Goal: Task Accomplishment & Management: Use online tool/utility

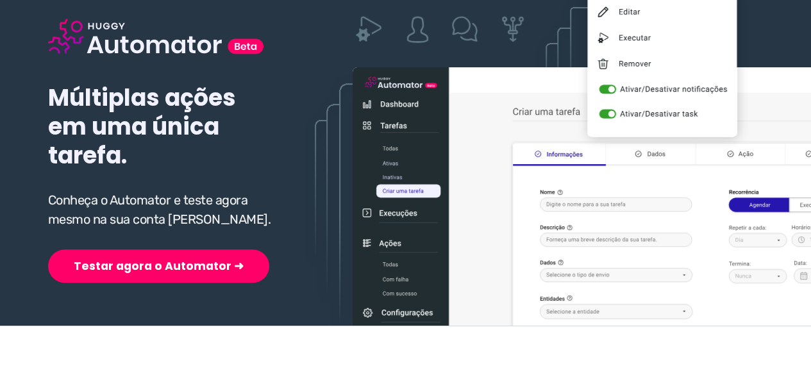
scroll to position [192, 0]
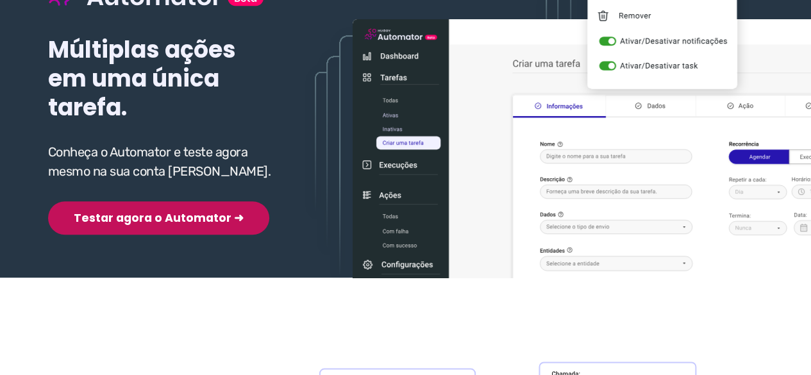
click at [122, 221] on button "Testar agora o Automator ➜" at bounding box center [158, 217] width 221 height 33
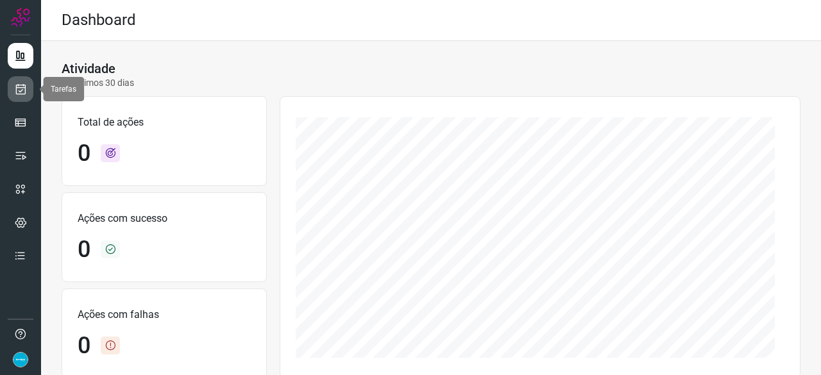
click at [21, 90] on icon at bounding box center [20, 89] width 13 height 13
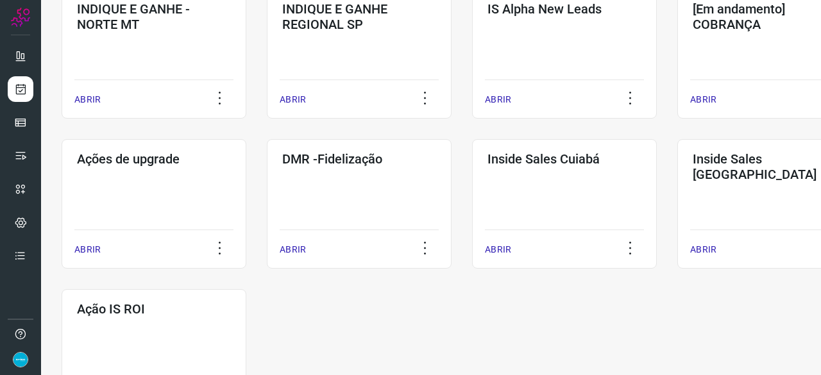
scroll to position [641, 0]
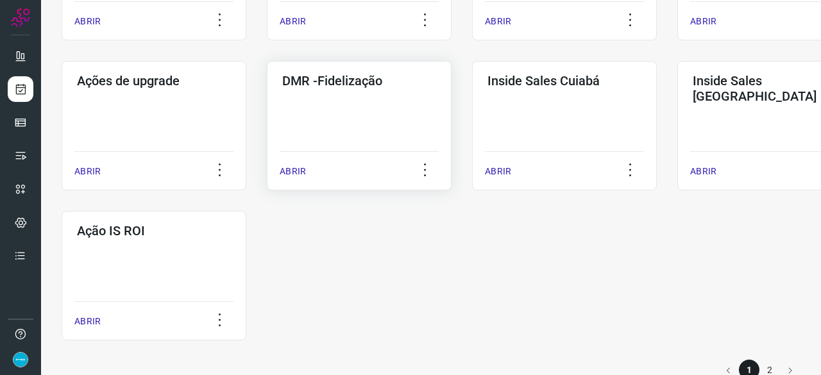
click at [301, 167] on p "ABRIR" at bounding box center [293, 171] width 26 height 13
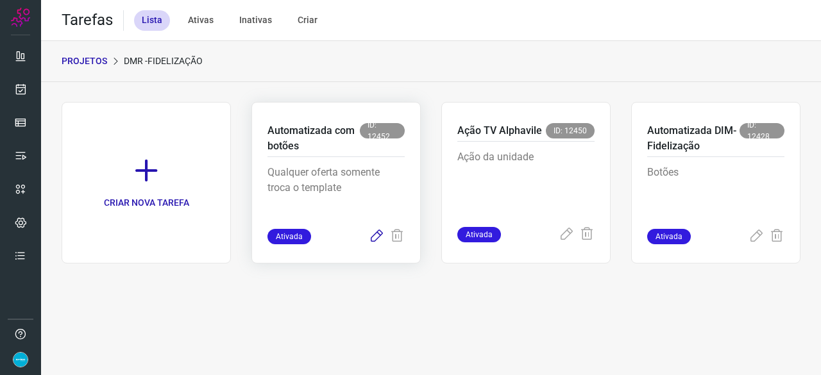
click at [378, 233] on icon at bounding box center [376, 236] width 15 height 15
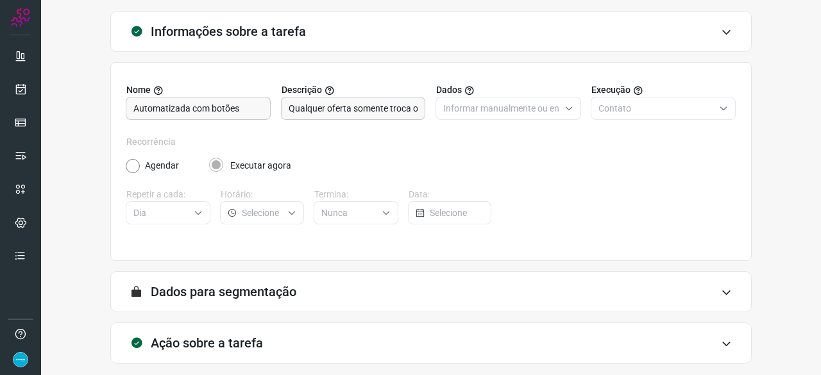
scroll to position [125, 0]
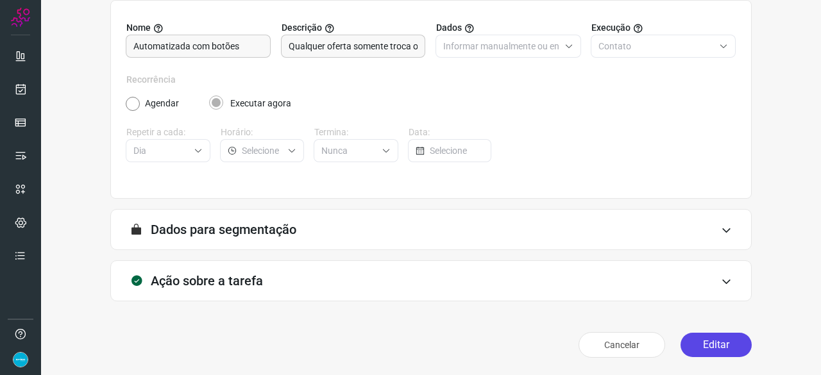
click at [723, 347] on button "Editar" at bounding box center [715, 345] width 71 height 24
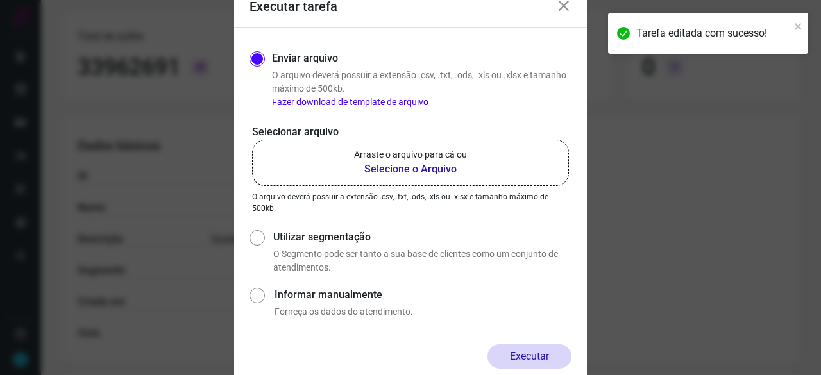
click at [407, 169] on b "Selecione o Arquivo" at bounding box center [410, 169] width 113 height 15
click at [0, 0] on input "Arraste o arquivo para cá ou Selecione o Arquivo" at bounding box center [0, 0] width 0 height 0
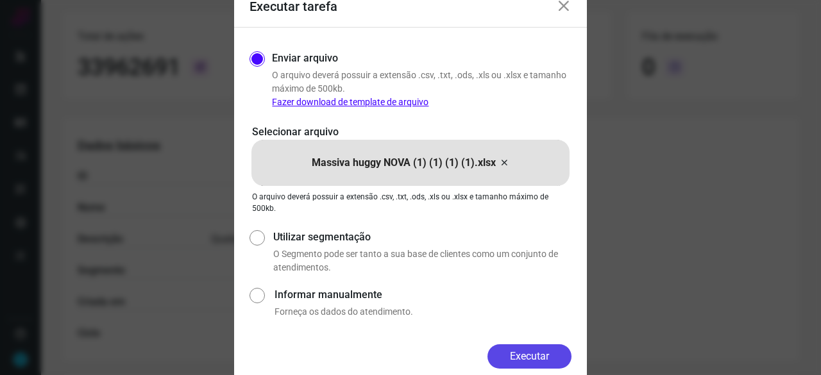
click at [542, 355] on button "Executar" at bounding box center [529, 356] width 84 height 24
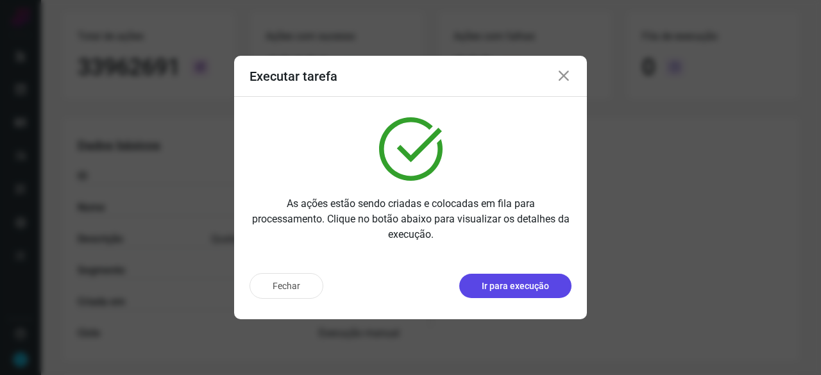
click at [520, 292] on p "Ir para execução" at bounding box center [515, 286] width 67 height 13
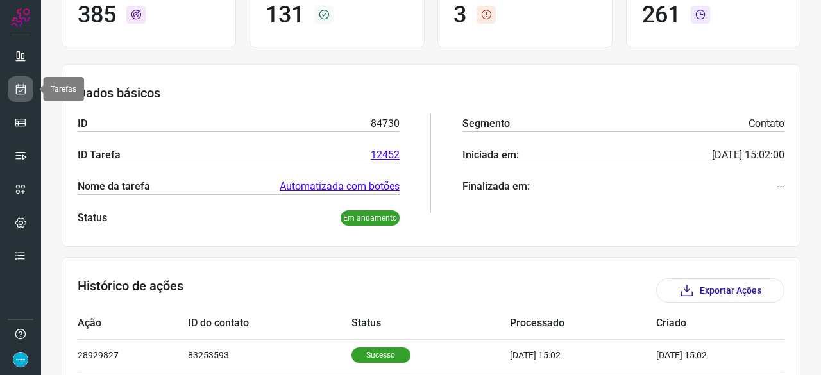
click at [19, 85] on icon at bounding box center [20, 89] width 13 height 13
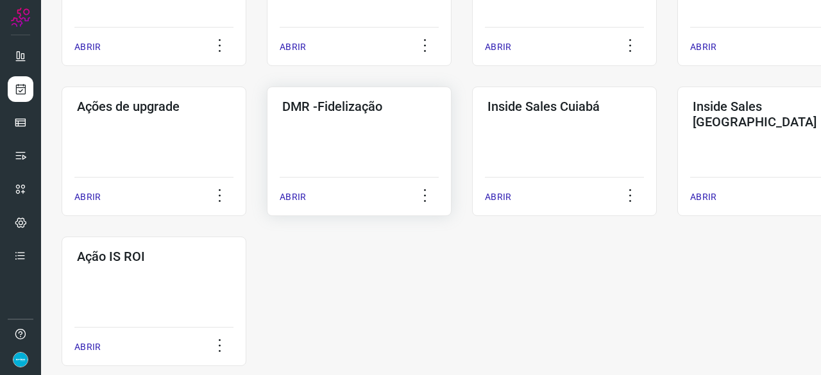
click at [294, 199] on p "ABRIR" at bounding box center [293, 196] width 26 height 13
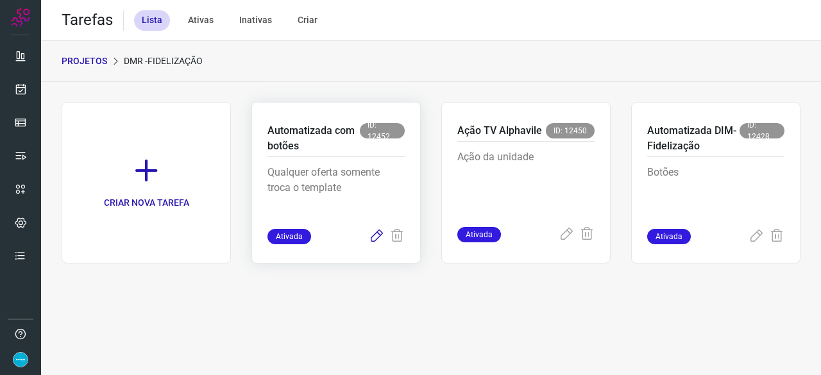
click at [376, 235] on icon at bounding box center [376, 236] width 15 height 15
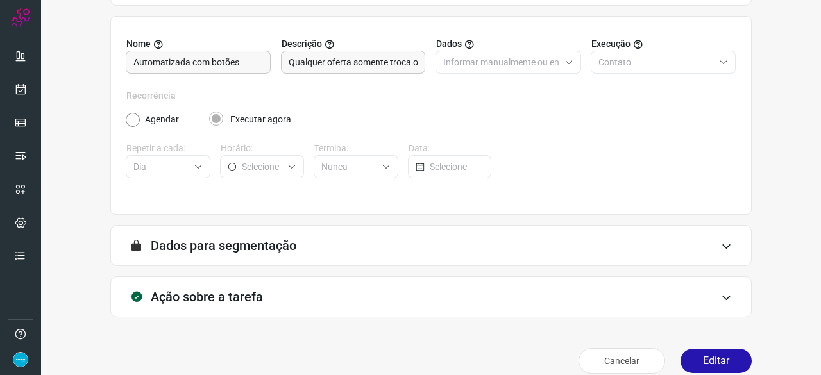
scroll to position [125, 0]
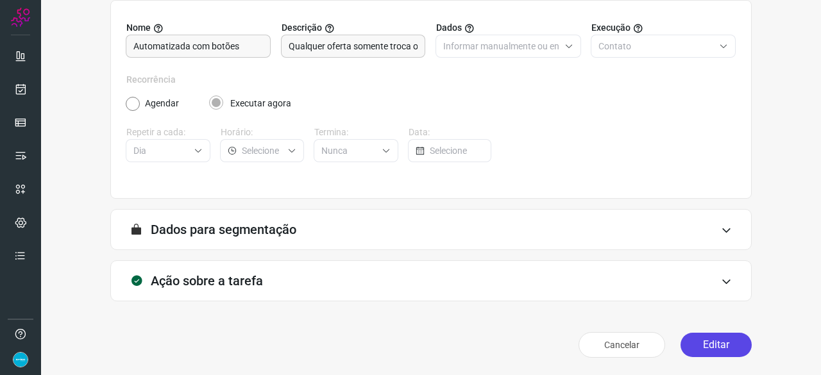
click at [713, 346] on button "Editar" at bounding box center [715, 345] width 71 height 24
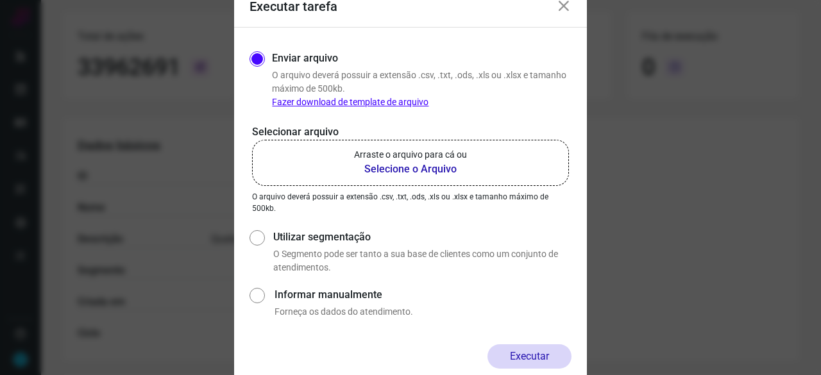
click at [398, 171] on b "Selecione o Arquivo" at bounding box center [410, 169] width 113 height 15
click at [0, 0] on input "Arraste o arquivo para cá ou Selecione o Arquivo" at bounding box center [0, 0] width 0 height 0
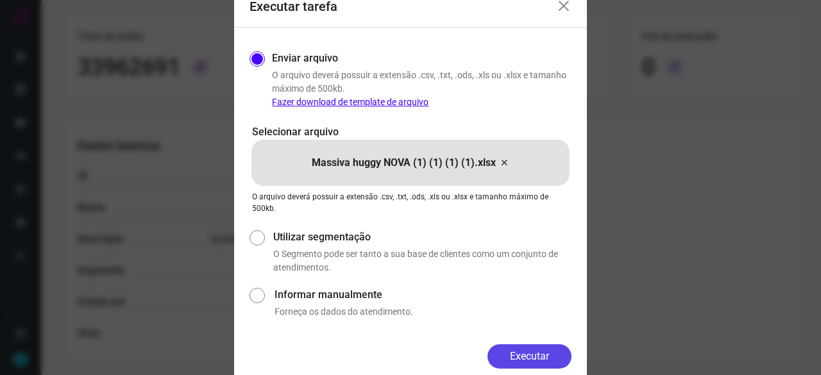
click at [522, 349] on button "Executar" at bounding box center [529, 356] width 84 height 24
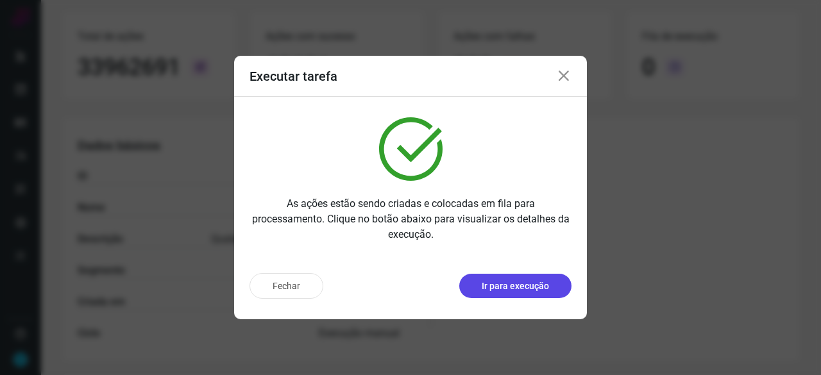
click at [496, 285] on p "Ir para execução" at bounding box center [515, 286] width 67 height 13
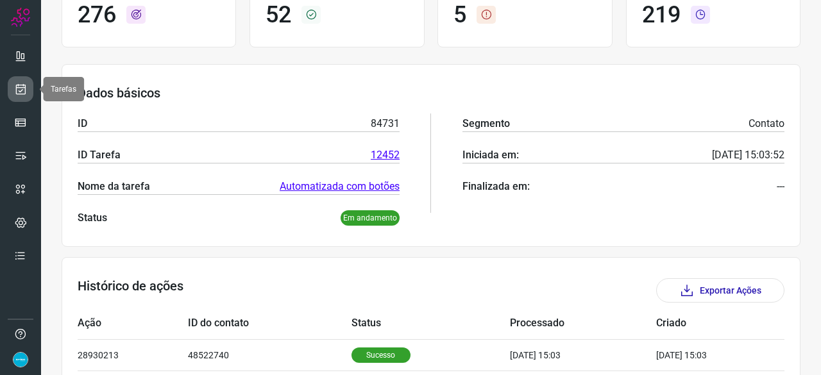
click at [22, 87] on icon at bounding box center [20, 89] width 13 height 13
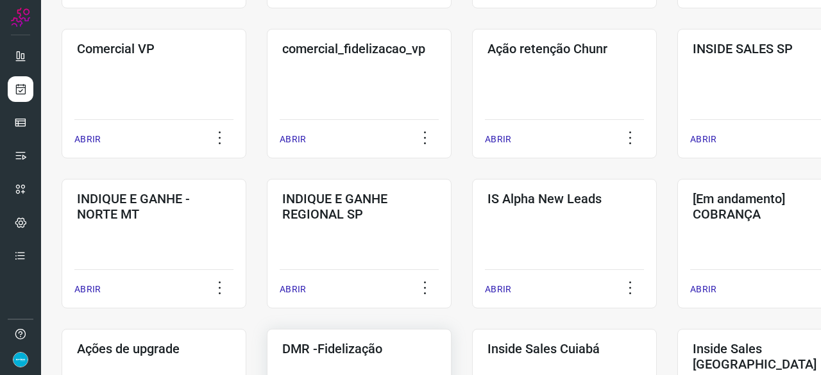
scroll to position [487, 0]
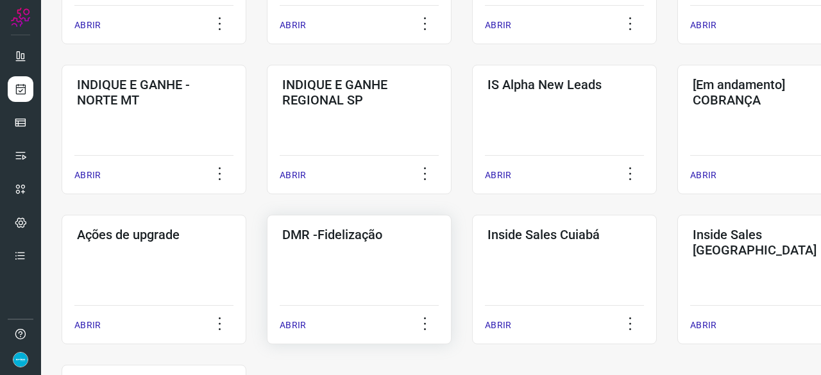
click at [292, 323] on p "ABRIR" at bounding box center [293, 325] width 26 height 13
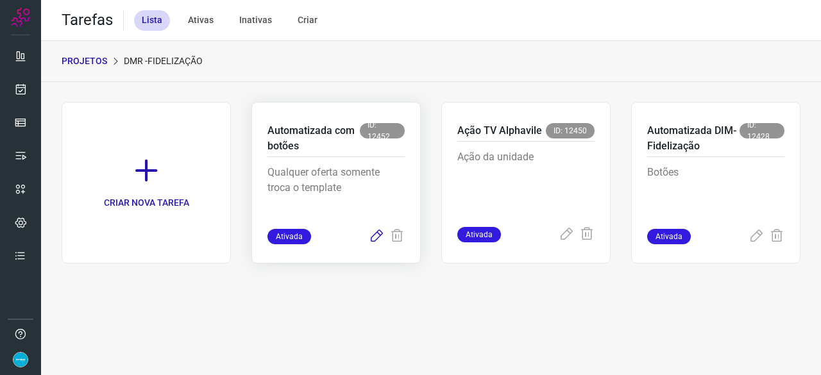
click at [380, 233] on icon at bounding box center [376, 236] width 15 height 15
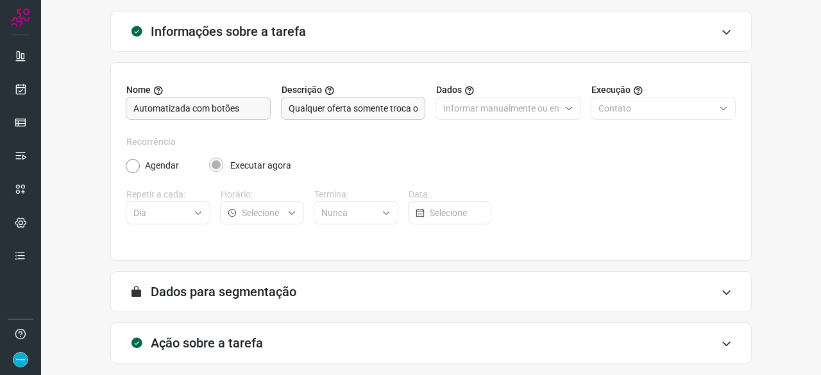
scroll to position [125, 0]
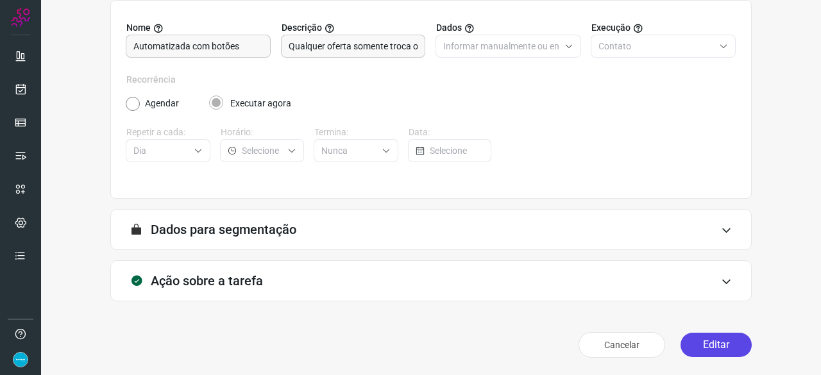
click at [703, 346] on button "Editar" at bounding box center [715, 345] width 71 height 24
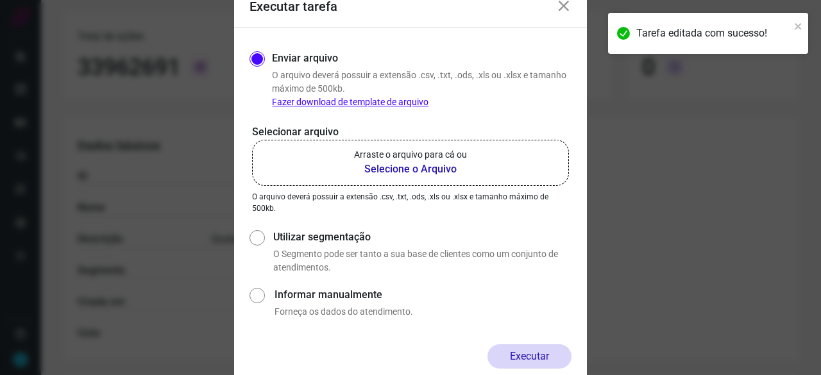
click at [396, 169] on b "Selecione o Arquivo" at bounding box center [410, 169] width 113 height 15
click at [0, 0] on input "Arraste o arquivo para cá ou Selecione o Arquivo" at bounding box center [0, 0] width 0 height 0
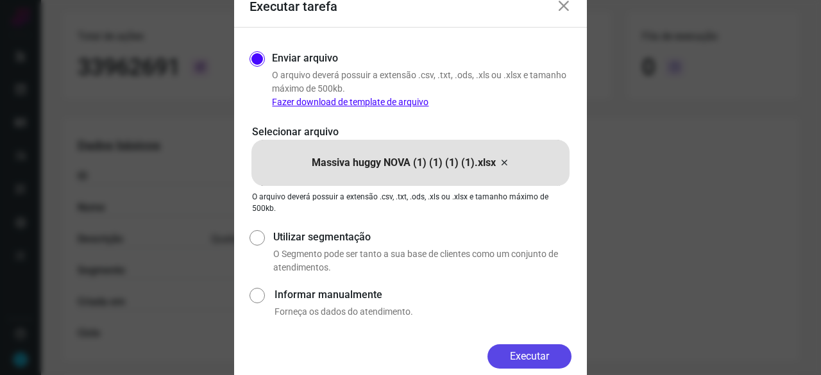
click at [551, 363] on button "Executar" at bounding box center [529, 356] width 84 height 24
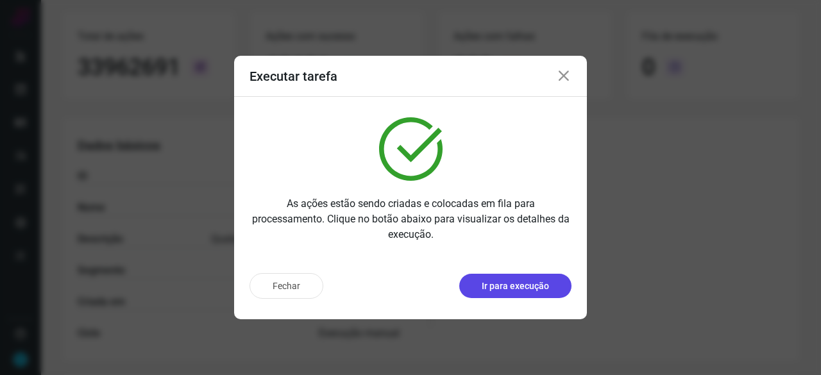
click at [507, 290] on p "Ir para execução" at bounding box center [515, 286] width 67 height 13
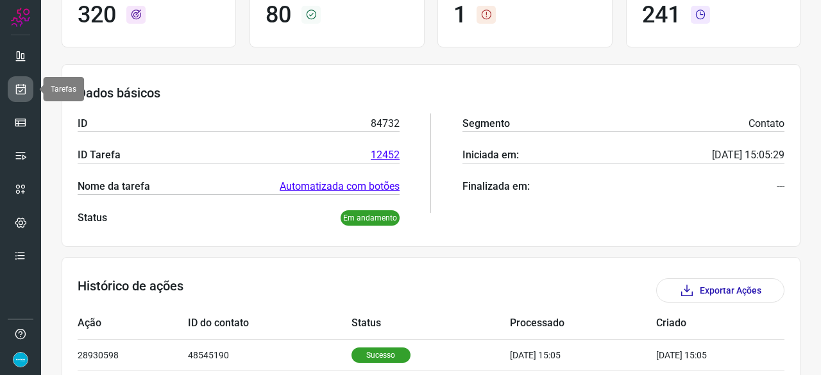
click at [29, 87] on link at bounding box center [21, 89] width 26 height 26
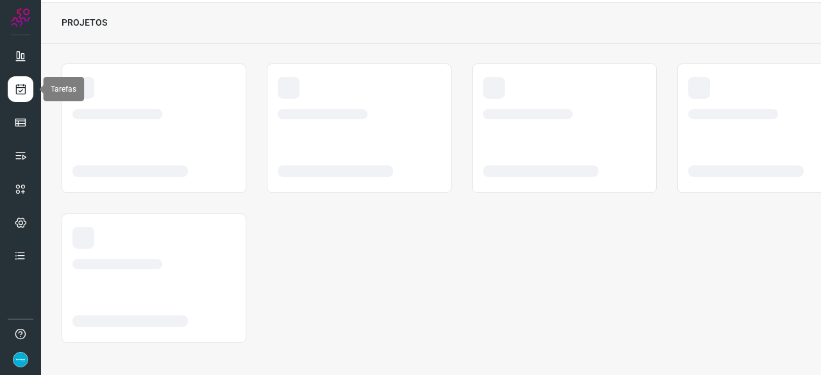
scroll to position [38, 0]
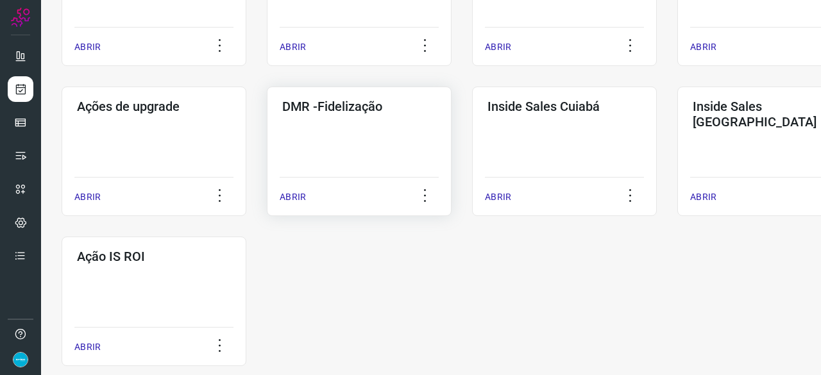
click at [298, 196] on p "ABRIR" at bounding box center [293, 196] width 26 height 13
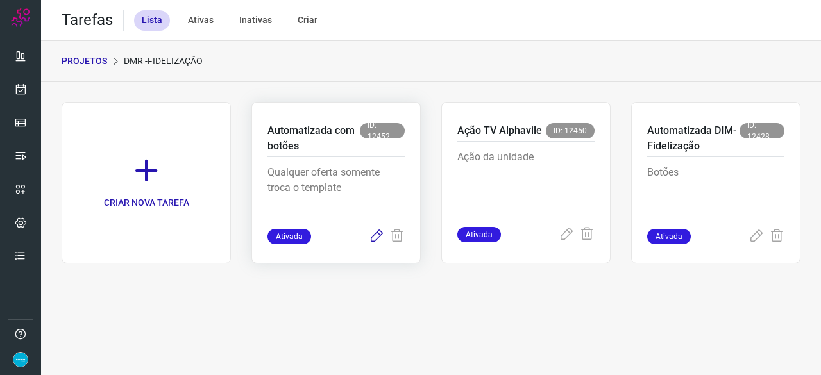
click at [378, 235] on icon at bounding box center [376, 236] width 15 height 15
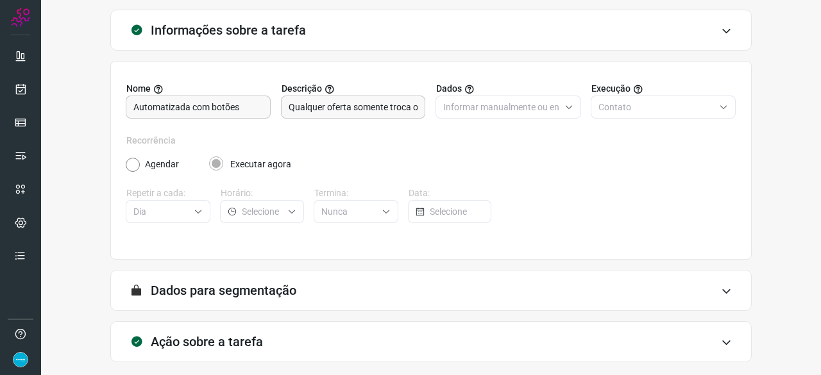
scroll to position [125, 0]
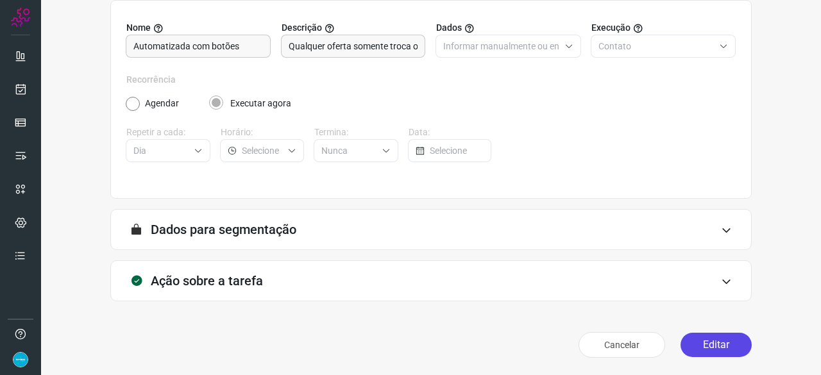
click at [690, 342] on button "Editar" at bounding box center [715, 345] width 71 height 24
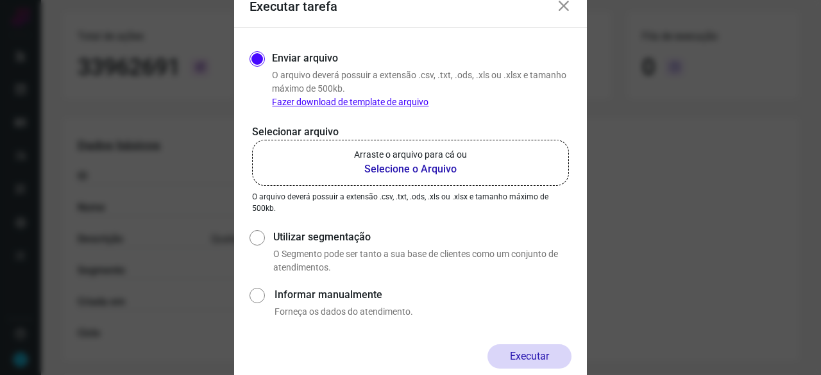
click at [412, 167] on b "Selecione o Arquivo" at bounding box center [410, 169] width 113 height 15
click at [0, 0] on input "Arraste o arquivo para cá ou Selecione o Arquivo" at bounding box center [0, 0] width 0 height 0
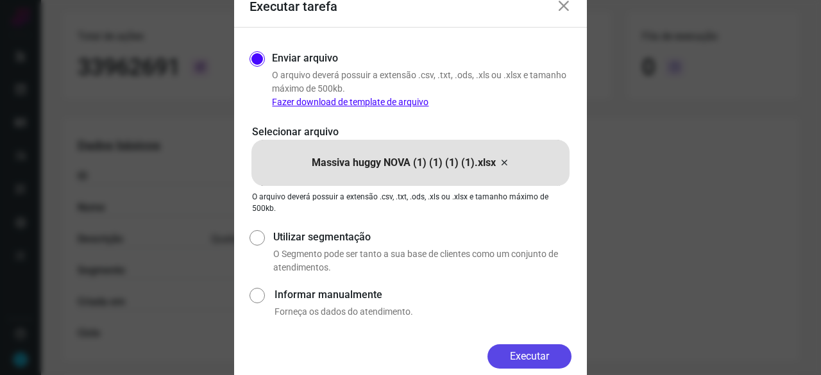
click at [551, 351] on button "Executar" at bounding box center [529, 356] width 84 height 24
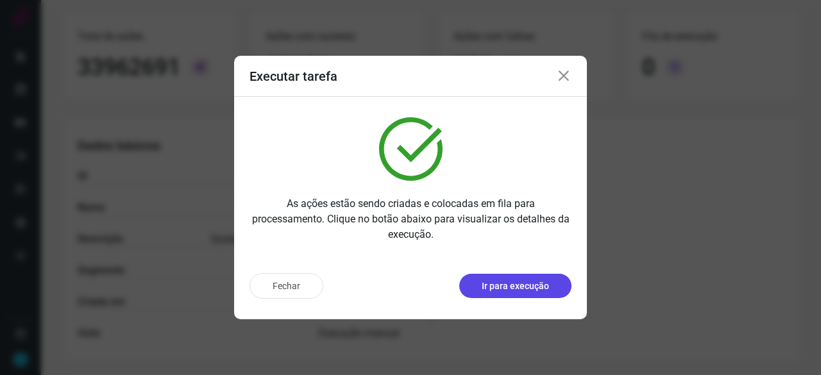
click at [532, 291] on p "Ir para execução" at bounding box center [515, 286] width 67 height 13
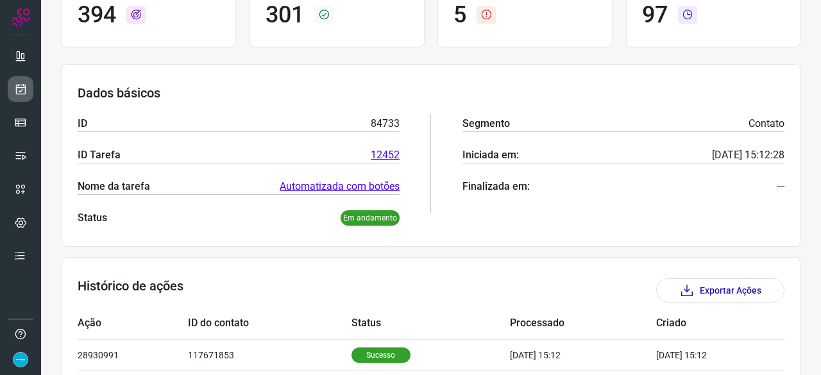
click at [31, 94] on link at bounding box center [21, 89] width 26 height 26
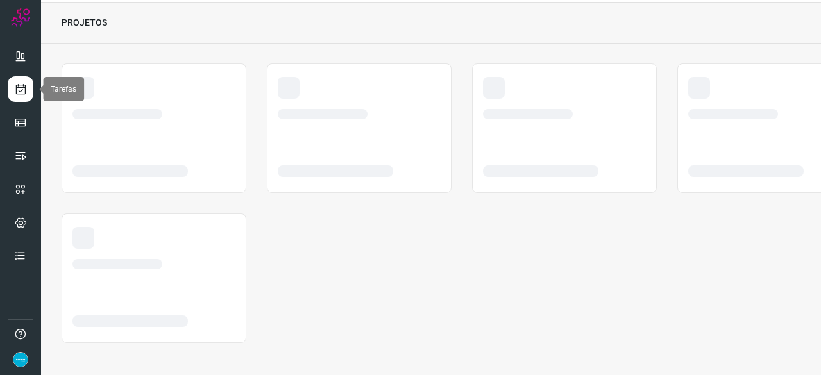
scroll to position [38, 0]
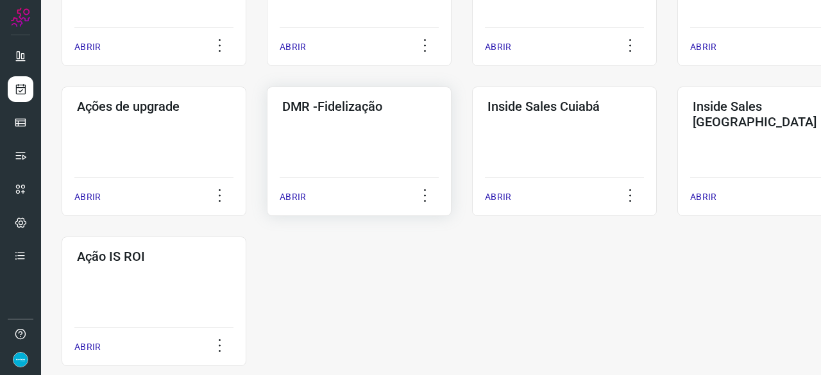
click at [293, 199] on p "ABRIR" at bounding box center [293, 196] width 26 height 13
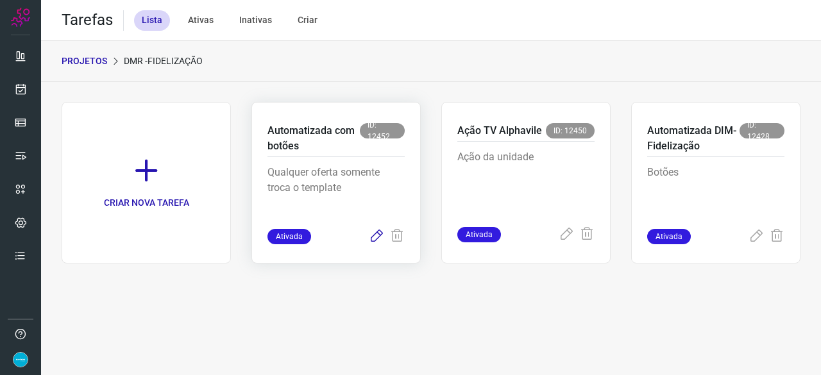
click at [377, 235] on icon at bounding box center [376, 236] width 15 height 15
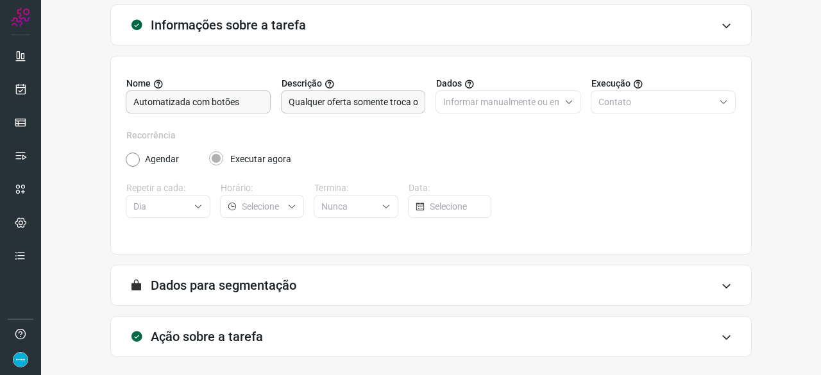
scroll to position [125, 0]
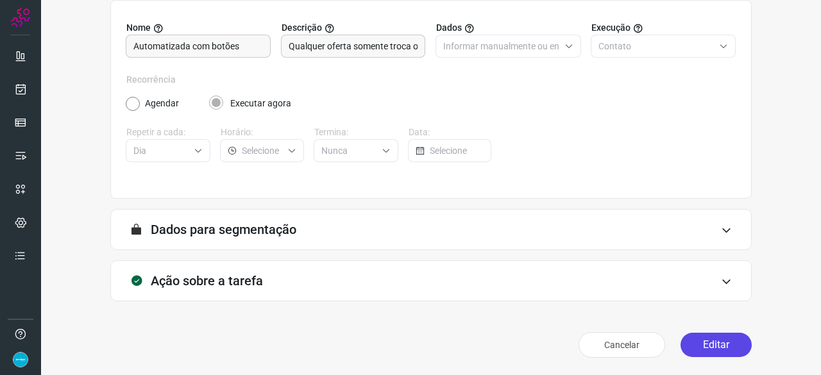
click at [705, 348] on button "Editar" at bounding box center [715, 345] width 71 height 24
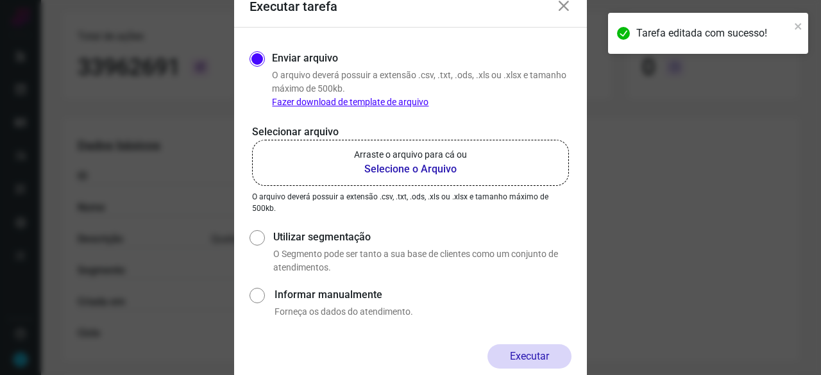
click at [389, 169] on b "Selecione o Arquivo" at bounding box center [410, 169] width 113 height 15
click at [0, 0] on input "Arraste o arquivo para cá ou Selecione o Arquivo" at bounding box center [0, 0] width 0 height 0
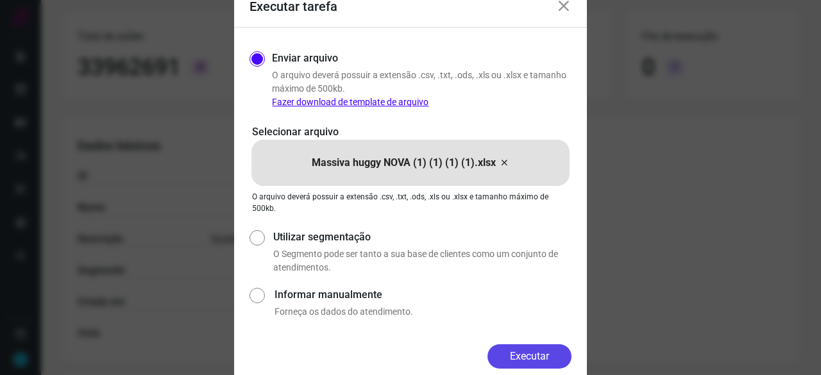
click at [539, 354] on button "Executar" at bounding box center [529, 356] width 84 height 24
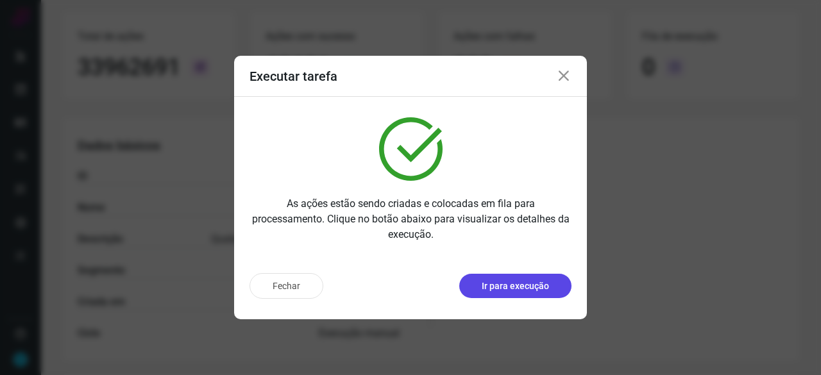
click at [548, 283] on p "Ir para execução" at bounding box center [515, 286] width 67 height 13
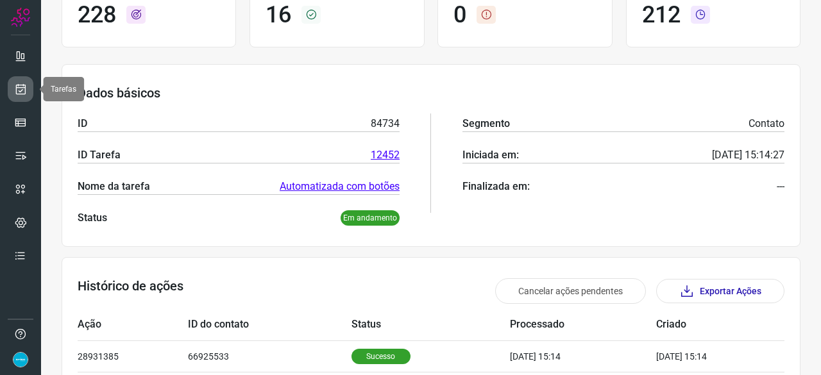
click at [24, 85] on icon at bounding box center [20, 89] width 13 height 13
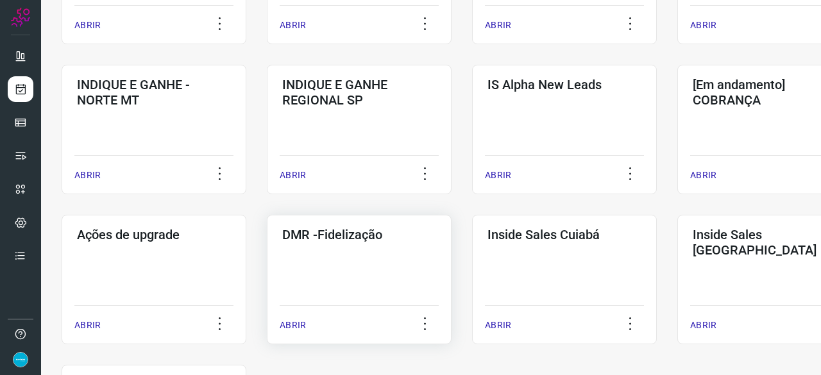
click at [299, 324] on p "ABRIR" at bounding box center [293, 325] width 26 height 13
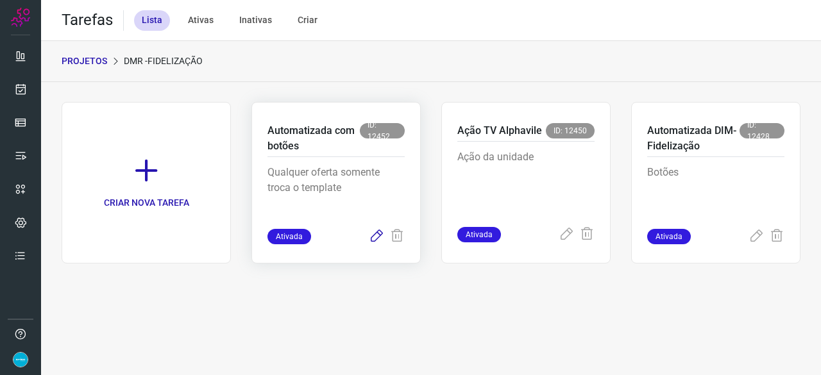
click at [373, 237] on icon at bounding box center [376, 236] width 15 height 15
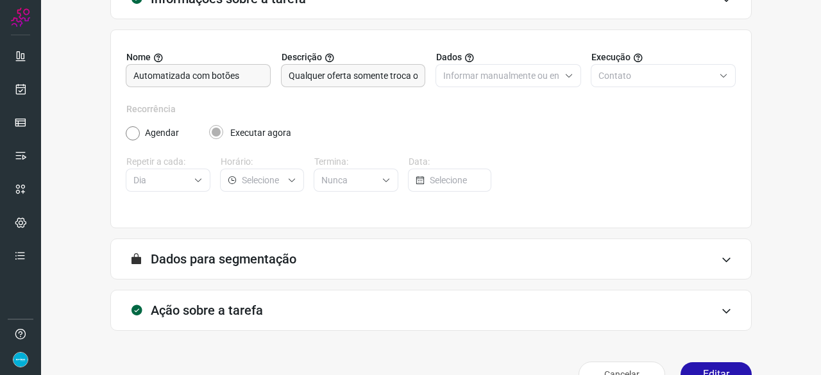
scroll to position [125, 0]
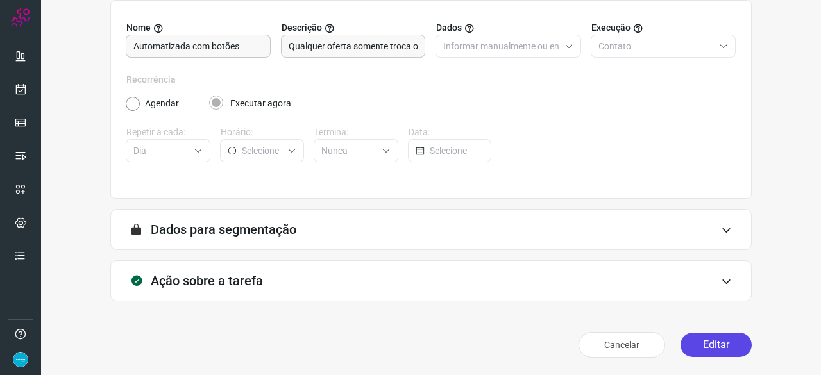
click at [698, 337] on button "Editar" at bounding box center [715, 345] width 71 height 24
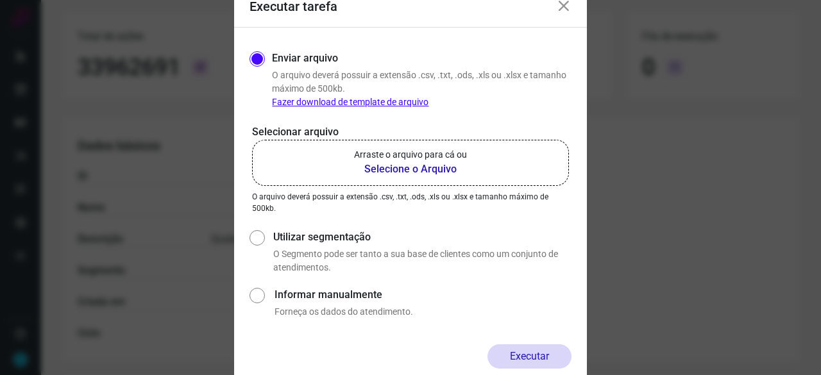
click at [373, 167] on b "Selecione o Arquivo" at bounding box center [410, 169] width 113 height 15
click at [0, 0] on input "Arraste o arquivo para cá ou Selecione o Arquivo" at bounding box center [0, 0] width 0 height 0
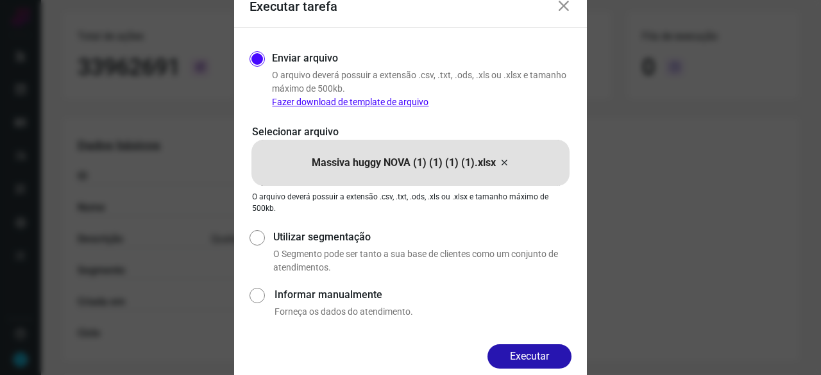
click at [558, 351] on button "Executar" at bounding box center [529, 356] width 84 height 24
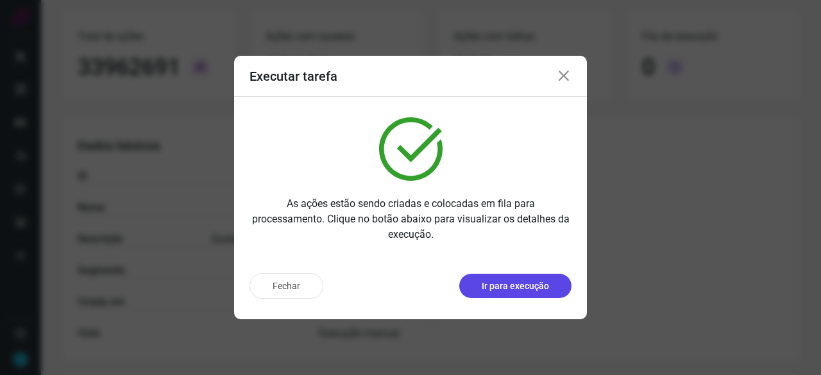
click at [517, 284] on p "Ir para execução" at bounding box center [515, 286] width 67 height 13
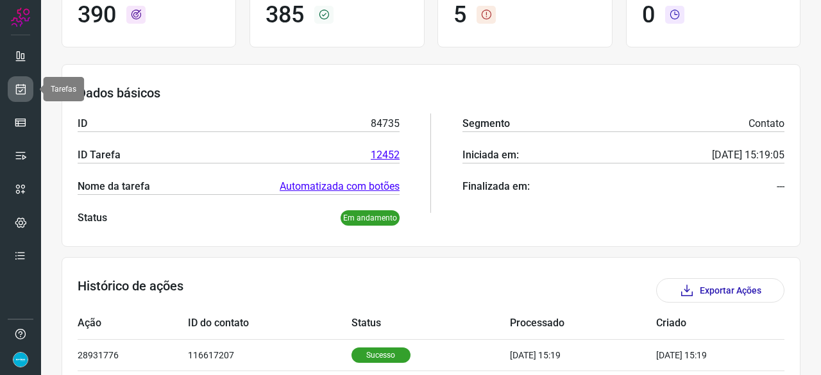
click at [22, 87] on icon at bounding box center [20, 89] width 13 height 13
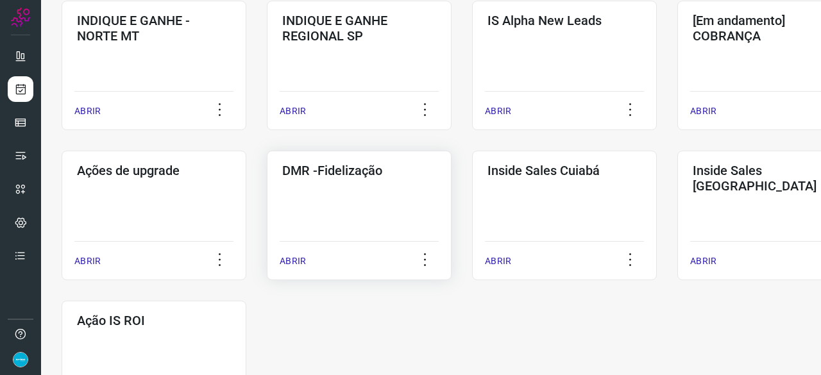
click at [298, 262] on p "ABRIR" at bounding box center [293, 261] width 26 height 13
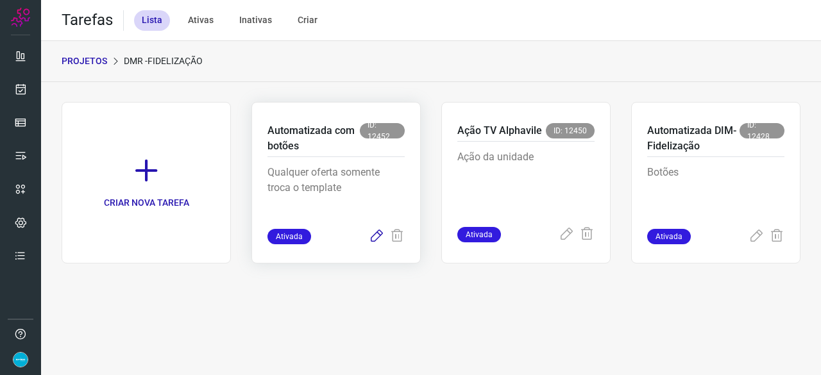
click at [376, 237] on icon at bounding box center [376, 236] width 15 height 15
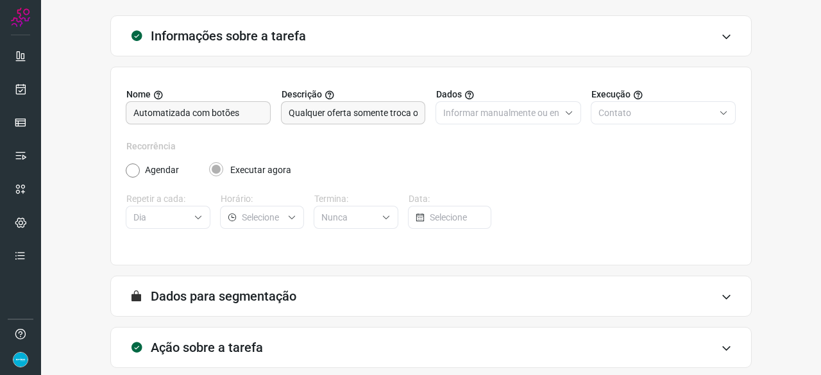
scroll to position [125, 0]
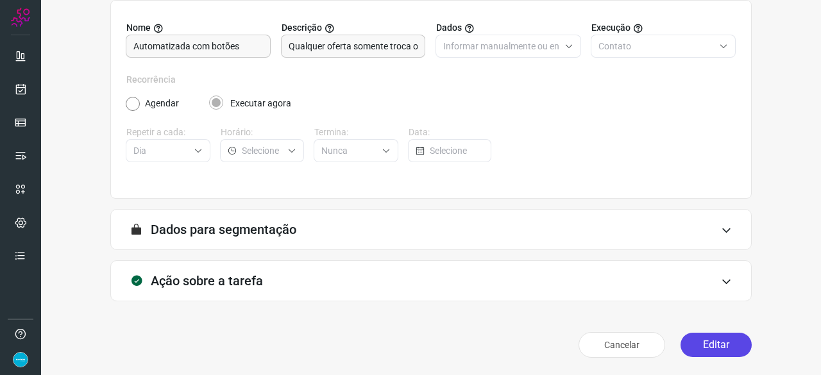
click at [691, 348] on button "Editar" at bounding box center [715, 345] width 71 height 24
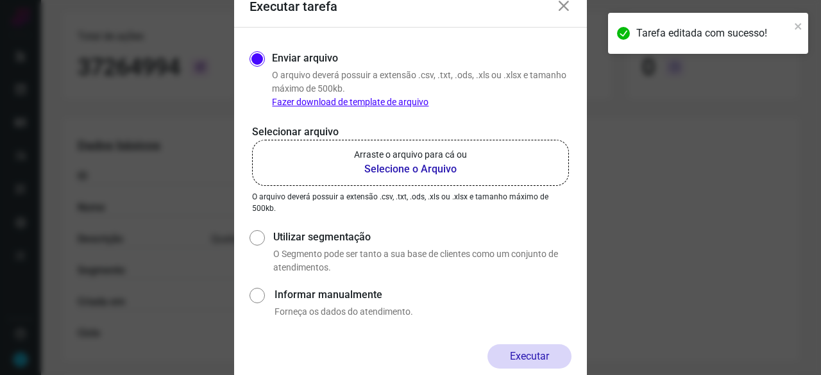
click at [421, 166] on b "Selecione o Arquivo" at bounding box center [410, 169] width 113 height 15
click at [0, 0] on input "Arraste o arquivo para cá ou Selecione o Arquivo" at bounding box center [0, 0] width 0 height 0
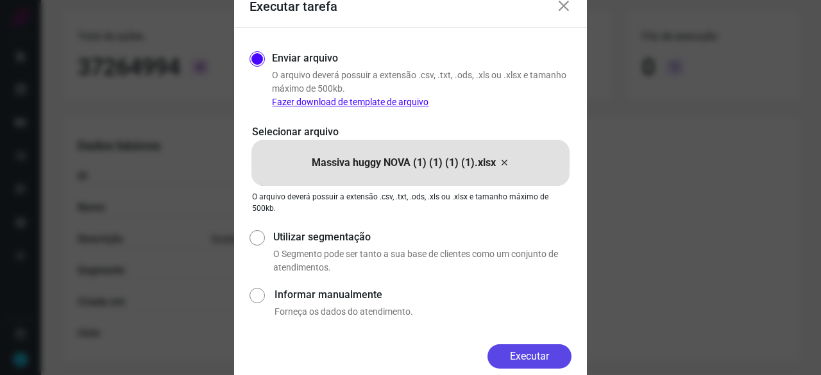
click at [512, 356] on button "Executar" at bounding box center [529, 356] width 84 height 24
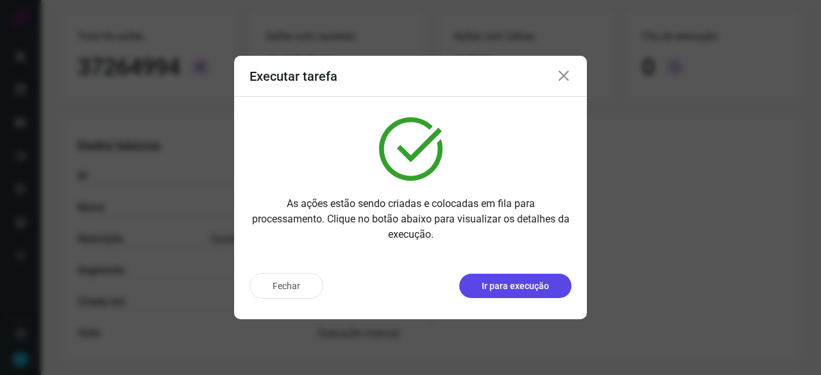
click at [518, 282] on p "Ir para execução" at bounding box center [515, 286] width 67 height 13
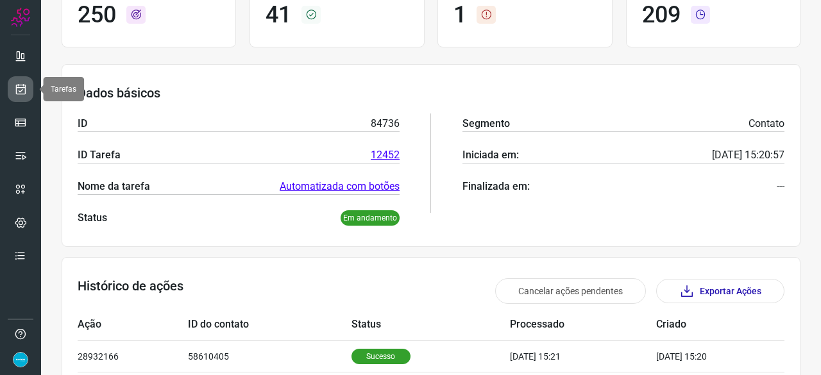
click at [16, 85] on icon at bounding box center [20, 89] width 13 height 13
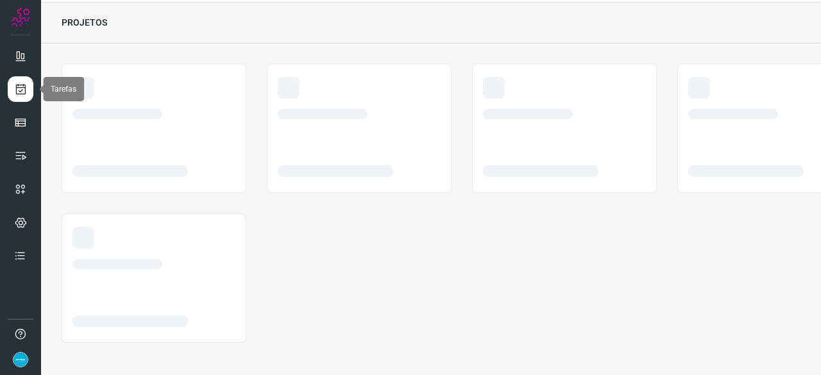
scroll to position [38, 0]
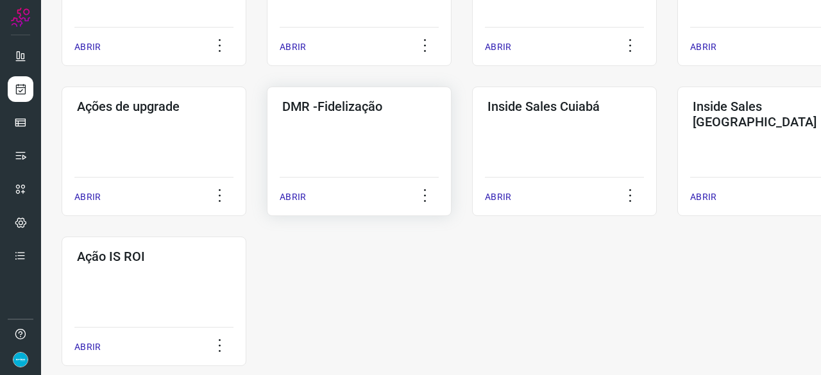
click at [291, 199] on p "ABRIR" at bounding box center [293, 196] width 26 height 13
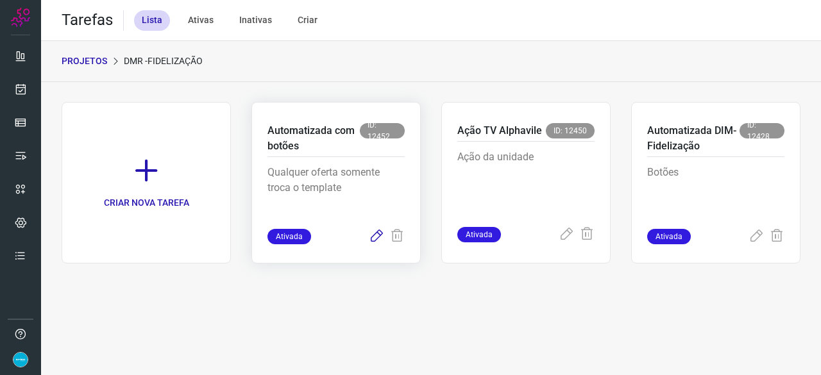
click at [380, 234] on icon at bounding box center [376, 236] width 15 height 15
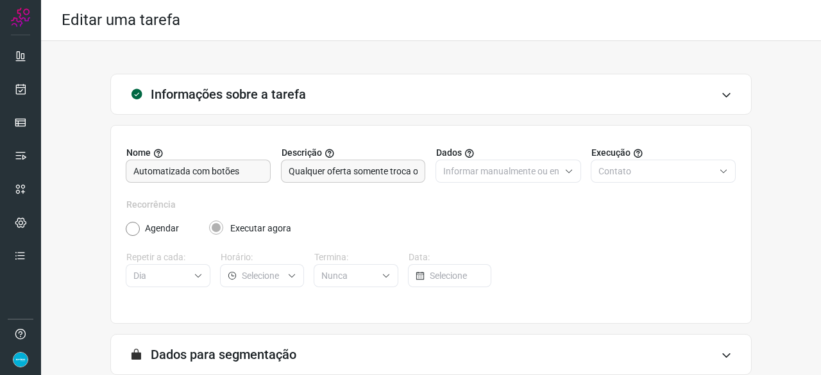
scroll to position [125, 0]
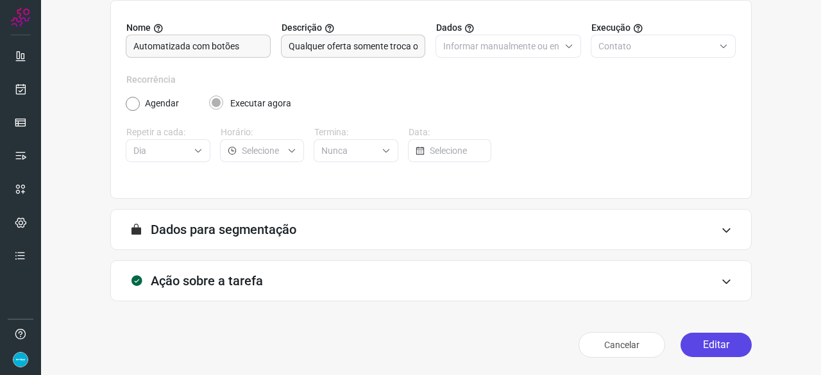
click at [708, 351] on button "Editar" at bounding box center [715, 345] width 71 height 24
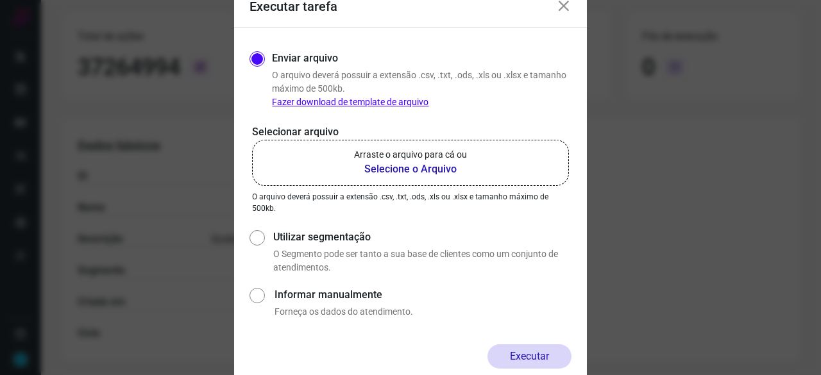
click at [394, 170] on b "Selecione o Arquivo" at bounding box center [410, 169] width 113 height 15
click at [0, 0] on input "Arraste o arquivo para cá ou Selecione o Arquivo" at bounding box center [0, 0] width 0 height 0
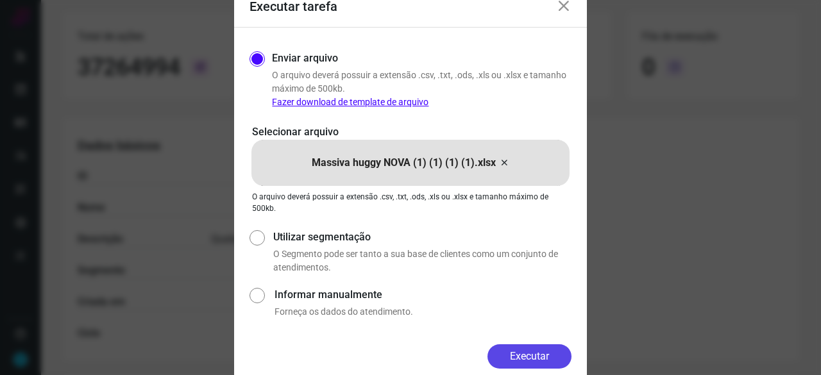
click at [537, 355] on button "Executar" at bounding box center [529, 356] width 84 height 24
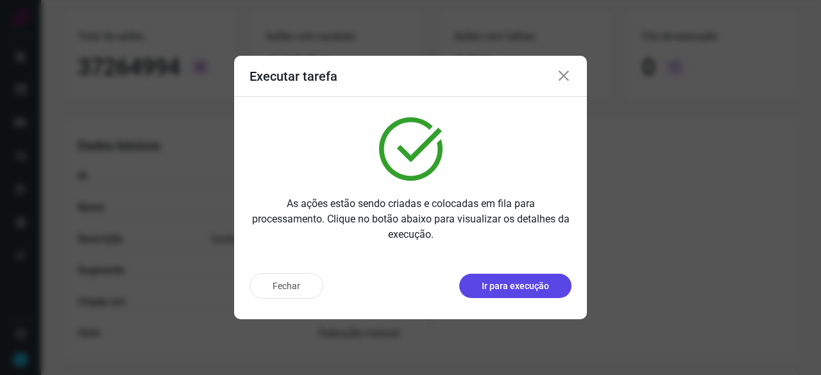
click at [551, 283] on button "Ir para execução" at bounding box center [515, 286] width 112 height 24
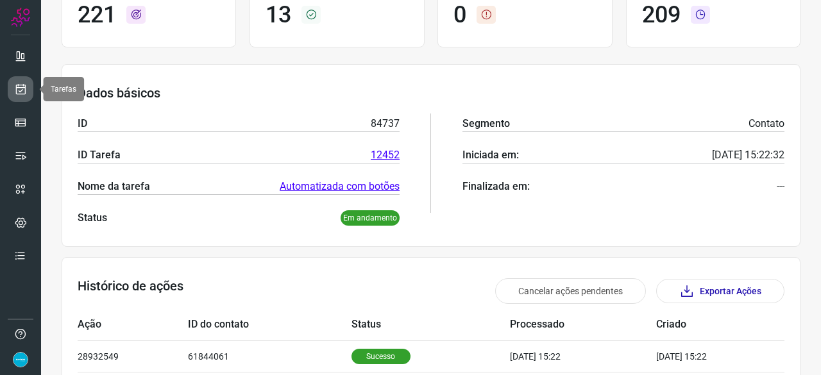
click at [17, 88] on icon at bounding box center [20, 89] width 13 height 13
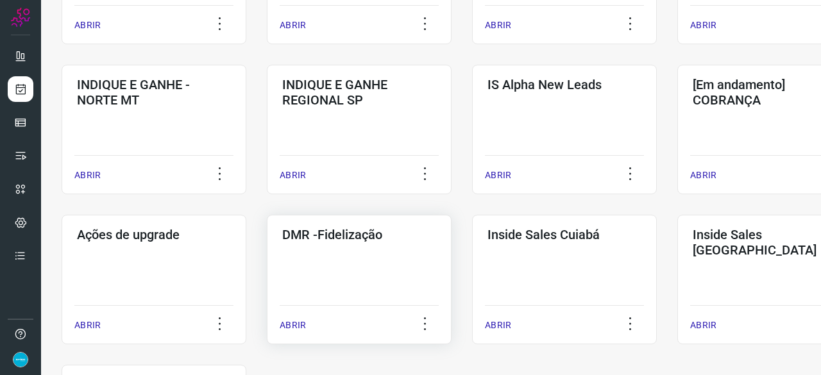
scroll to position [616, 0]
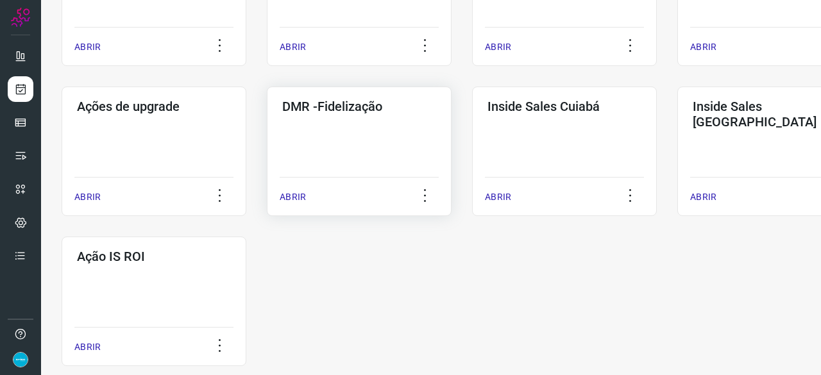
click at [287, 199] on p "ABRIR" at bounding box center [293, 196] width 26 height 13
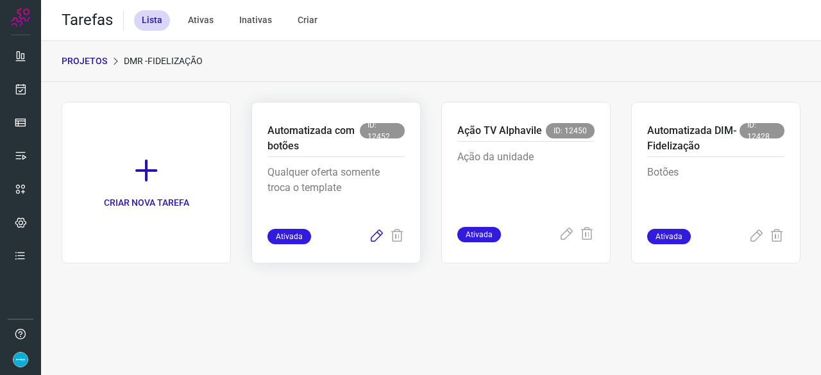
click at [376, 233] on icon at bounding box center [376, 236] width 15 height 15
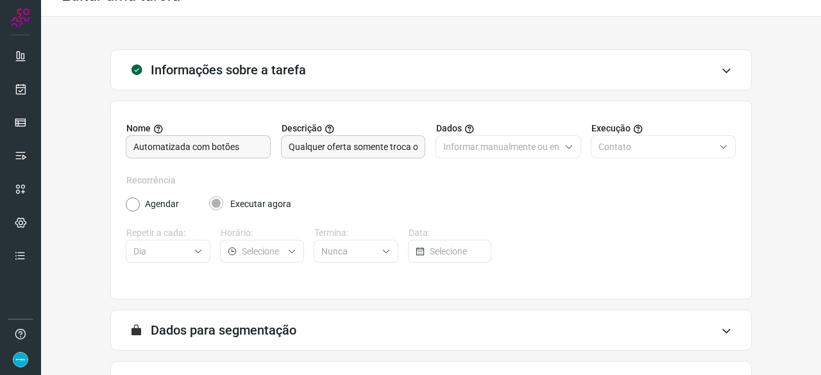
scroll to position [125, 0]
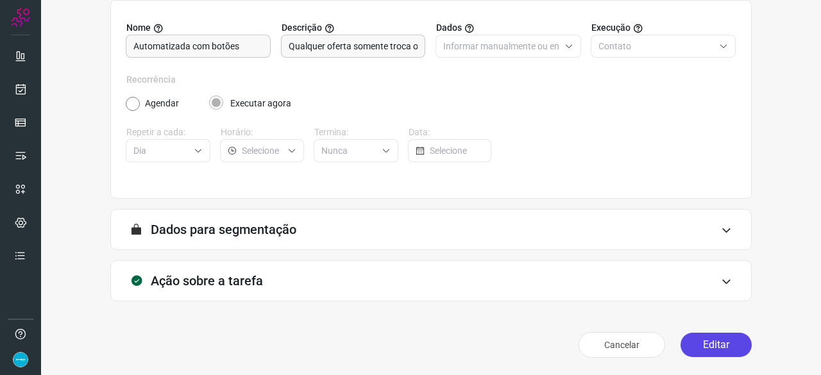
click at [718, 343] on button "Editar" at bounding box center [715, 345] width 71 height 24
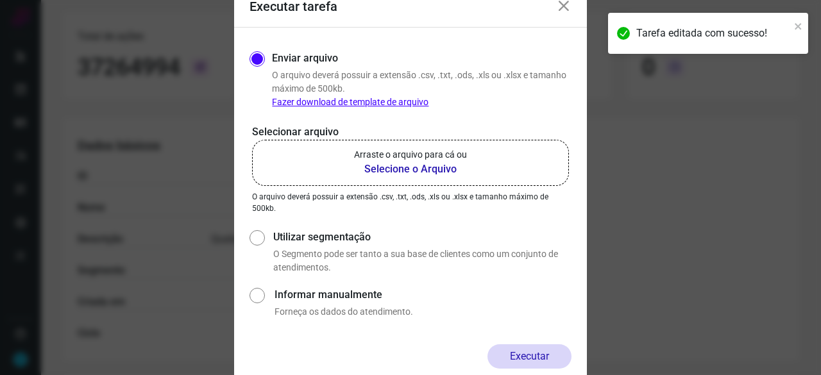
click at [417, 167] on b "Selecione o Arquivo" at bounding box center [410, 169] width 113 height 15
click at [0, 0] on input "Arraste o arquivo para cá ou Selecione o Arquivo" at bounding box center [0, 0] width 0 height 0
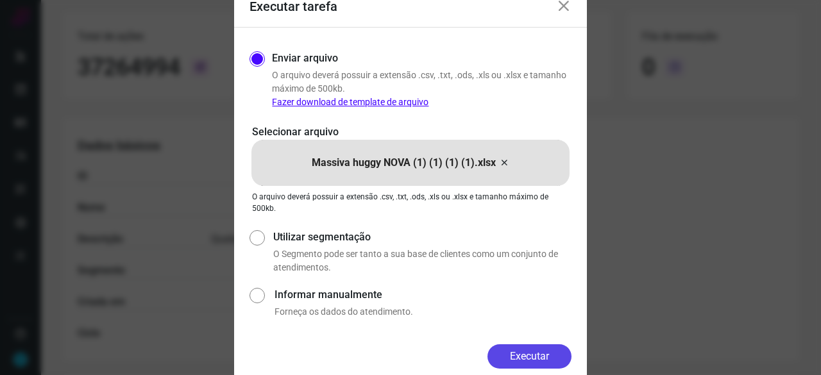
click at [550, 367] on button "Executar" at bounding box center [529, 356] width 84 height 24
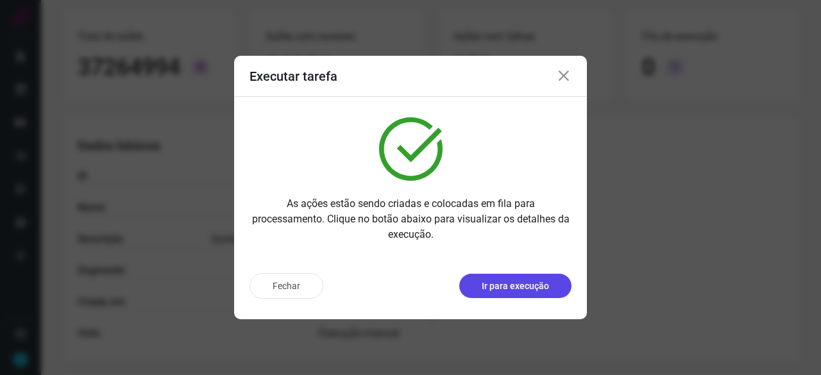
click at [504, 284] on p "Ir para execução" at bounding box center [515, 286] width 67 height 13
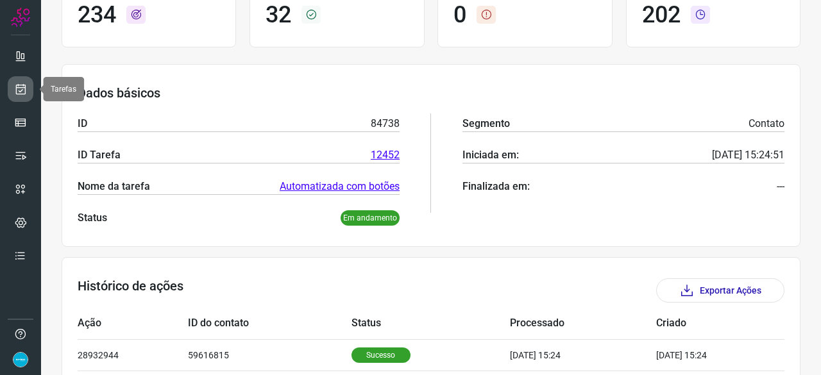
click at [25, 85] on icon at bounding box center [20, 89] width 13 height 13
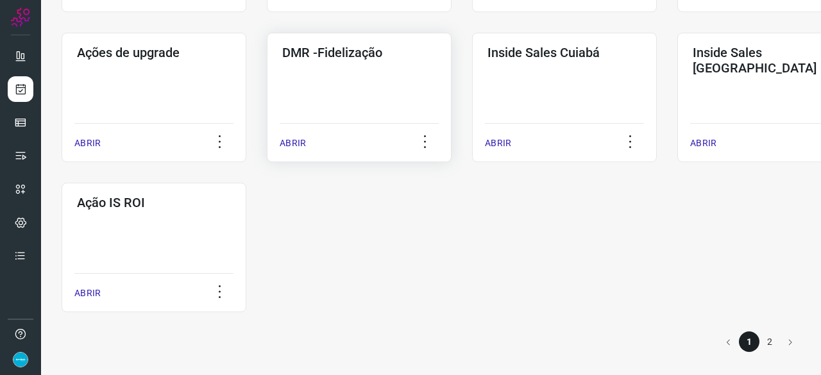
click at [287, 145] on p "ABRIR" at bounding box center [293, 143] width 26 height 13
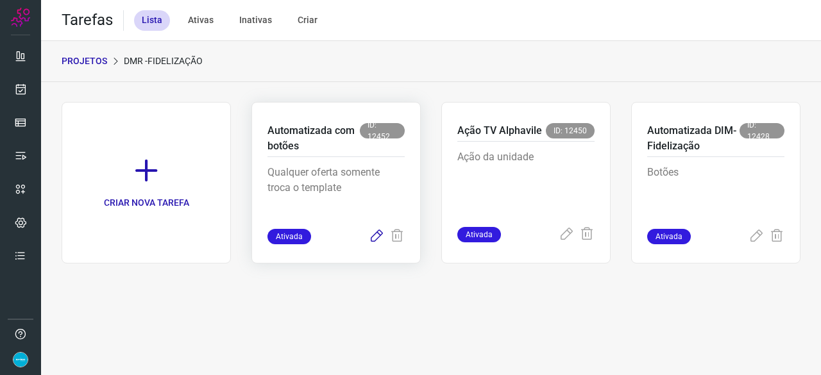
click at [378, 232] on icon at bounding box center [376, 236] width 15 height 15
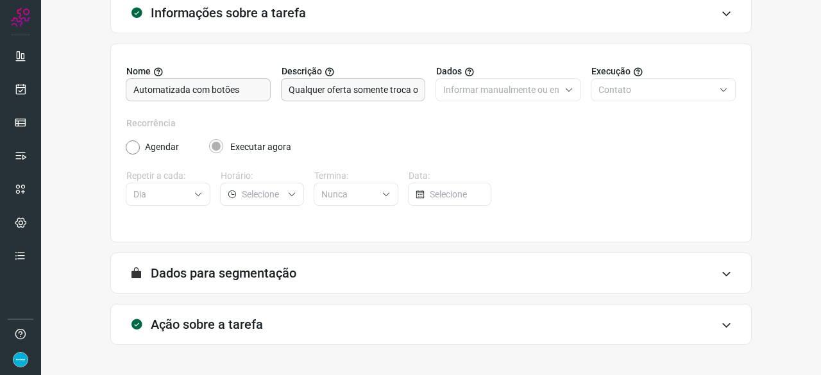
scroll to position [125, 0]
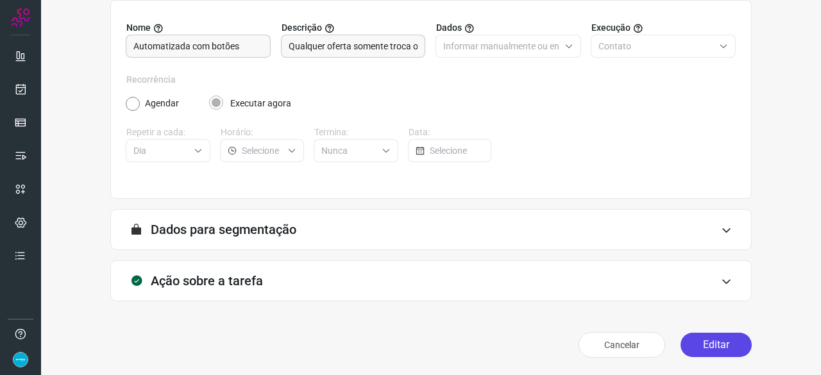
click at [695, 343] on button "Editar" at bounding box center [715, 345] width 71 height 24
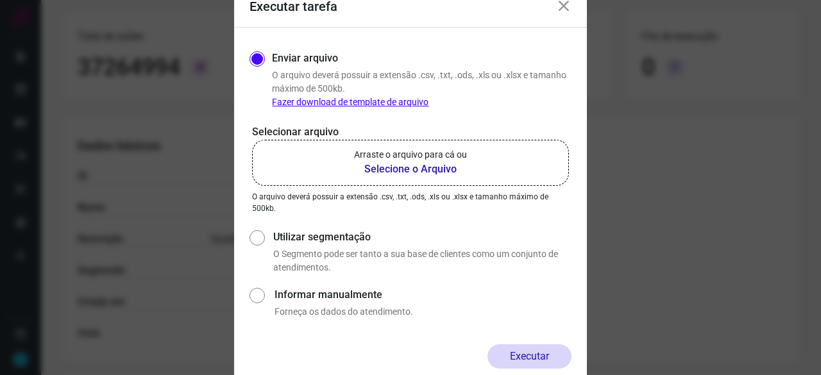
click at [414, 169] on b "Selecione o Arquivo" at bounding box center [410, 169] width 113 height 15
click at [0, 0] on input "Arraste o arquivo para cá ou Selecione o Arquivo" at bounding box center [0, 0] width 0 height 0
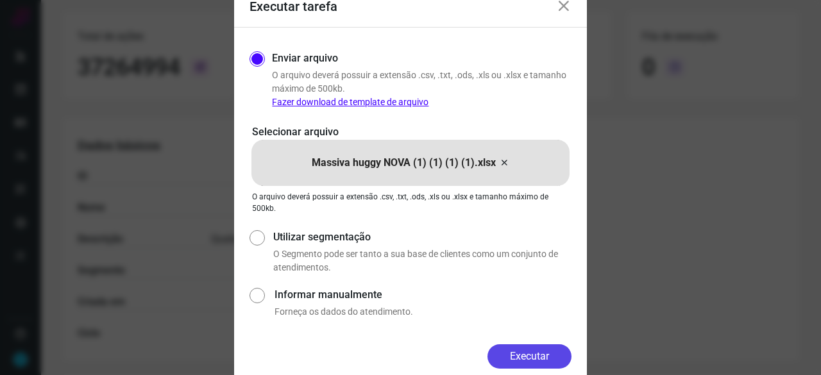
click at [535, 352] on button "Executar" at bounding box center [529, 356] width 84 height 24
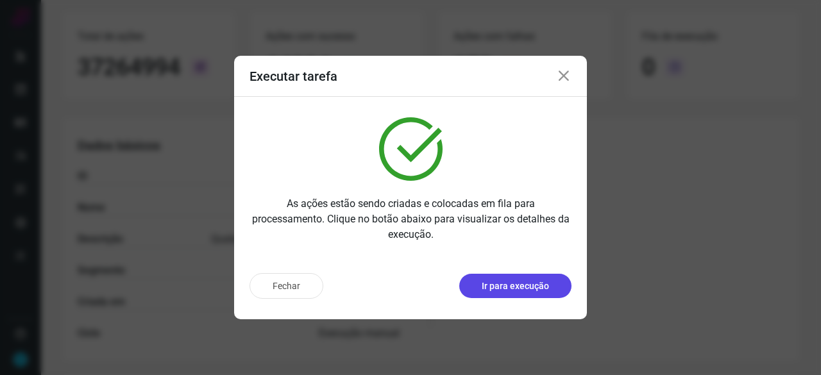
click at [536, 287] on p "Ir para execução" at bounding box center [515, 286] width 67 height 13
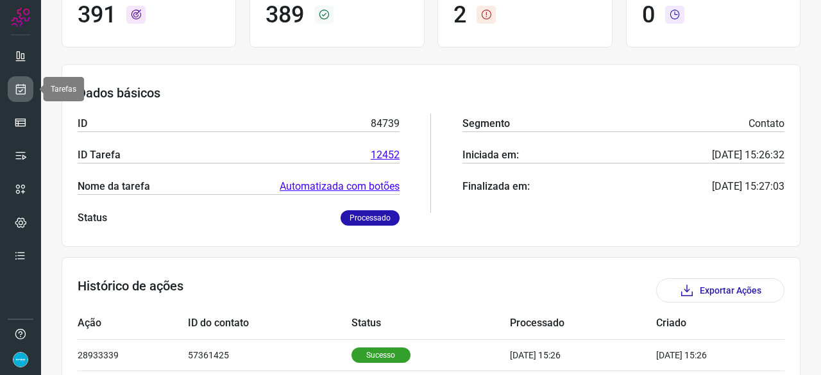
click at [18, 85] on icon at bounding box center [20, 89] width 13 height 13
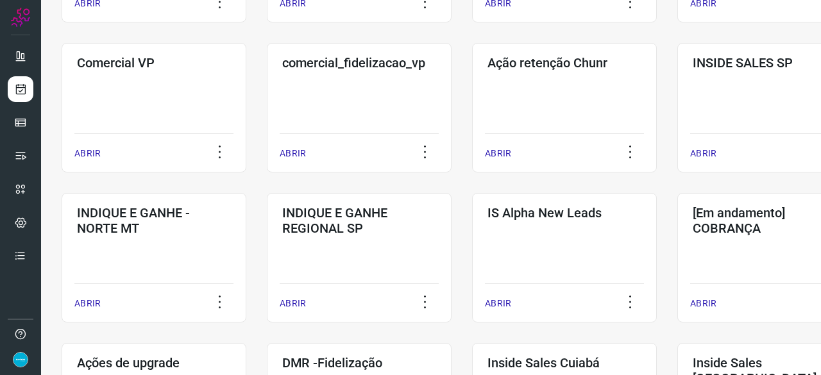
scroll to position [487, 0]
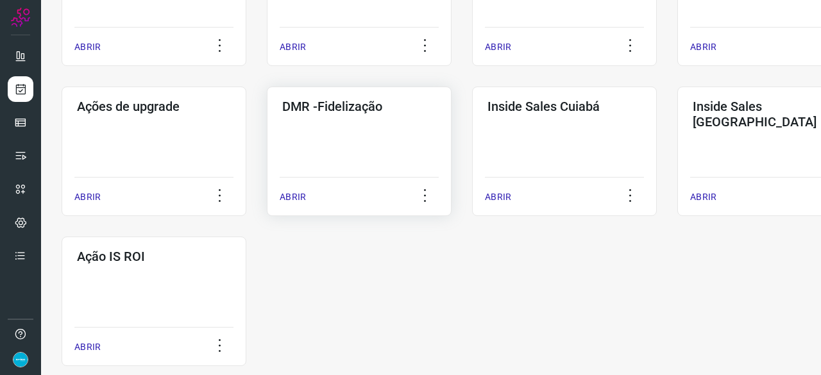
click at [289, 201] on p "ABRIR" at bounding box center [293, 196] width 26 height 13
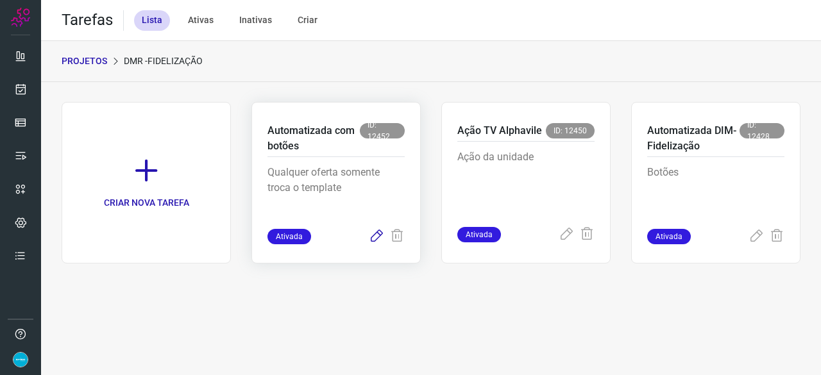
click at [381, 233] on icon at bounding box center [376, 236] width 15 height 15
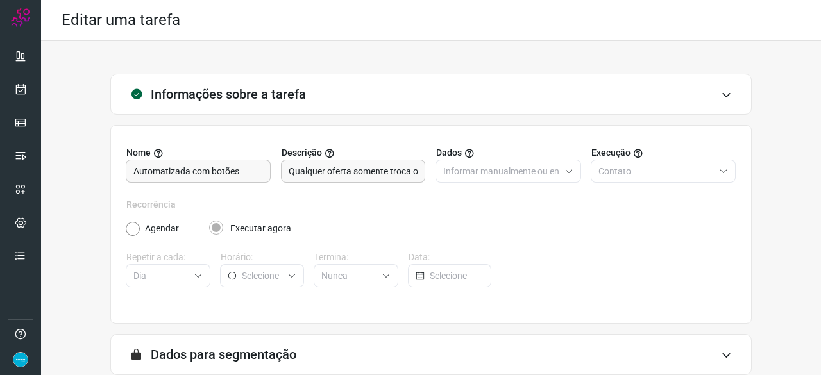
scroll to position [125, 0]
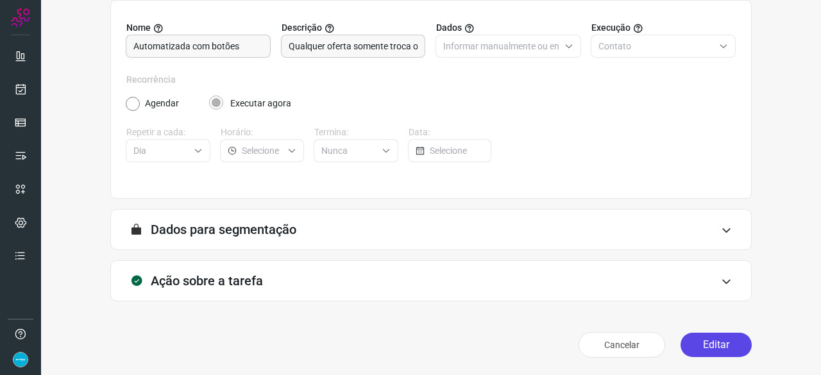
click at [698, 338] on button "Editar" at bounding box center [715, 345] width 71 height 24
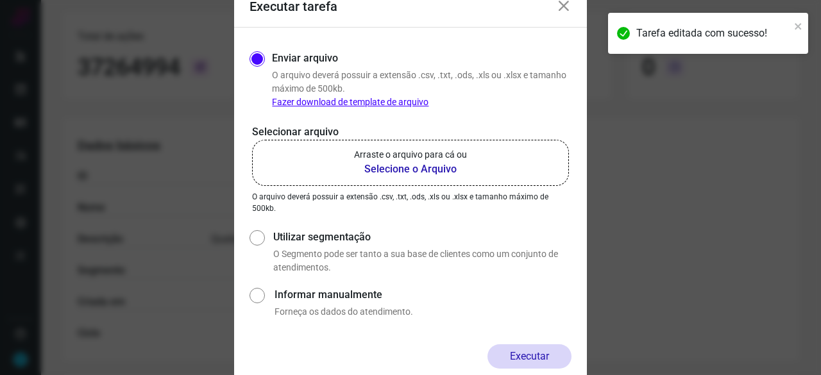
click at [383, 169] on b "Selecione o Arquivo" at bounding box center [410, 169] width 113 height 15
click at [0, 0] on input "Arraste o arquivo para cá ou Selecione o Arquivo" at bounding box center [0, 0] width 0 height 0
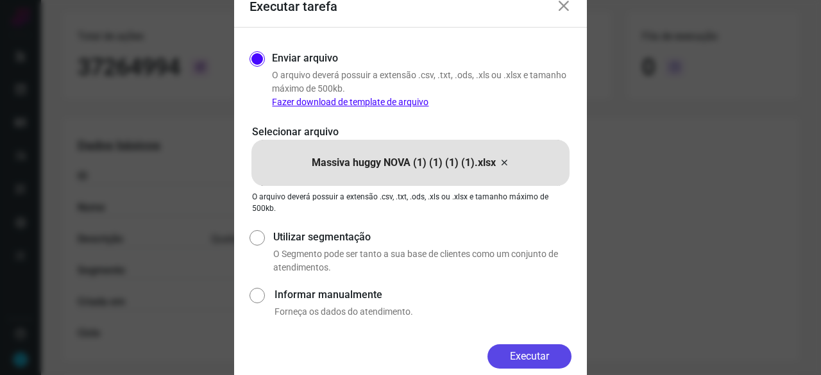
click at [553, 352] on button "Executar" at bounding box center [529, 356] width 84 height 24
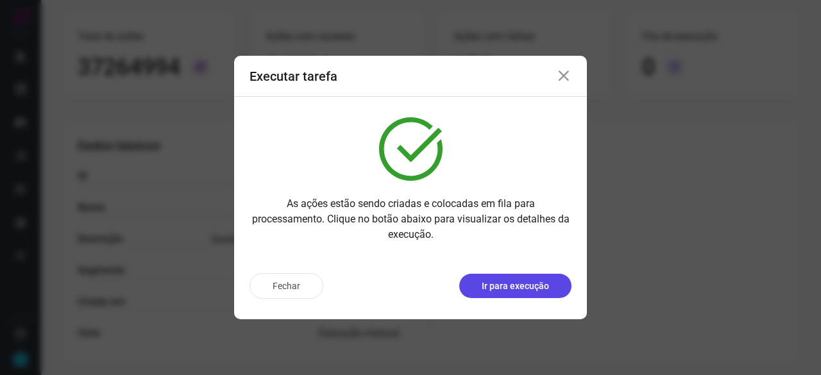
click at [516, 286] on p "Ir para execução" at bounding box center [515, 286] width 67 height 13
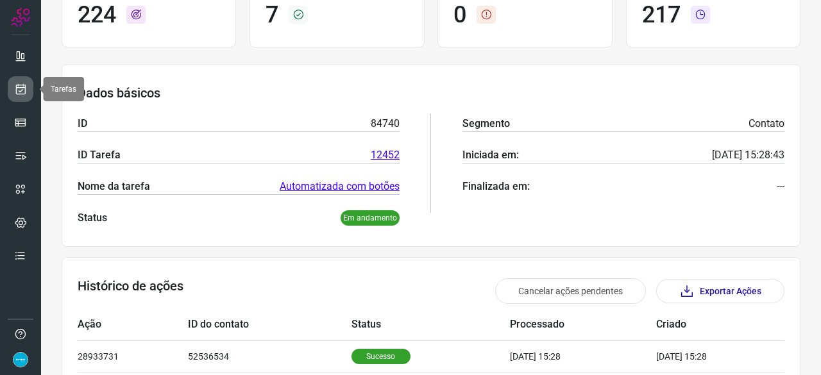
click at [21, 84] on icon at bounding box center [20, 89] width 13 height 13
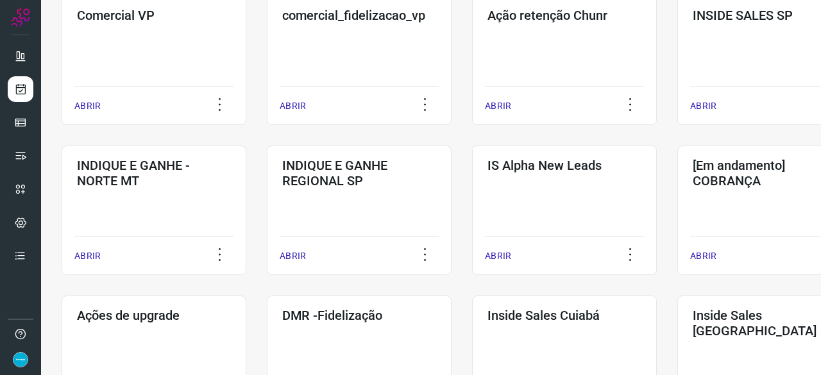
scroll to position [551, 0]
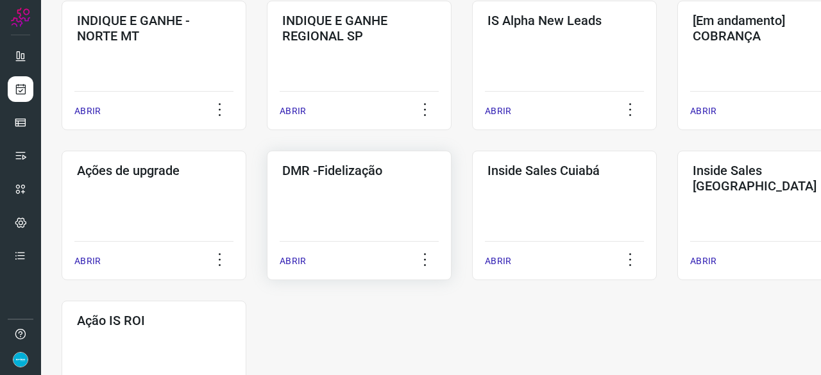
click at [296, 257] on p "ABRIR" at bounding box center [293, 261] width 26 height 13
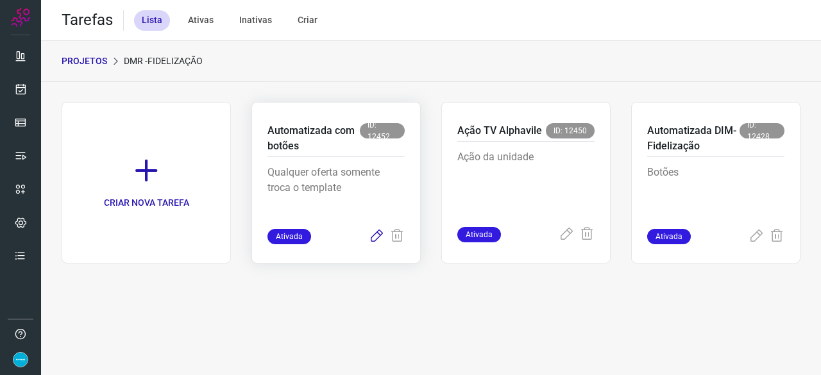
click at [377, 233] on icon at bounding box center [376, 236] width 15 height 15
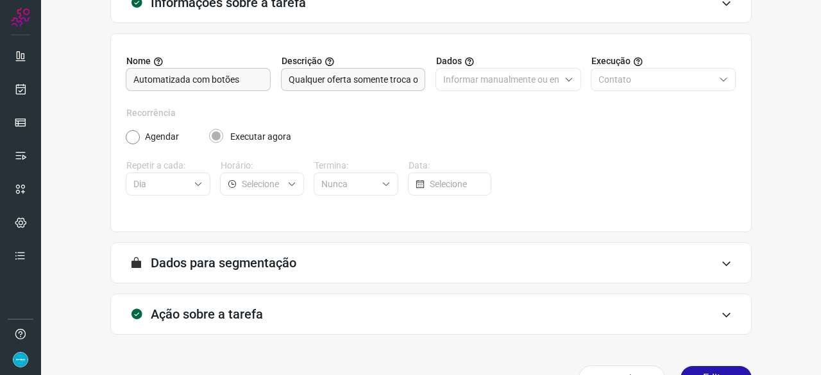
scroll to position [125, 0]
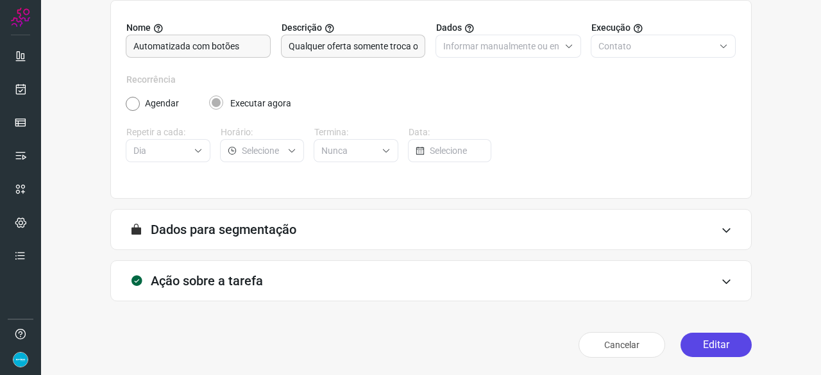
click at [712, 348] on button "Editar" at bounding box center [715, 345] width 71 height 24
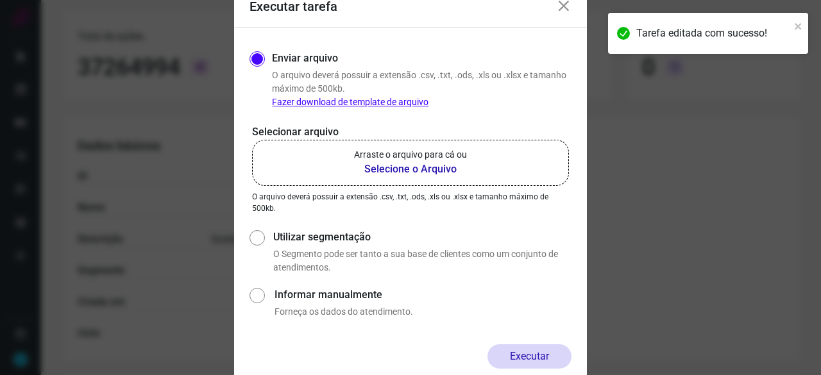
click at [399, 167] on b "Selecione o Arquivo" at bounding box center [410, 169] width 113 height 15
click at [0, 0] on input "Arraste o arquivo para cá ou Selecione o Arquivo" at bounding box center [0, 0] width 0 height 0
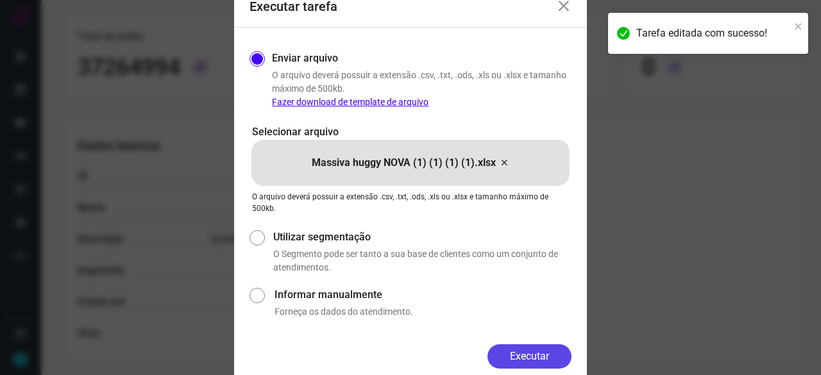
click at [560, 352] on button "Executar" at bounding box center [529, 356] width 84 height 24
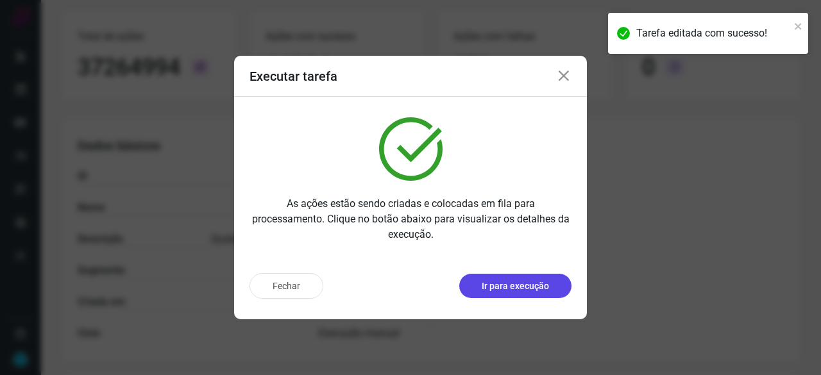
click at [491, 292] on p "Ir para execução" at bounding box center [515, 286] width 67 height 13
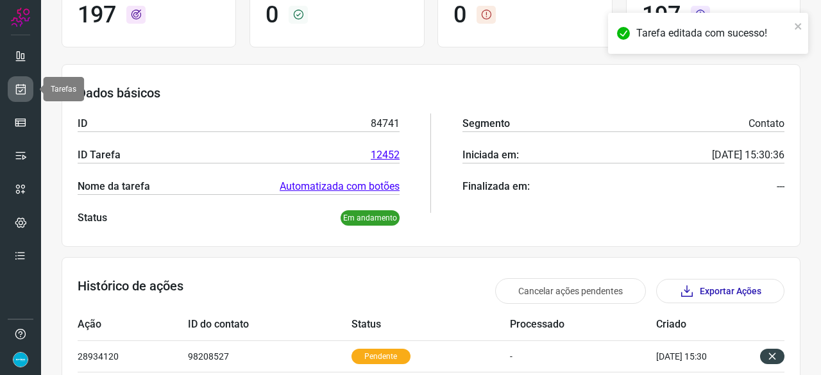
click at [23, 80] on link at bounding box center [21, 89] width 26 height 26
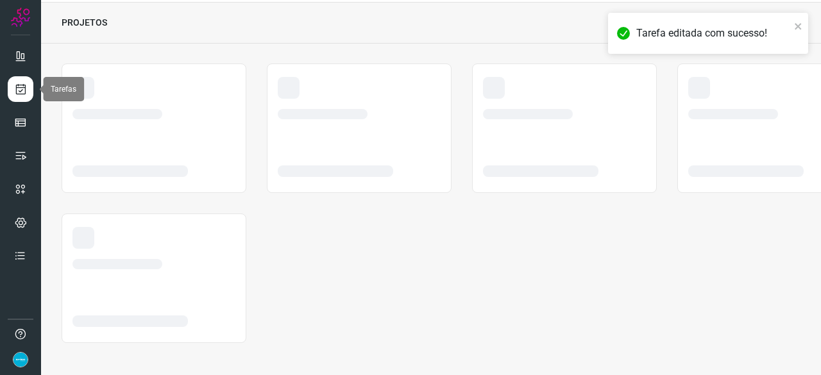
scroll to position [38, 0]
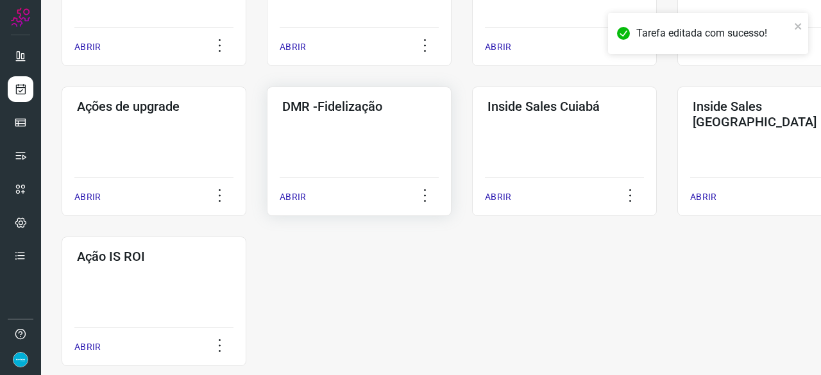
click at [293, 198] on p "ABRIR" at bounding box center [293, 196] width 26 height 13
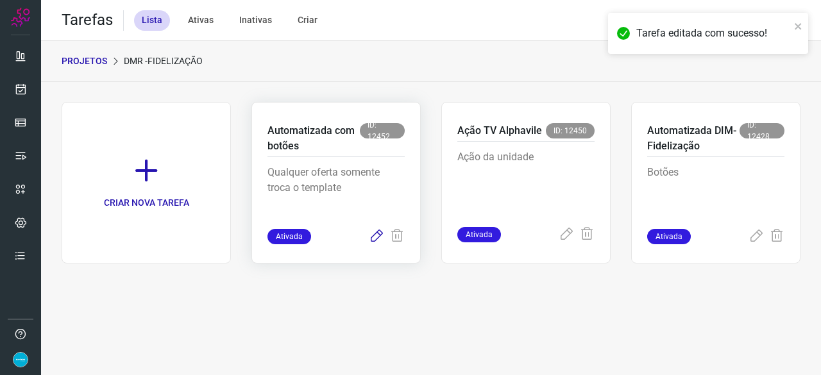
click at [375, 238] on icon at bounding box center [376, 236] width 15 height 15
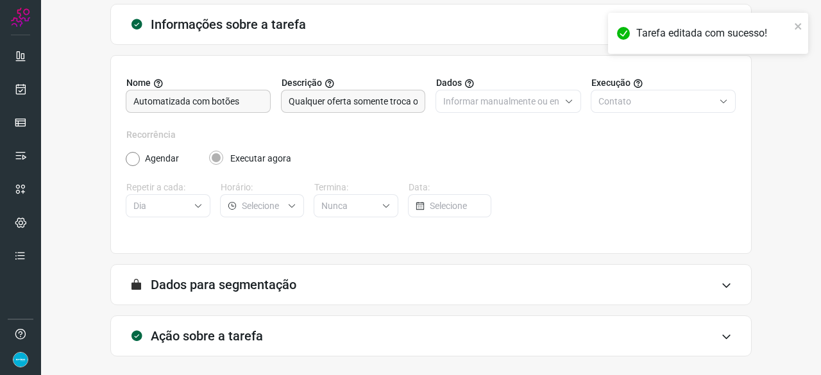
scroll to position [125, 0]
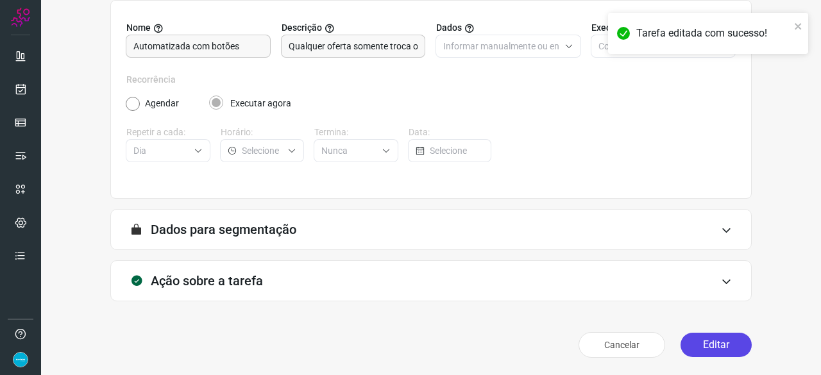
click at [695, 348] on button "Editar" at bounding box center [715, 345] width 71 height 24
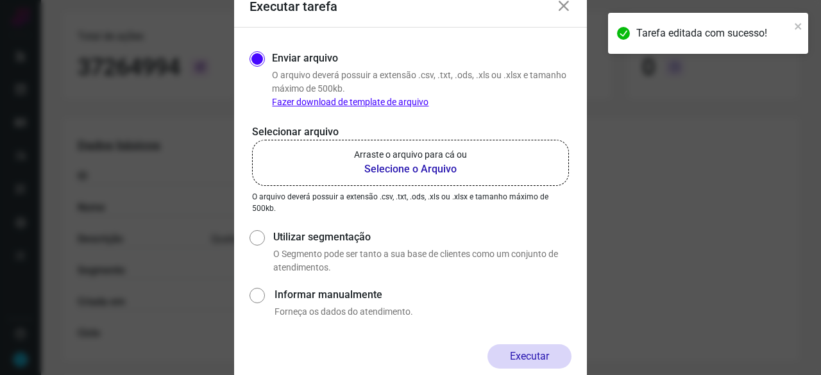
click at [411, 170] on b "Selecione o Arquivo" at bounding box center [410, 169] width 113 height 15
click at [0, 0] on input "Arraste o arquivo para cá ou Selecione o Arquivo" at bounding box center [0, 0] width 0 height 0
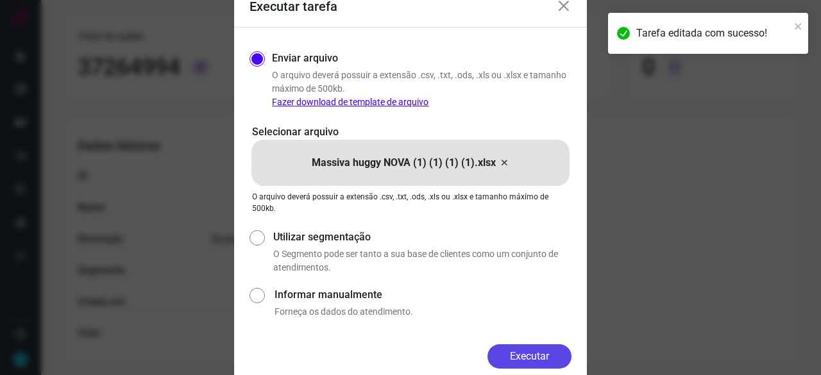
click at [554, 358] on button "Executar" at bounding box center [529, 356] width 84 height 24
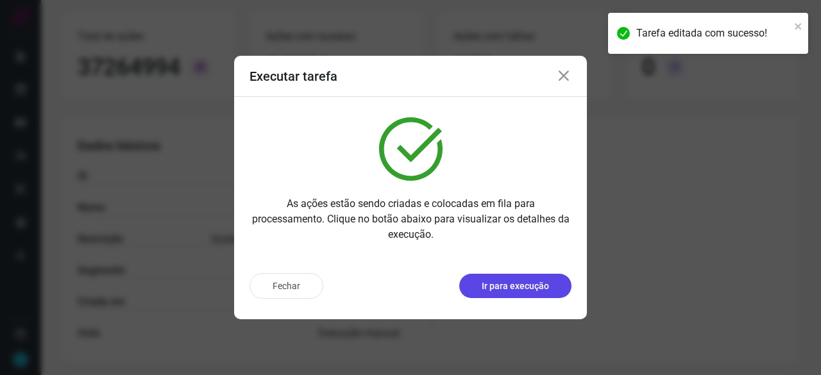
click at [525, 285] on p "Ir para execução" at bounding box center [515, 286] width 67 height 13
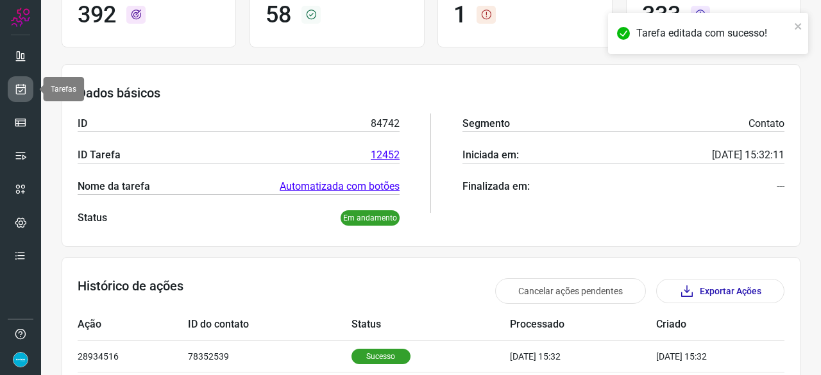
click at [20, 81] on link at bounding box center [21, 89] width 26 height 26
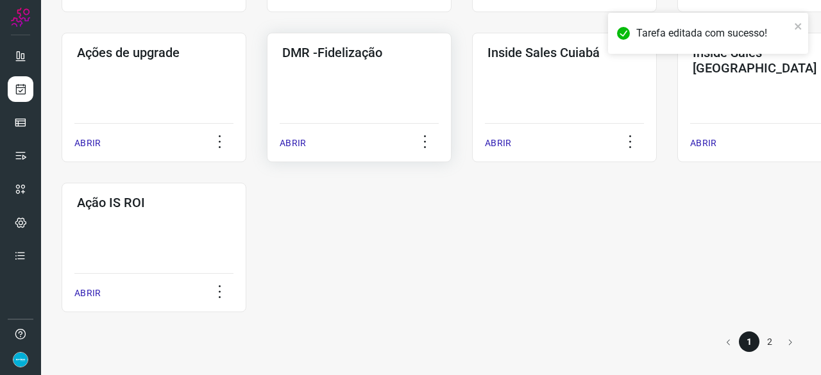
click at [288, 147] on p "ABRIR" at bounding box center [293, 143] width 26 height 13
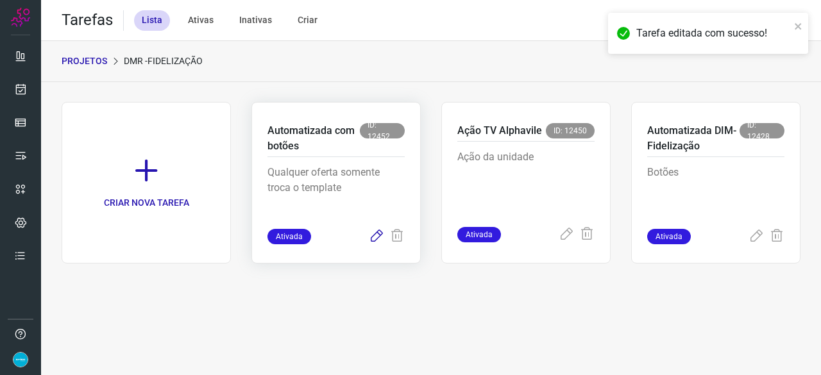
click at [376, 232] on icon at bounding box center [376, 236] width 15 height 15
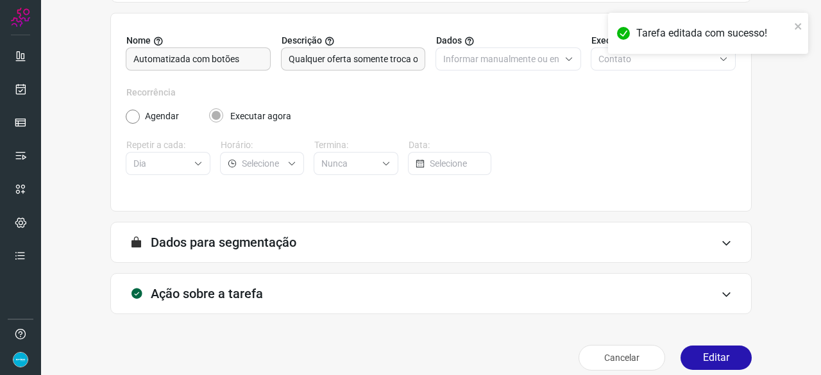
scroll to position [125, 0]
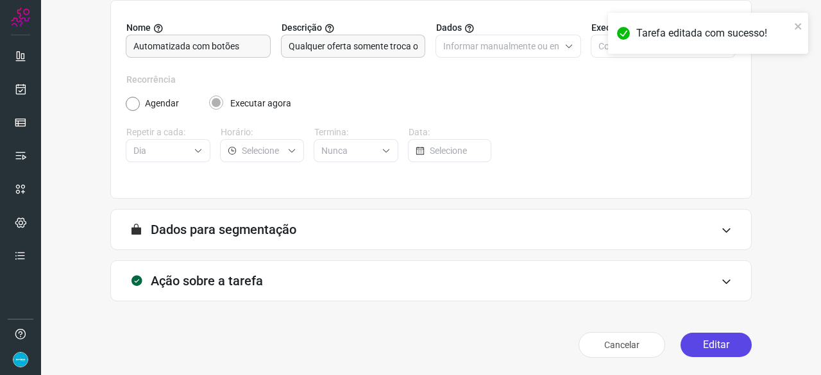
click at [704, 346] on button "Editar" at bounding box center [715, 345] width 71 height 24
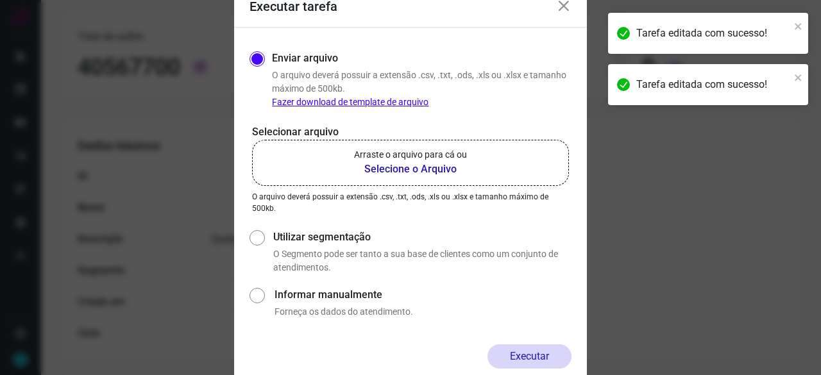
click at [377, 170] on b "Selecione o Arquivo" at bounding box center [410, 169] width 113 height 15
click at [0, 0] on input "Arraste o arquivo para cá ou Selecione o Arquivo" at bounding box center [0, 0] width 0 height 0
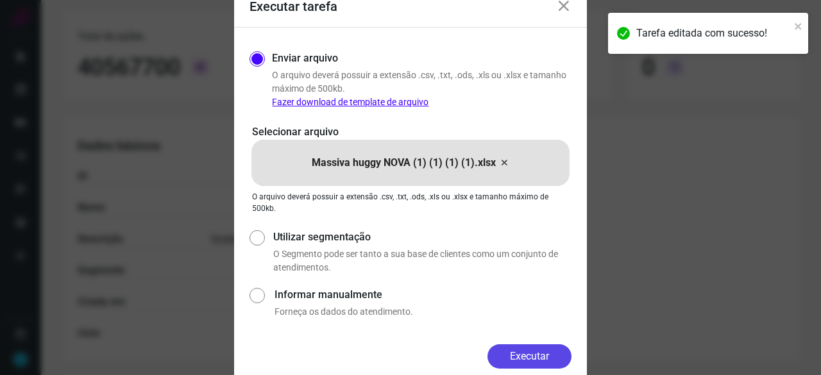
click at [535, 353] on button "Executar" at bounding box center [529, 356] width 84 height 24
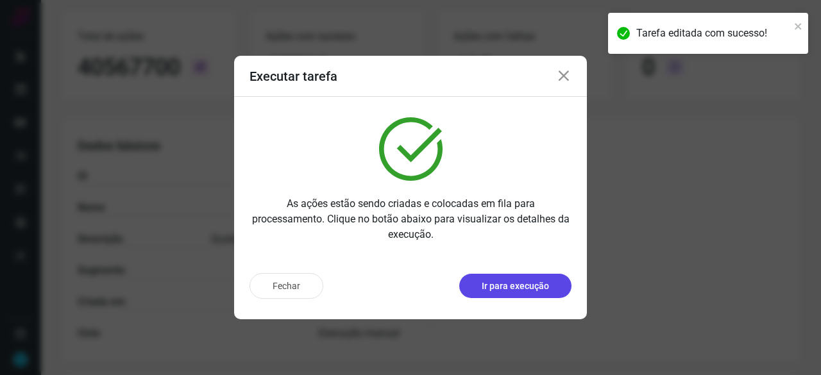
click at [519, 287] on p "Ir para execução" at bounding box center [515, 286] width 67 height 13
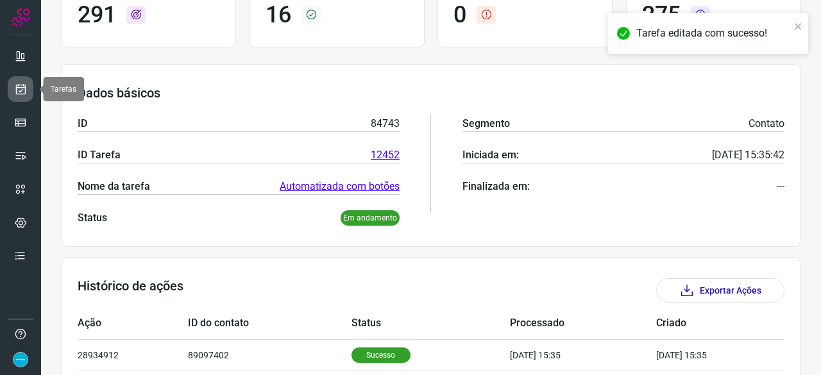
click at [17, 86] on icon at bounding box center [20, 89] width 13 height 13
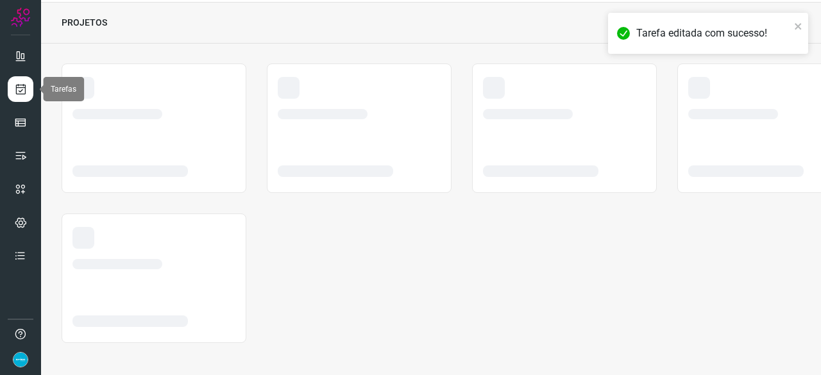
scroll to position [38, 0]
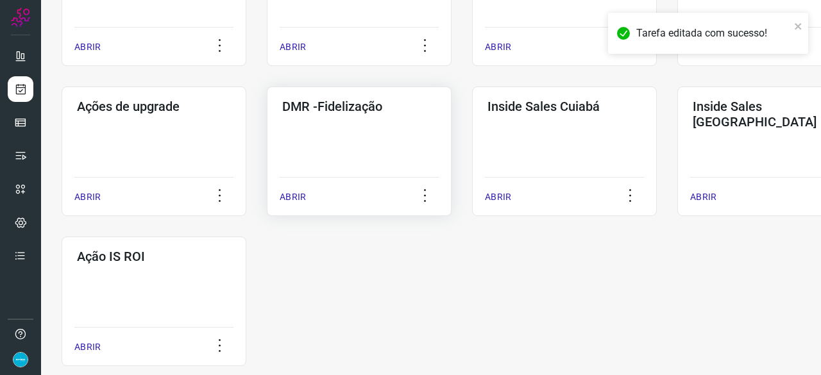
click at [290, 199] on p "ABRIR" at bounding box center [293, 196] width 26 height 13
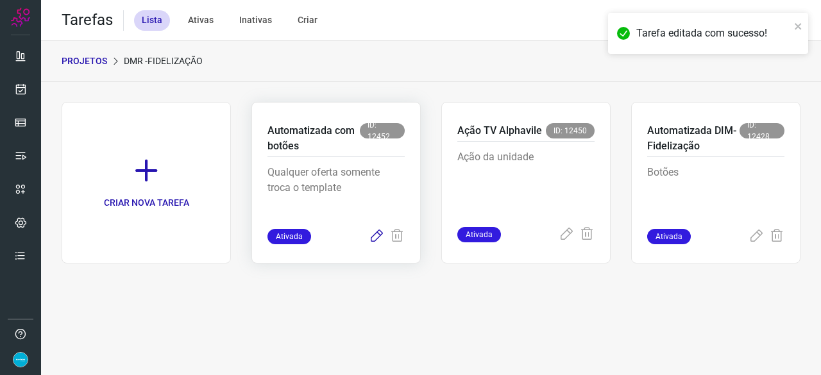
click at [373, 234] on icon at bounding box center [376, 236] width 15 height 15
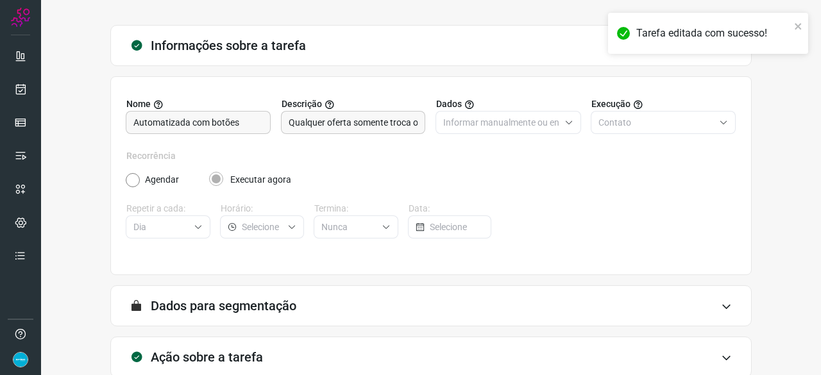
scroll to position [125, 0]
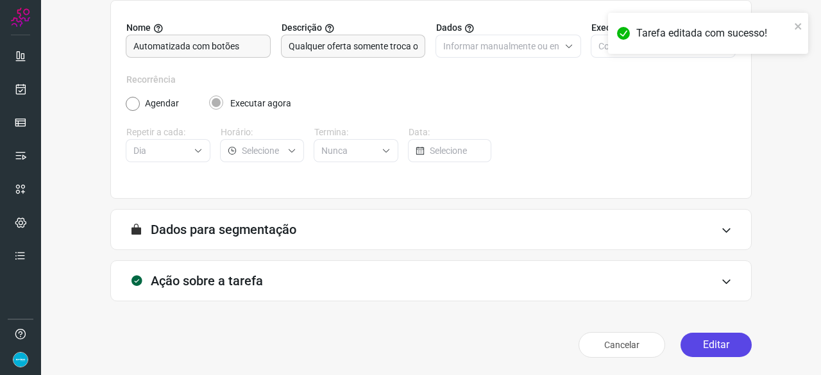
click at [702, 346] on button "Editar" at bounding box center [715, 345] width 71 height 24
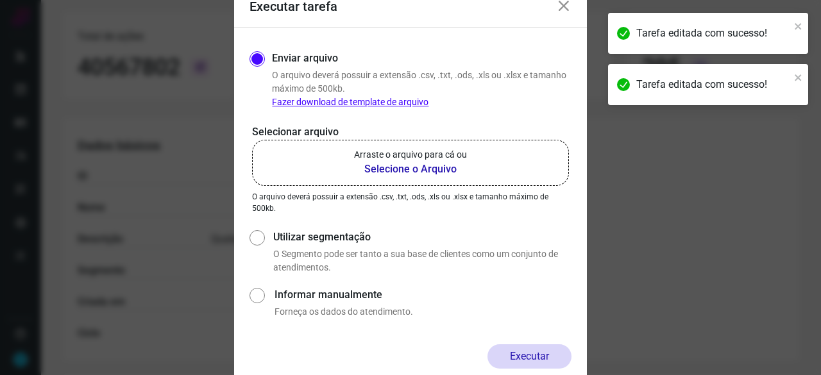
click at [373, 173] on b "Selecione o Arquivo" at bounding box center [410, 169] width 113 height 15
click at [0, 0] on input "Arraste o arquivo para cá ou Selecione o Arquivo" at bounding box center [0, 0] width 0 height 0
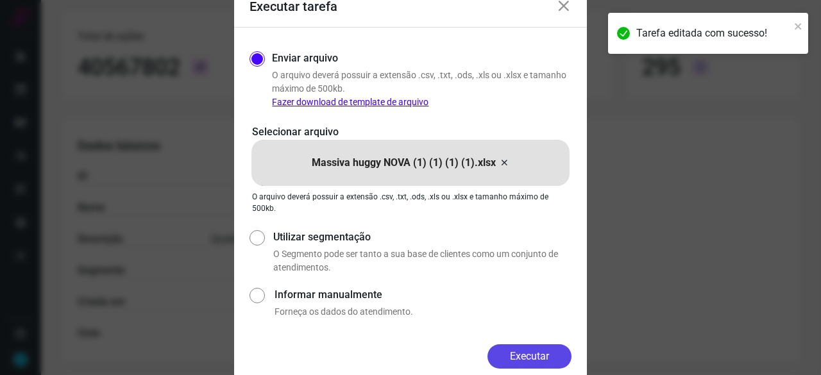
click at [510, 348] on button "Executar" at bounding box center [529, 356] width 84 height 24
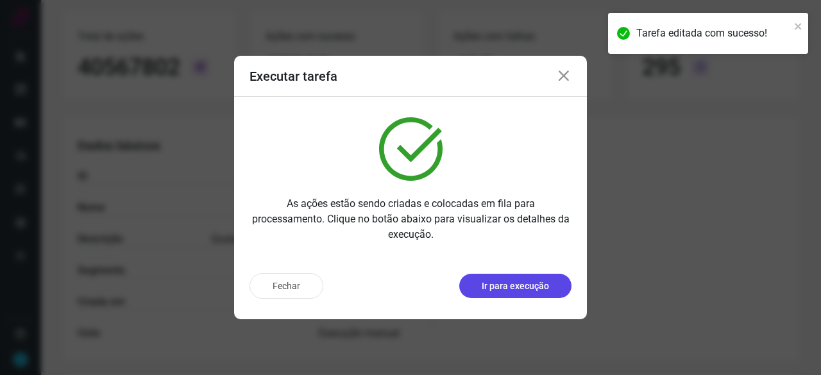
click at [514, 289] on p "Ir para execução" at bounding box center [515, 286] width 67 height 13
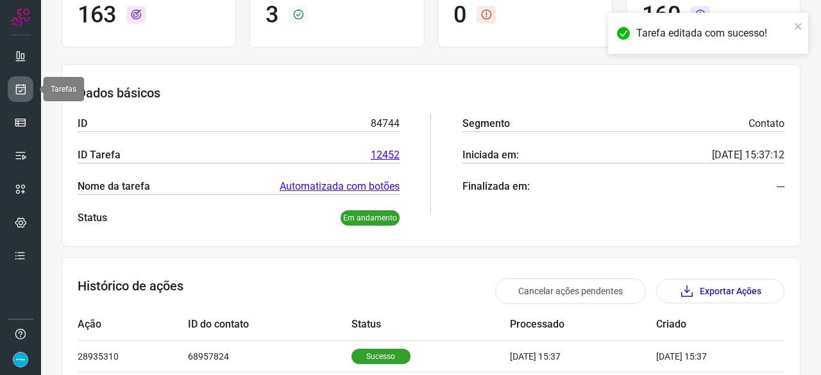
click at [21, 88] on icon at bounding box center [20, 89] width 13 height 13
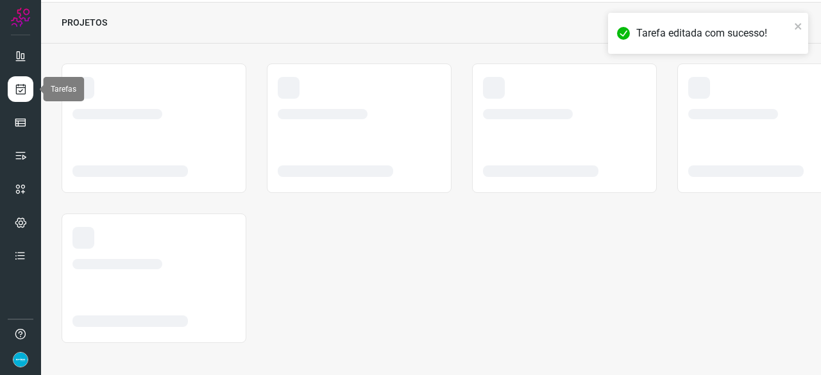
scroll to position [38, 0]
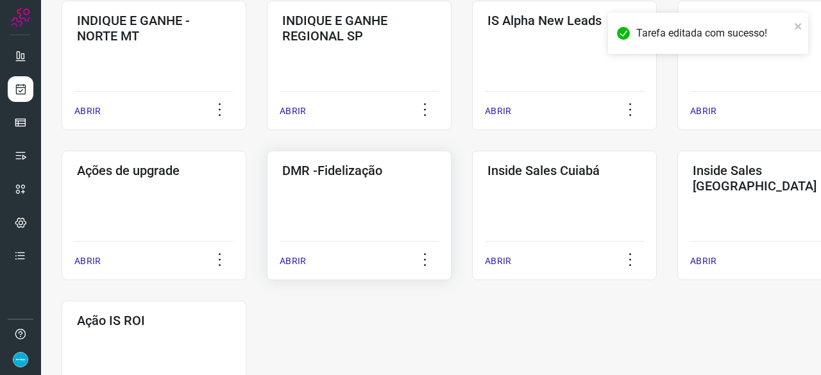
click at [301, 263] on p "ABRIR" at bounding box center [293, 261] width 26 height 13
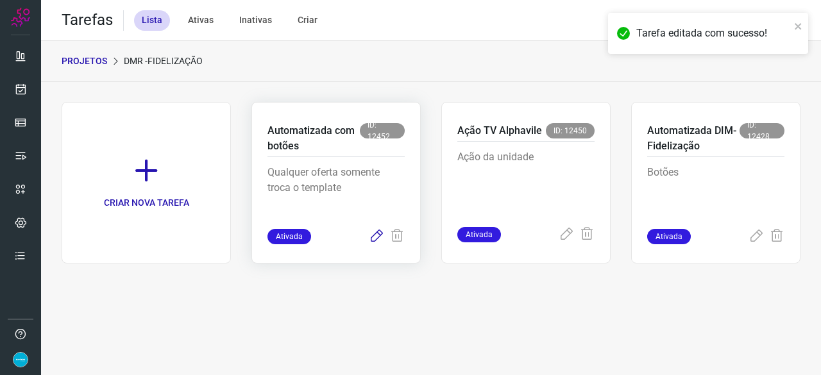
click at [377, 235] on icon at bounding box center [376, 236] width 15 height 15
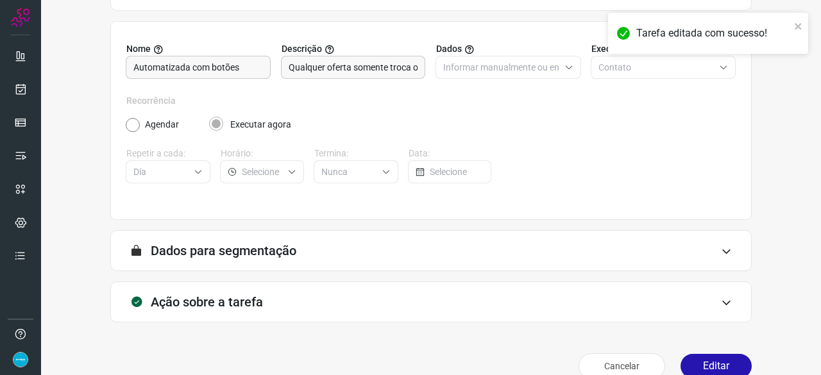
scroll to position [125, 0]
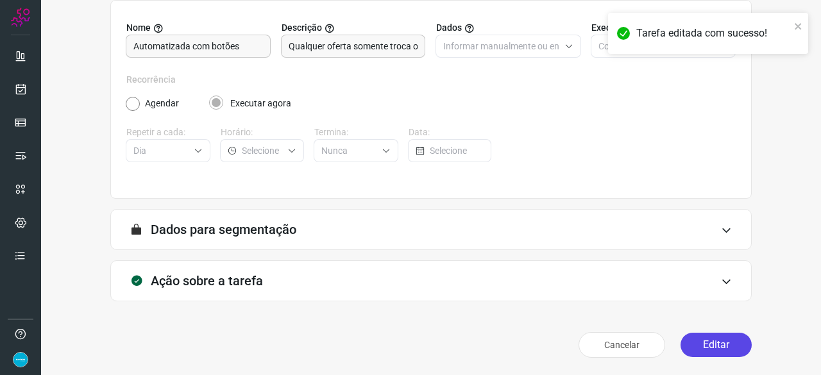
click at [713, 340] on button "Editar" at bounding box center [715, 345] width 71 height 24
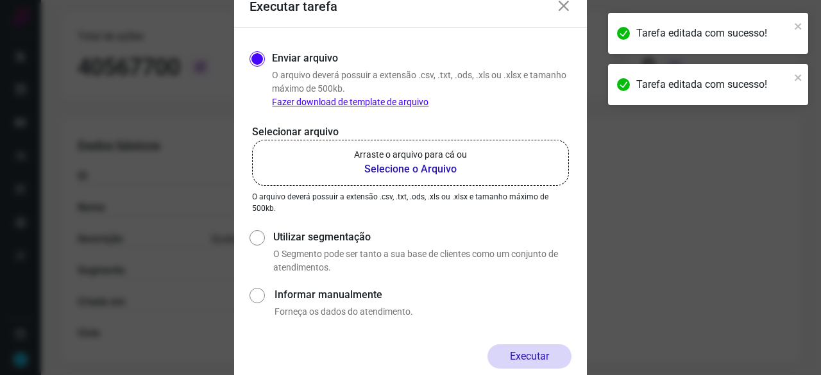
click at [395, 171] on b "Selecione o Arquivo" at bounding box center [410, 169] width 113 height 15
click at [0, 0] on input "Arraste o arquivo para cá ou Selecione o Arquivo" at bounding box center [0, 0] width 0 height 0
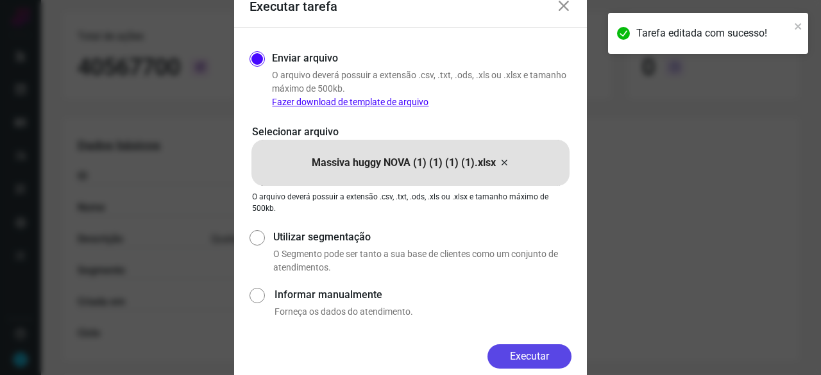
click at [558, 351] on button "Executar" at bounding box center [529, 356] width 84 height 24
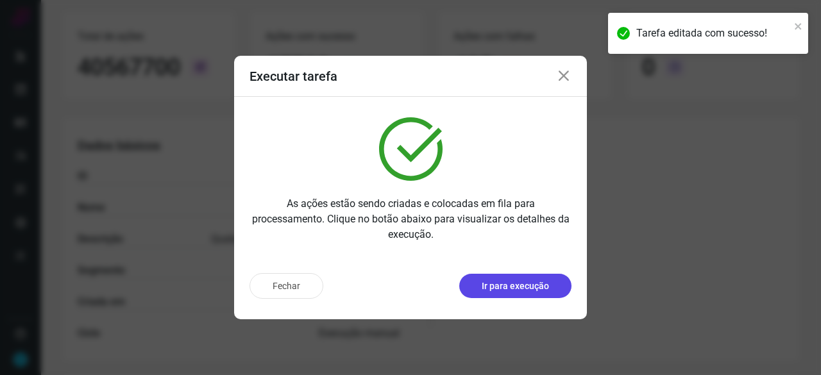
click at [505, 282] on p "Ir para execução" at bounding box center [515, 286] width 67 height 13
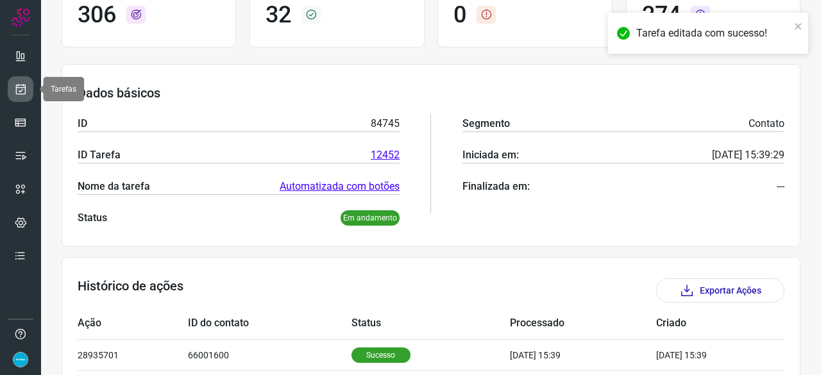
click at [19, 90] on icon at bounding box center [20, 89] width 13 height 13
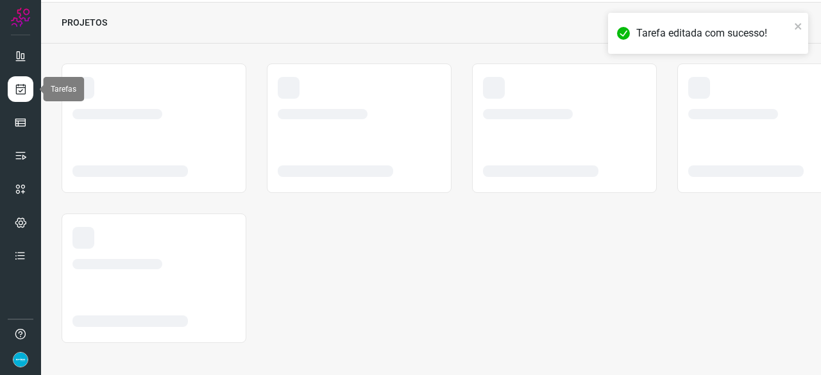
scroll to position [38, 0]
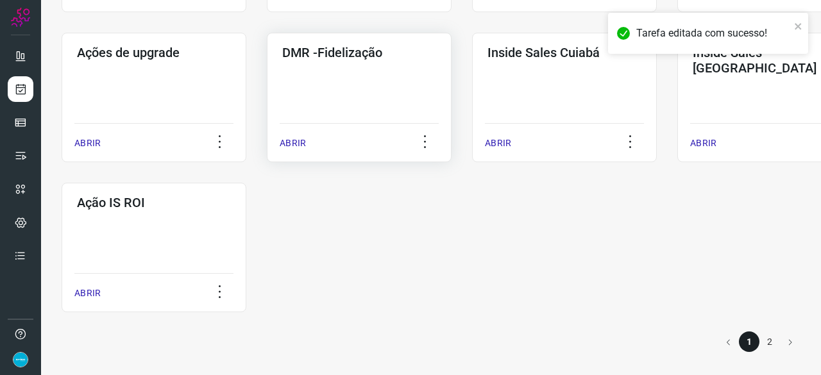
click at [286, 146] on p "ABRIR" at bounding box center [293, 143] width 26 height 13
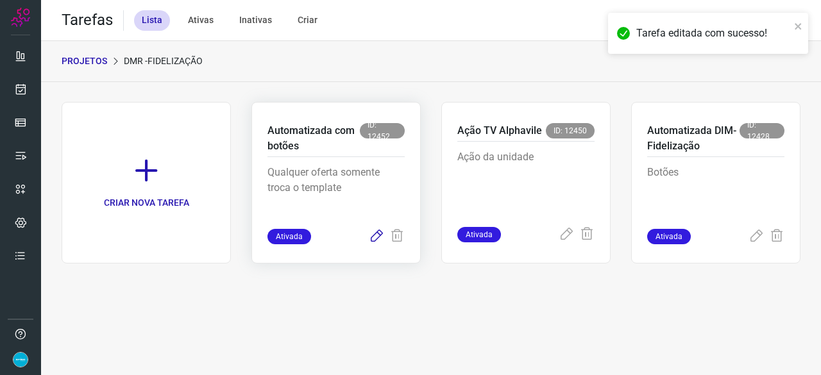
click at [378, 236] on icon at bounding box center [376, 236] width 15 height 15
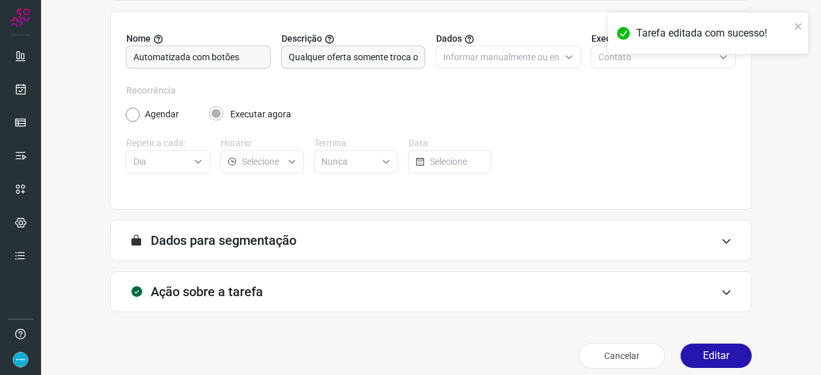
scroll to position [125, 0]
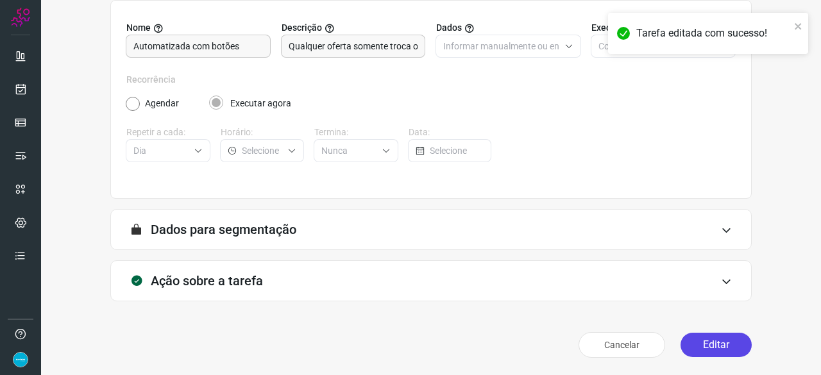
click at [698, 343] on button "Editar" at bounding box center [715, 345] width 71 height 24
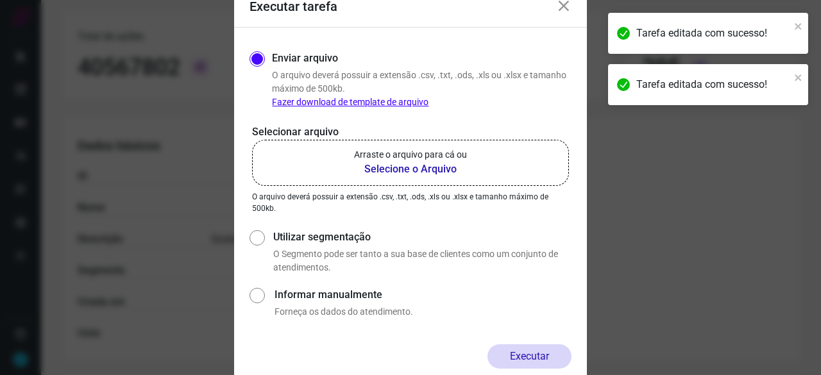
click at [407, 166] on b "Selecione o Arquivo" at bounding box center [410, 169] width 113 height 15
click at [0, 0] on input "Arraste o arquivo para cá ou Selecione o Arquivo" at bounding box center [0, 0] width 0 height 0
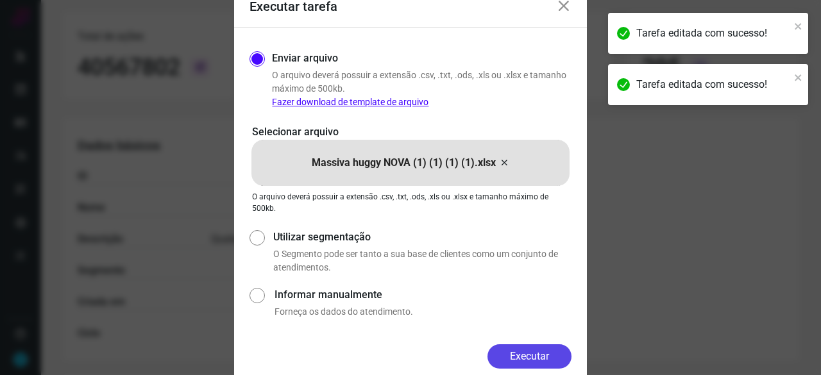
click at [550, 357] on button "Executar" at bounding box center [529, 356] width 84 height 24
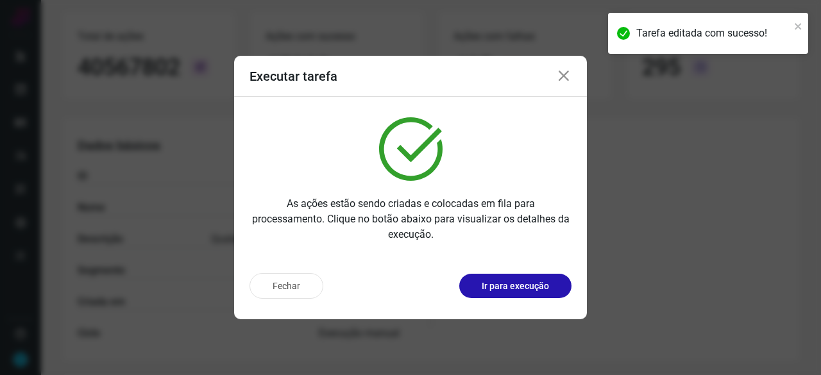
click at [501, 280] on p "Ir para execução" at bounding box center [515, 286] width 67 height 13
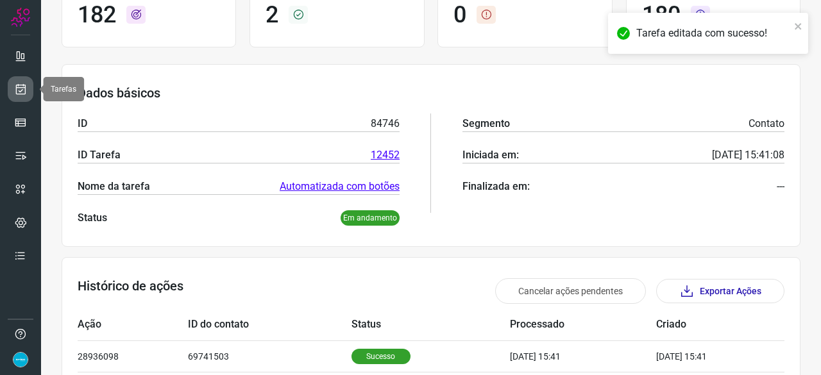
click at [26, 88] on icon at bounding box center [20, 89] width 13 height 13
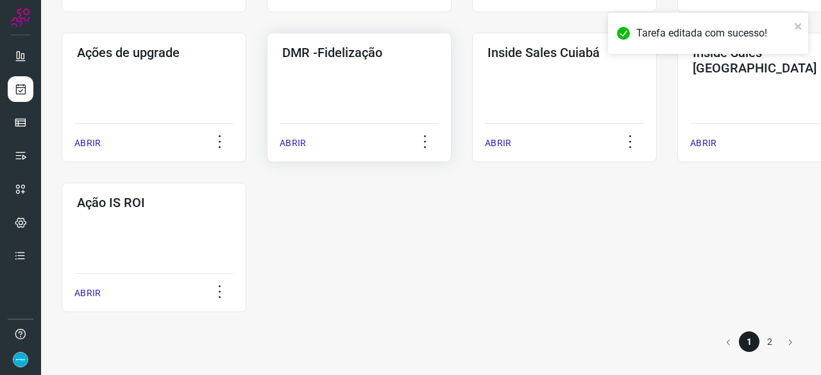
click at [292, 139] on p "ABRIR" at bounding box center [293, 143] width 26 height 13
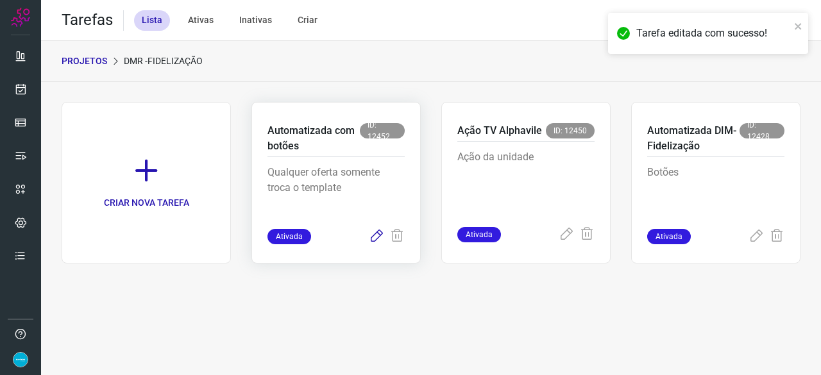
click at [380, 236] on icon at bounding box center [376, 236] width 15 height 15
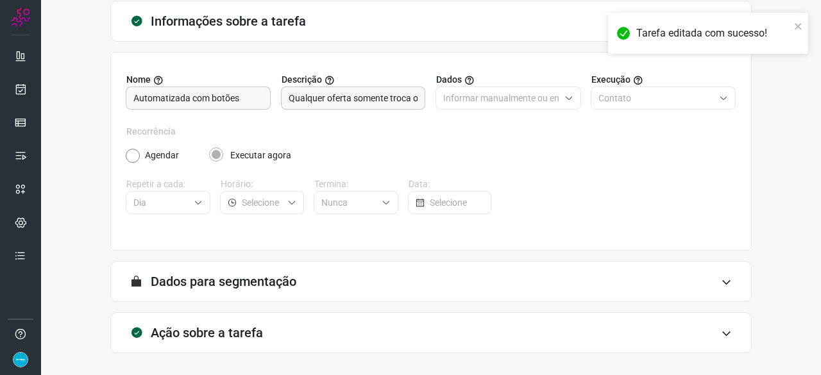
scroll to position [125, 0]
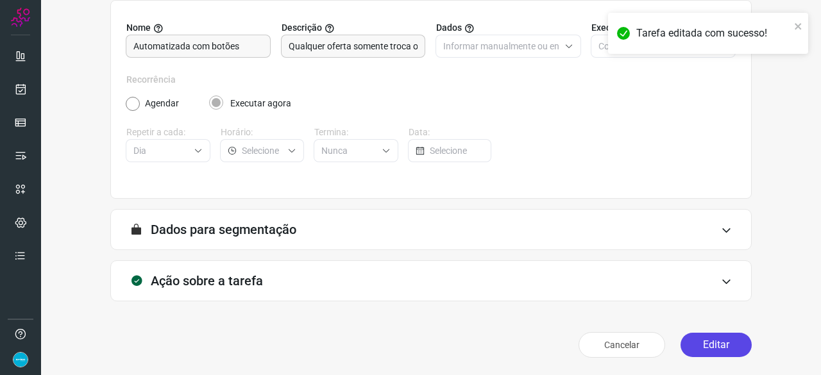
click at [702, 346] on button "Editar" at bounding box center [715, 345] width 71 height 24
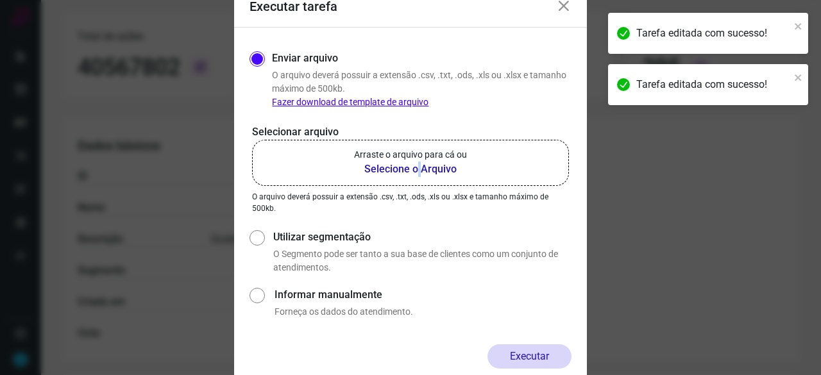
click at [419, 173] on b "Selecione o Arquivo" at bounding box center [410, 169] width 113 height 15
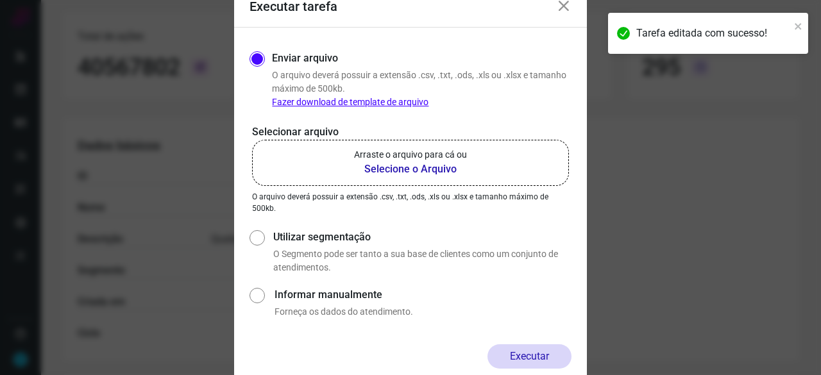
click at [384, 167] on b "Selecione o Arquivo" at bounding box center [410, 169] width 113 height 15
click at [0, 0] on input "Arraste o arquivo para cá ou Selecione o Arquivo" at bounding box center [0, 0] width 0 height 0
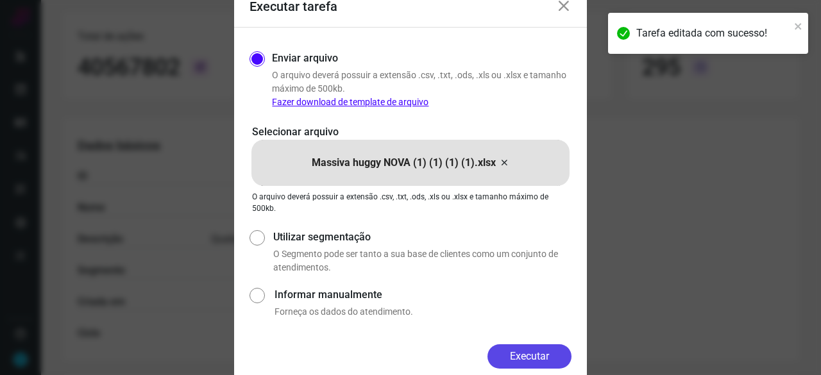
click at [521, 349] on button "Executar" at bounding box center [529, 356] width 84 height 24
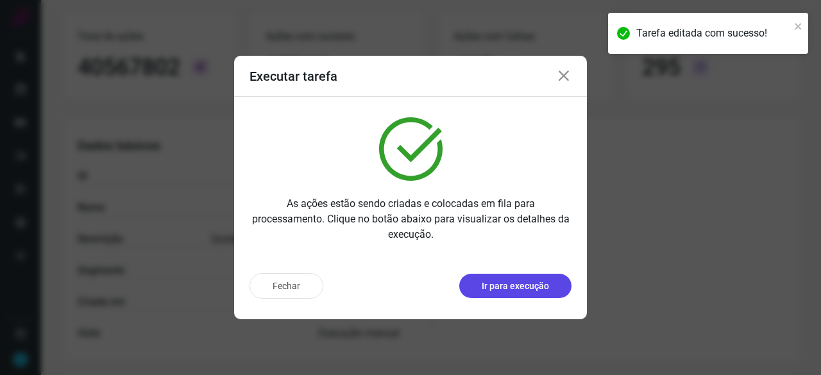
click at [526, 284] on p "Ir para execução" at bounding box center [515, 286] width 67 height 13
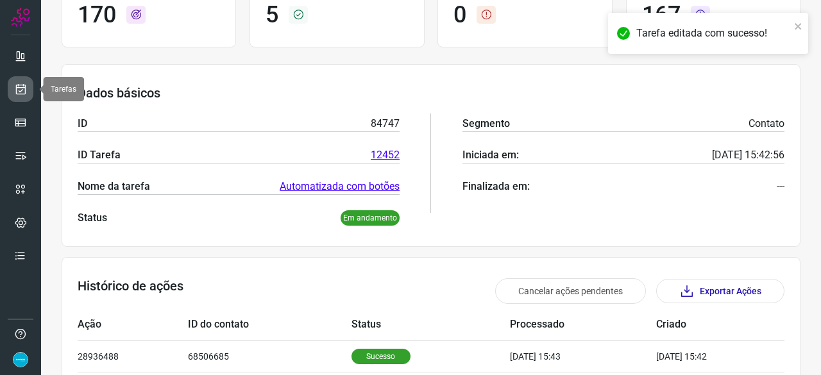
click at [27, 88] on link at bounding box center [21, 89] width 26 height 26
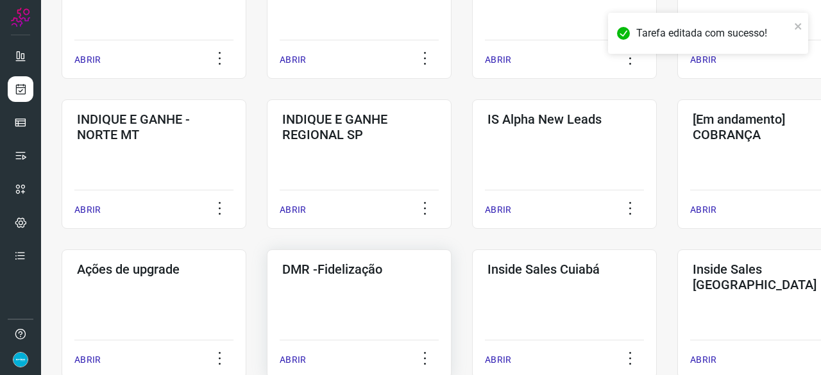
scroll to position [551, 0]
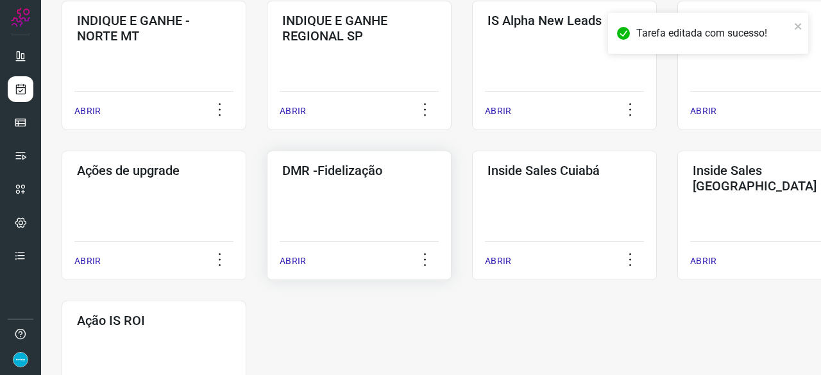
click at [298, 264] on p "ABRIR" at bounding box center [293, 261] width 26 height 13
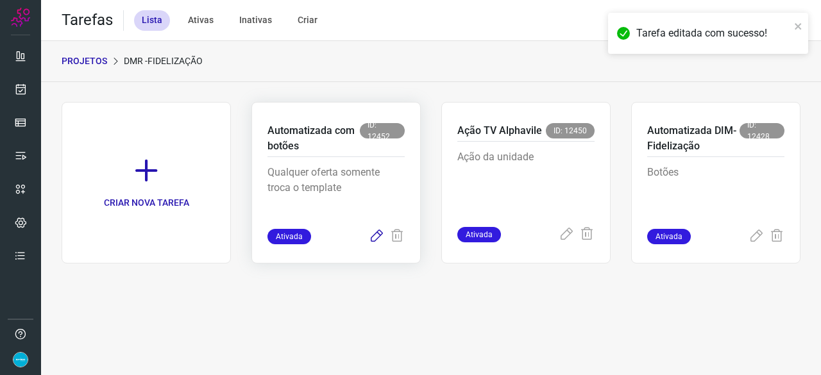
click at [373, 235] on icon at bounding box center [376, 236] width 15 height 15
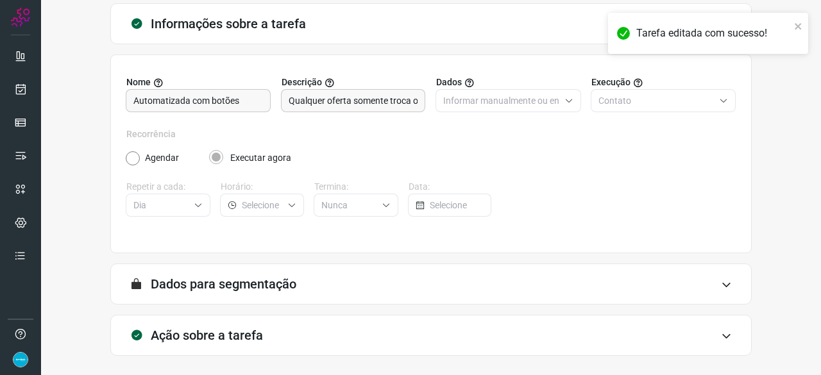
scroll to position [125, 0]
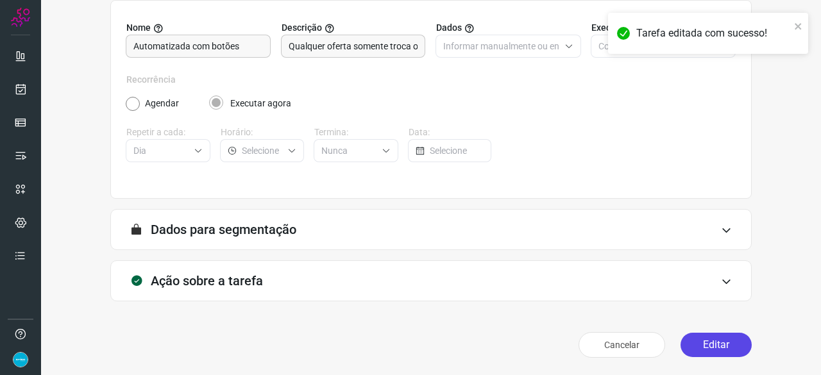
click at [722, 345] on button "Editar" at bounding box center [715, 345] width 71 height 24
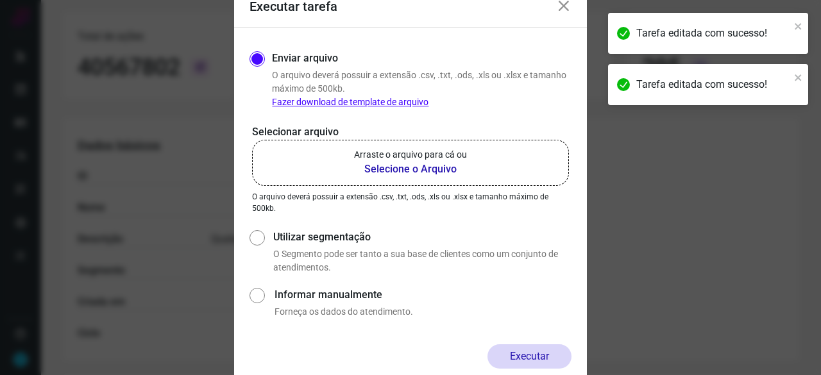
click at [375, 169] on b "Selecione o Arquivo" at bounding box center [410, 169] width 113 height 15
click at [0, 0] on input "Arraste o arquivo para cá ou Selecione o Arquivo" at bounding box center [0, 0] width 0 height 0
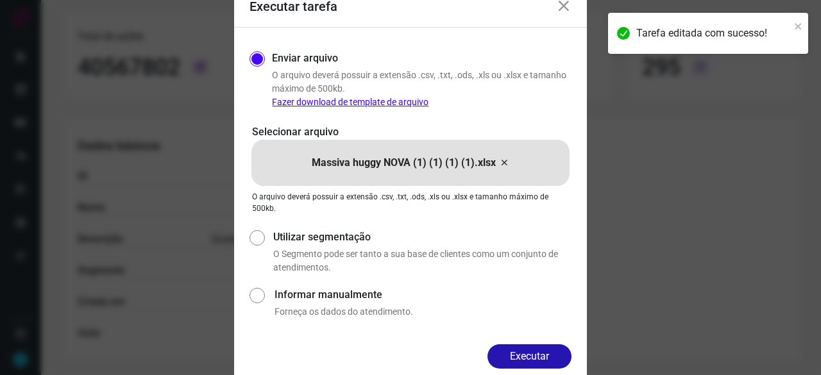
drag, startPoint x: 551, startPoint y: 351, endPoint x: 586, endPoint y: 369, distance: 39.3
click at [551, 351] on button "Executar" at bounding box center [529, 356] width 84 height 24
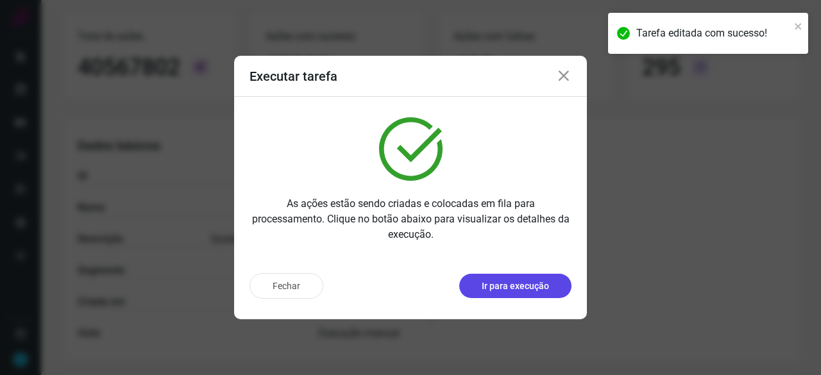
click at [521, 283] on p "Ir para execução" at bounding box center [515, 286] width 67 height 13
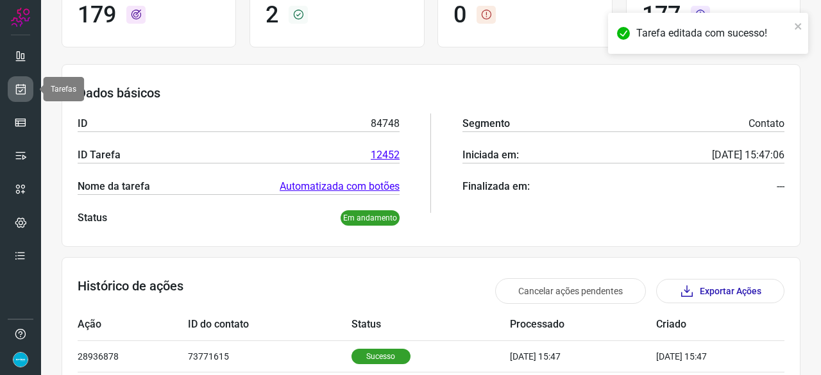
click at [15, 89] on icon at bounding box center [20, 89] width 13 height 13
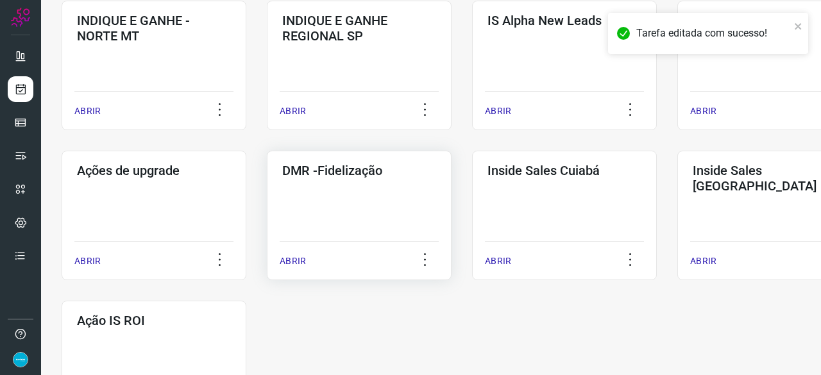
click at [298, 262] on p "ABRIR" at bounding box center [293, 261] width 26 height 13
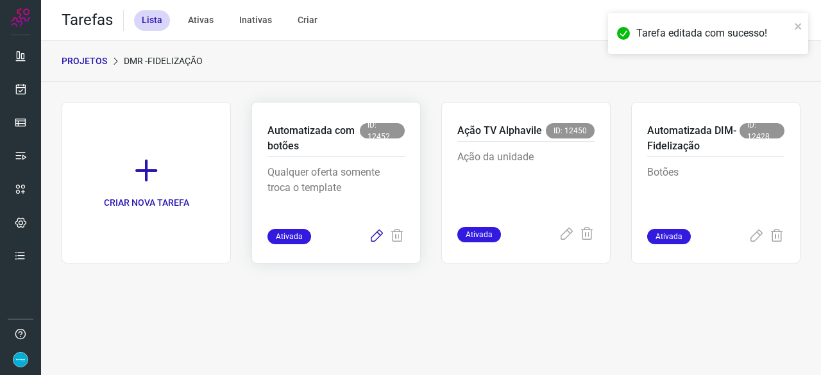
click at [375, 239] on icon at bounding box center [376, 236] width 15 height 15
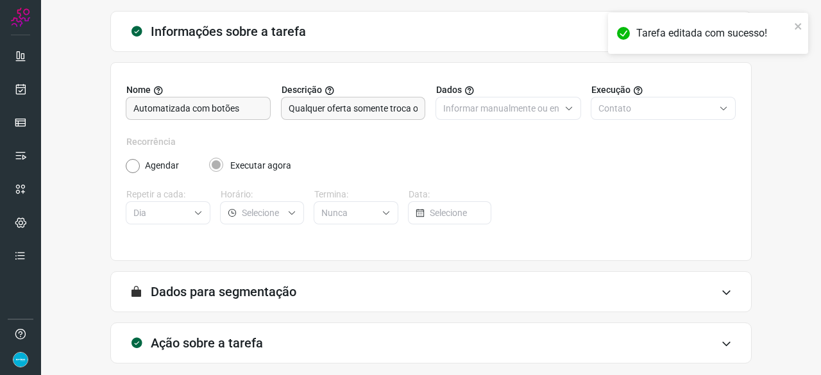
scroll to position [125, 0]
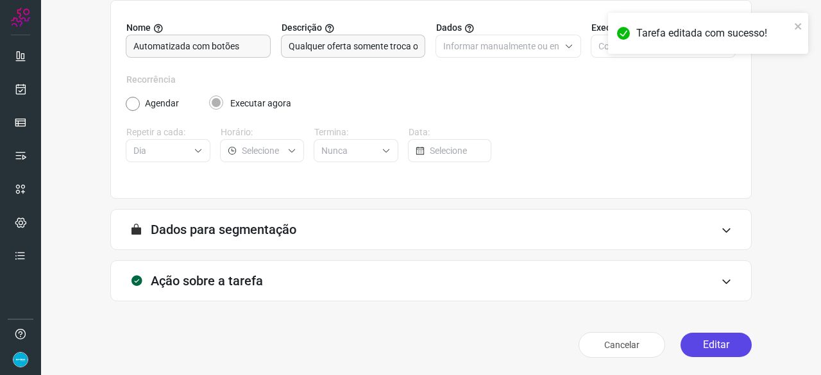
click at [707, 342] on button "Editar" at bounding box center [715, 345] width 71 height 24
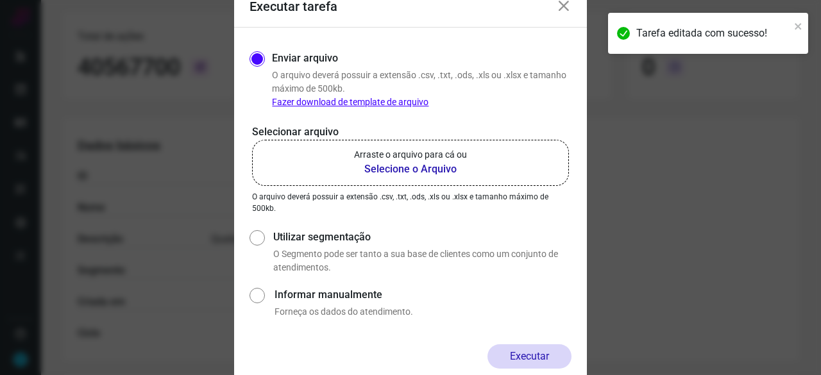
click at [377, 167] on b "Selecione o Arquivo" at bounding box center [410, 169] width 113 height 15
click at [0, 0] on input "Arraste o arquivo para cá ou Selecione o Arquivo" at bounding box center [0, 0] width 0 height 0
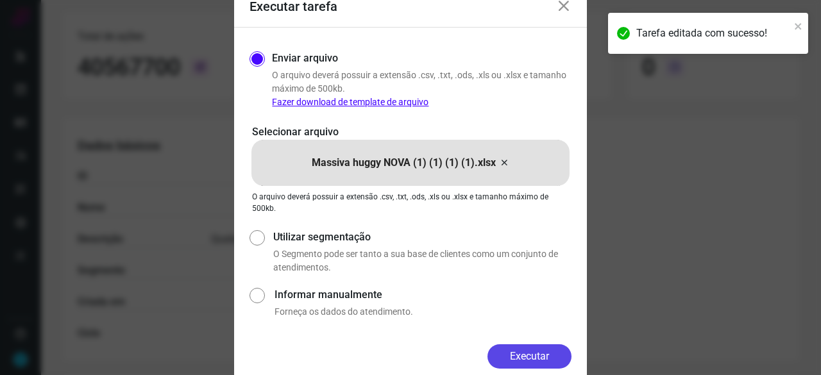
click at [540, 355] on button "Executar" at bounding box center [529, 356] width 84 height 24
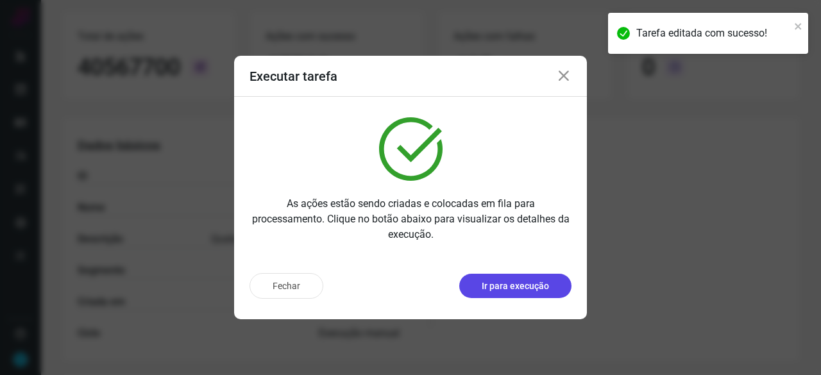
click at [534, 282] on p "Ir para execução" at bounding box center [515, 286] width 67 height 13
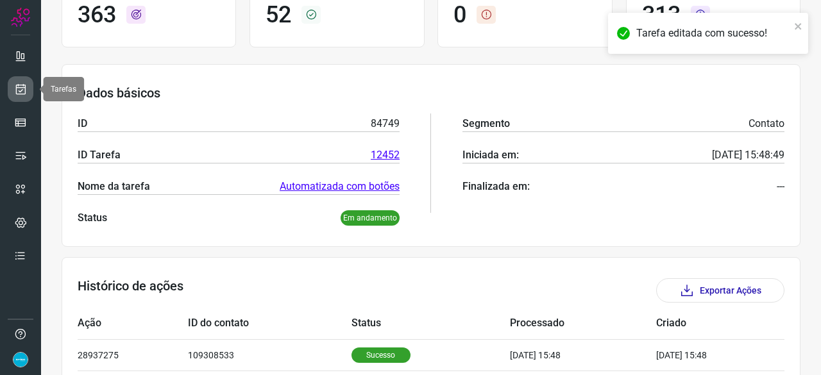
click at [21, 88] on icon at bounding box center [20, 89] width 13 height 13
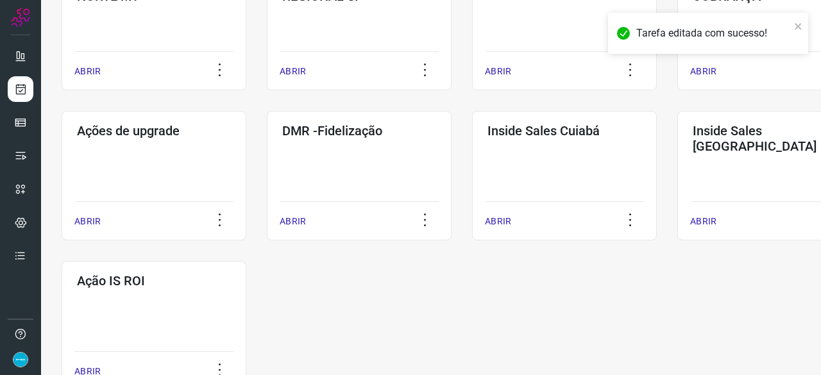
scroll to position [669, 0]
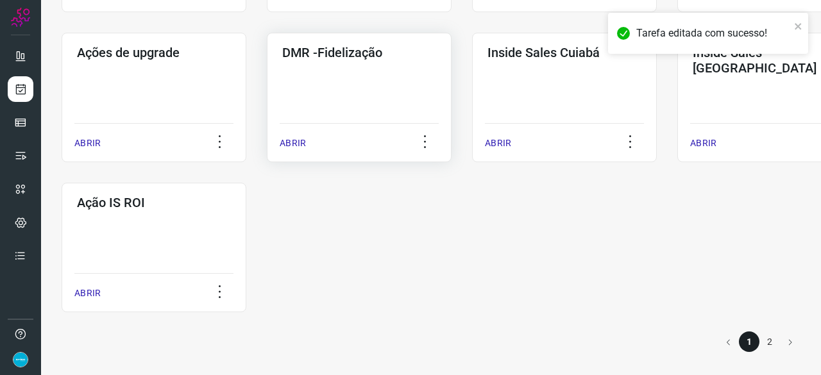
click at [292, 138] on p "ABRIR" at bounding box center [293, 143] width 26 height 13
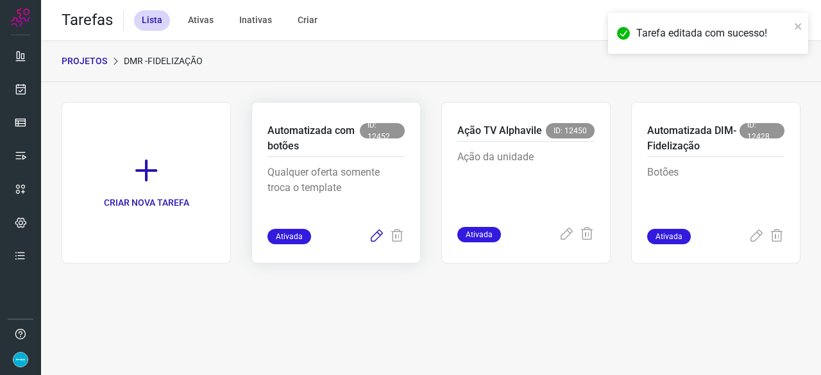
click at [378, 233] on icon at bounding box center [376, 236] width 15 height 15
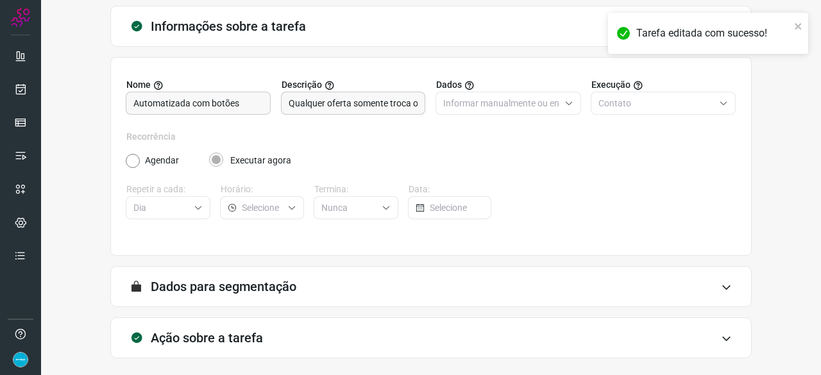
scroll to position [125, 0]
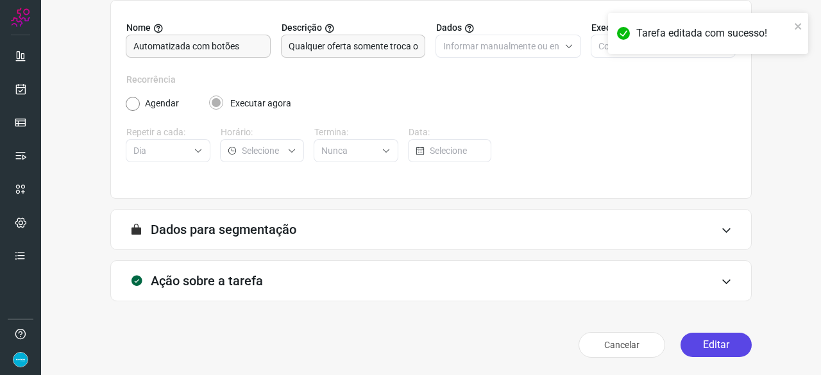
click at [709, 341] on button "Editar" at bounding box center [715, 345] width 71 height 24
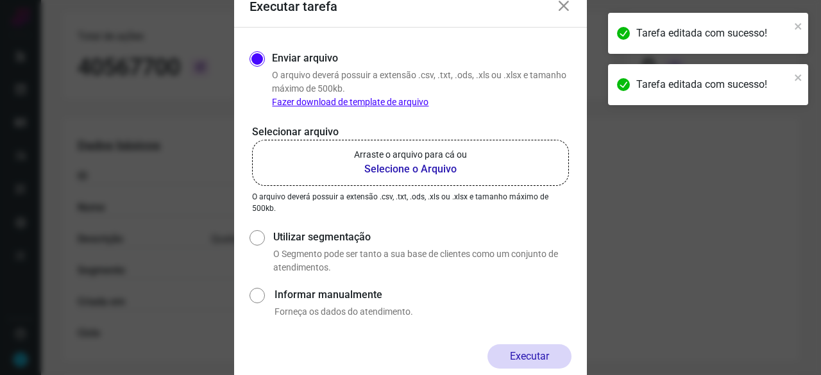
click at [378, 169] on b "Selecione o Arquivo" at bounding box center [410, 169] width 113 height 15
click at [0, 0] on input "Arraste o arquivo para cá ou Selecione o Arquivo" at bounding box center [0, 0] width 0 height 0
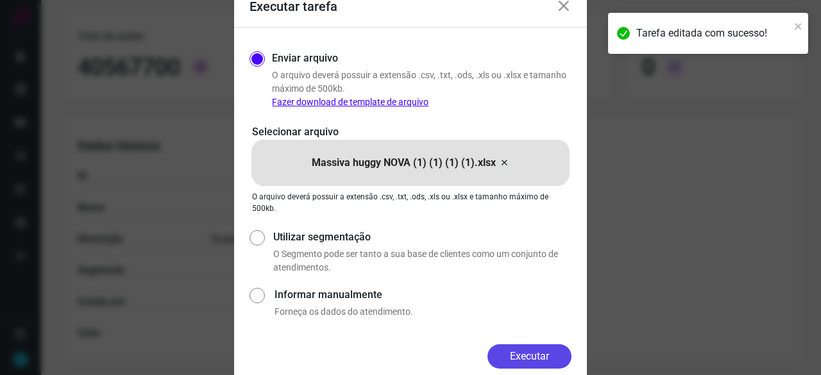
click at [530, 362] on button "Executar" at bounding box center [529, 356] width 84 height 24
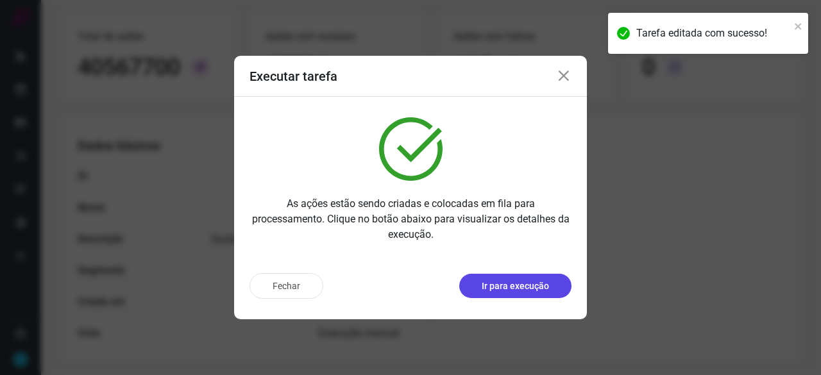
click at [527, 287] on p "Ir para execução" at bounding box center [515, 286] width 67 height 13
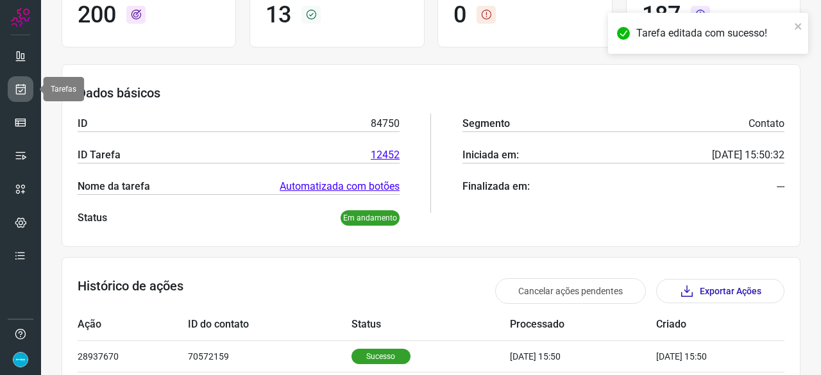
click at [26, 83] on icon at bounding box center [20, 89] width 13 height 13
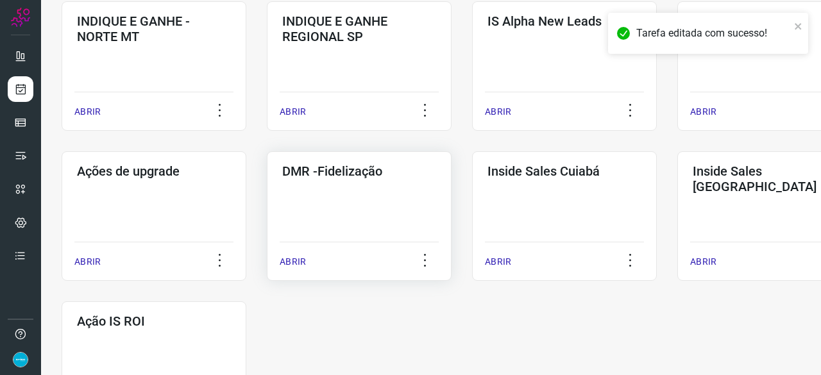
scroll to position [551, 0]
click at [300, 263] on p "ABRIR" at bounding box center [293, 261] width 26 height 13
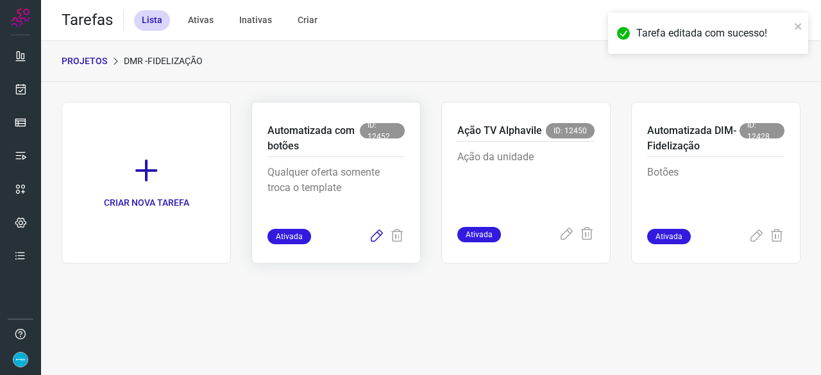
click at [378, 234] on icon at bounding box center [376, 236] width 15 height 15
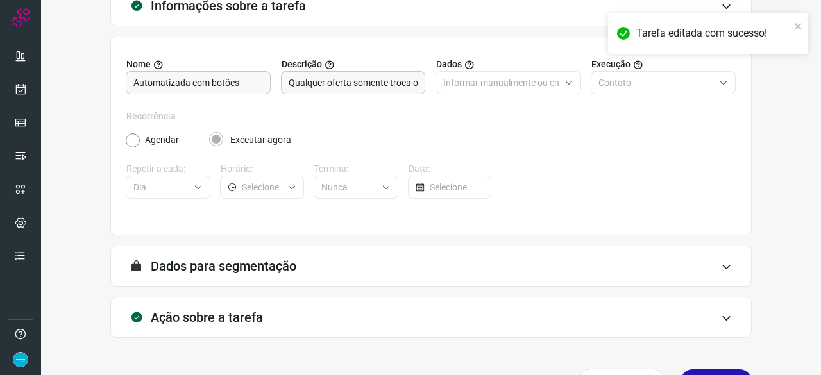
scroll to position [125, 0]
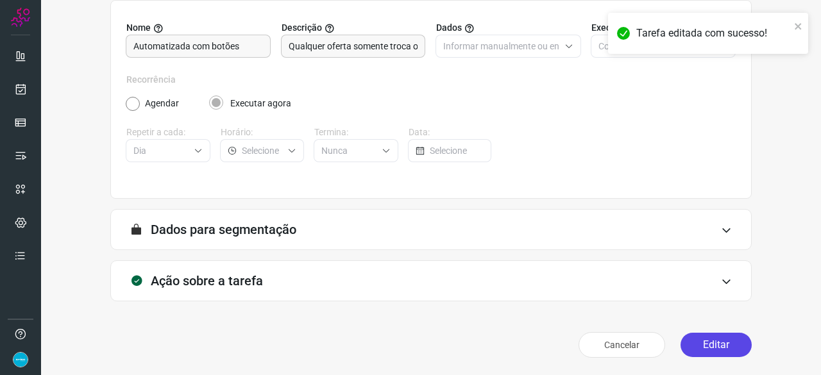
click at [708, 348] on button "Editar" at bounding box center [715, 345] width 71 height 24
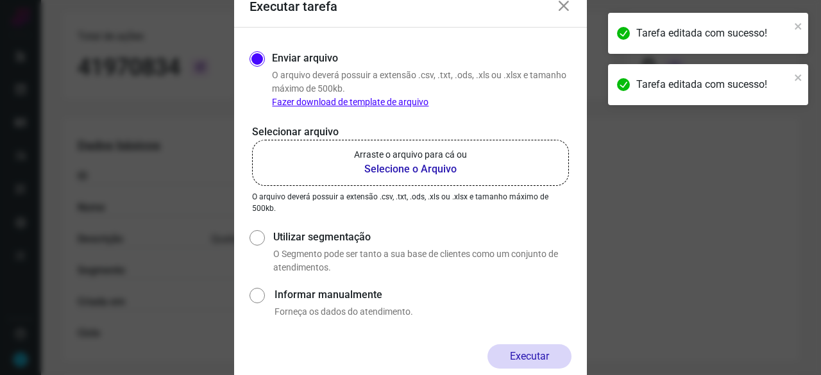
click at [422, 170] on b "Selecione o Arquivo" at bounding box center [410, 169] width 113 height 15
click at [0, 0] on input "Arraste o arquivo para cá ou Selecione o Arquivo" at bounding box center [0, 0] width 0 height 0
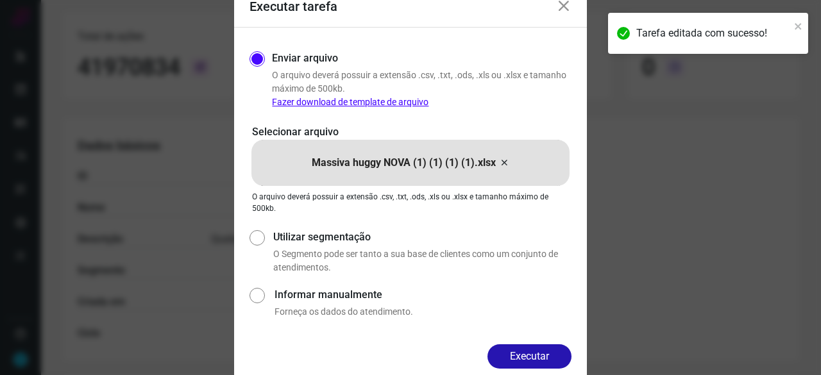
click at [520, 353] on button "Executar" at bounding box center [529, 356] width 84 height 24
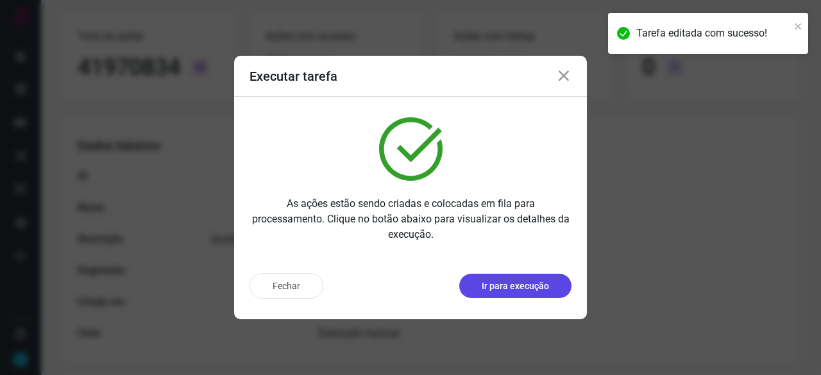
click at [498, 287] on p "Ir para execução" at bounding box center [515, 286] width 67 height 13
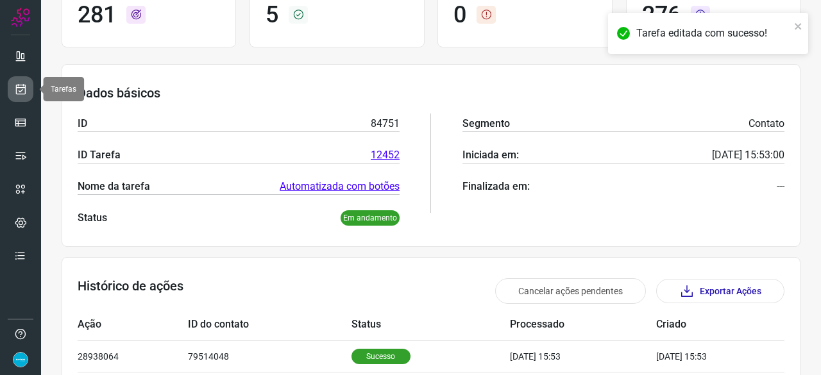
click at [11, 96] on link at bounding box center [21, 89] width 26 height 26
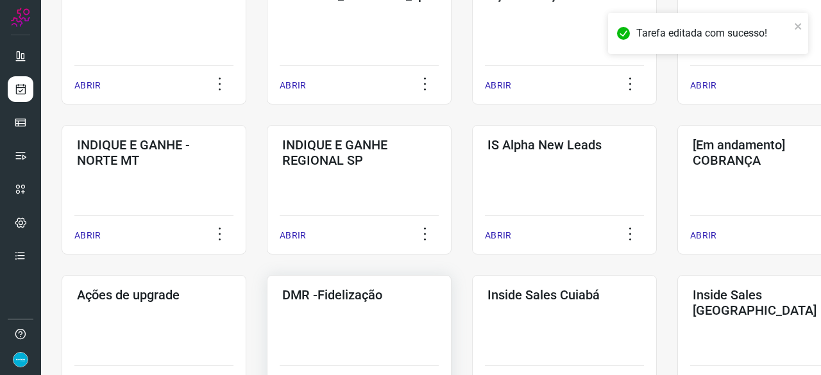
scroll to position [551, 0]
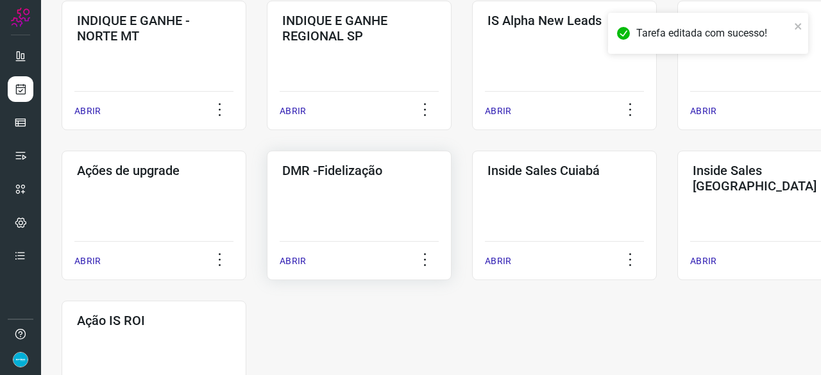
click at [294, 264] on p "ABRIR" at bounding box center [293, 261] width 26 height 13
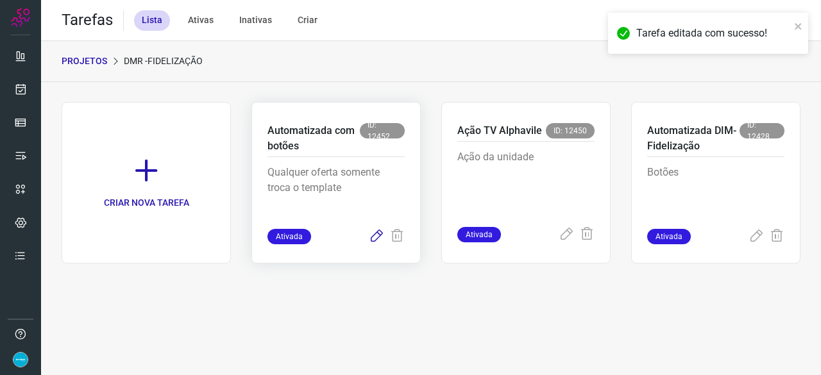
click at [377, 235] on icon at bounding box center [376, 236] width 15 height 15
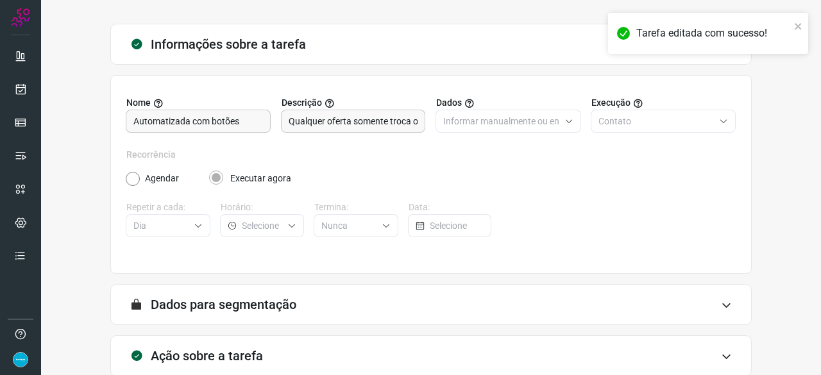
scroll to position [125, 0]
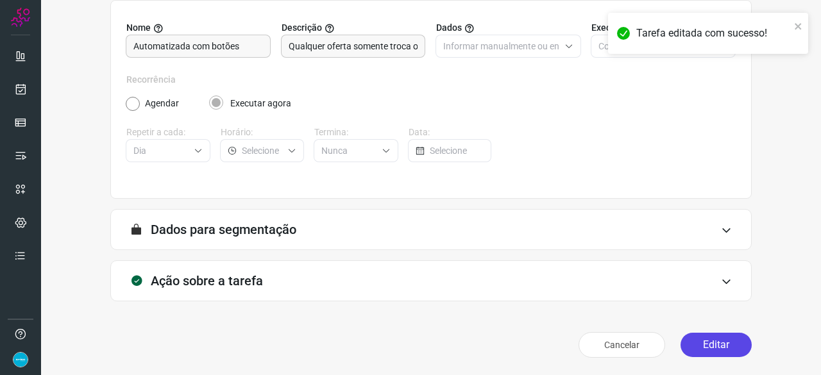
click at [723, 343] on button "Editar" at bounding box center [715, 345] width 71 height 24
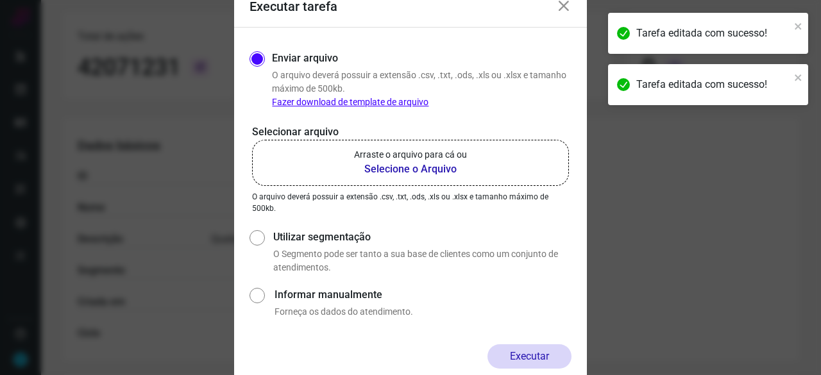
click at [389, 171] on b "Selecione o Arquivo" at bounding box center [410, 169] width 113 height 15
click at [0, 0] on input "Arraste o arquivo para cá ou Selecione o Arquivo" at bounding box center [0, 0] width 0 height 0
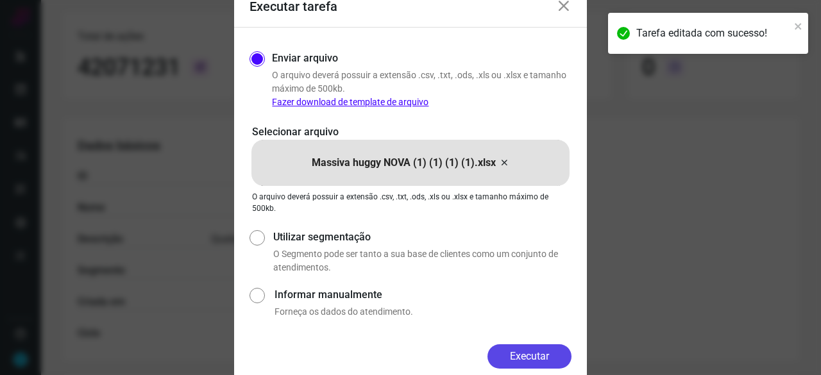
click at [537, 357] on button "Executar" at bounding box center [529, 356] width 84 height 24
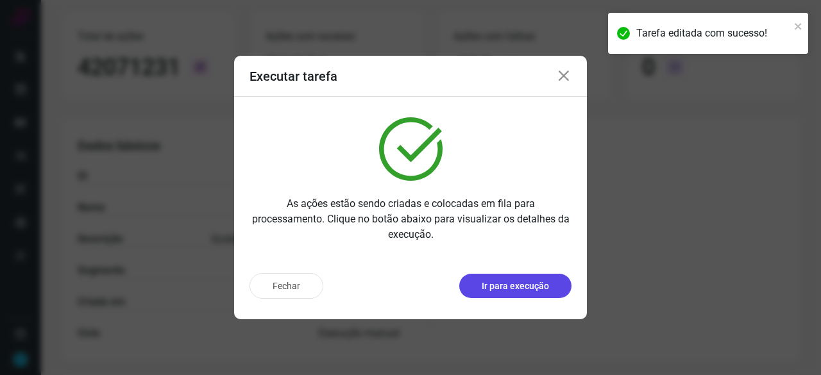
click at [534, 282] on p "Ir para execução" at bounding box center [515, 286] width 67 height 13
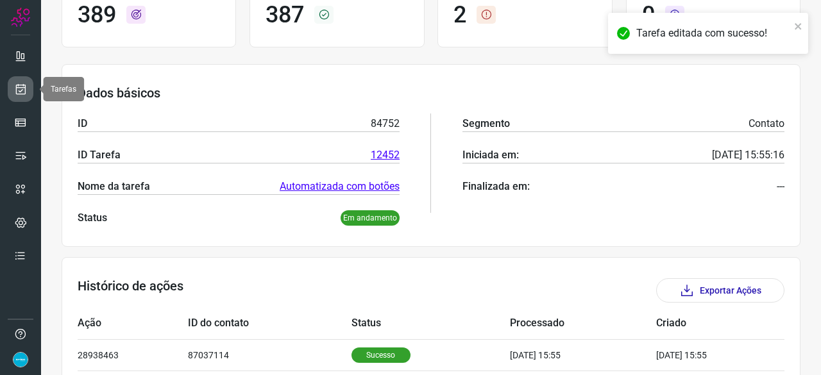
click at [15, 90] on icon at bounding box center [20, 89] width 13 height 13
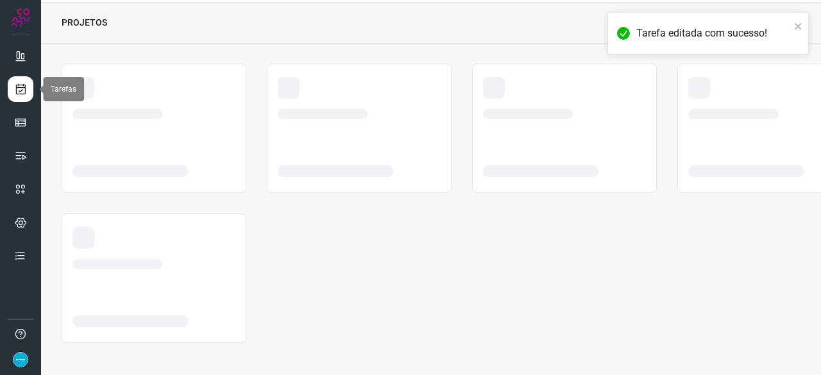
scroll to position [38, 0]
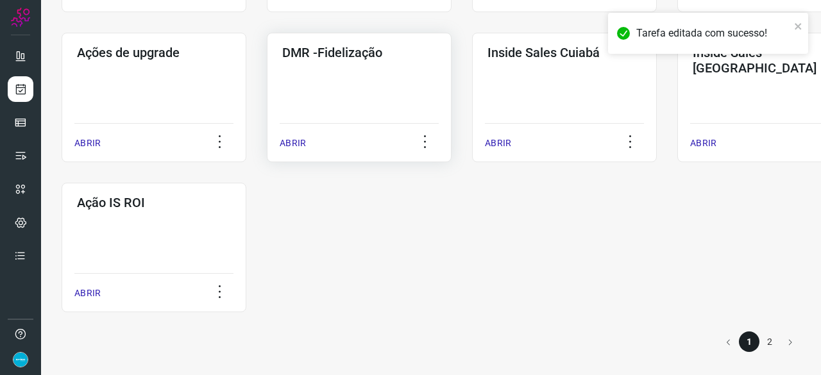
click at [278, 144] on div "DMR -Fidelização ABRIR" at bounding box center [359, 98] width 185 height 130
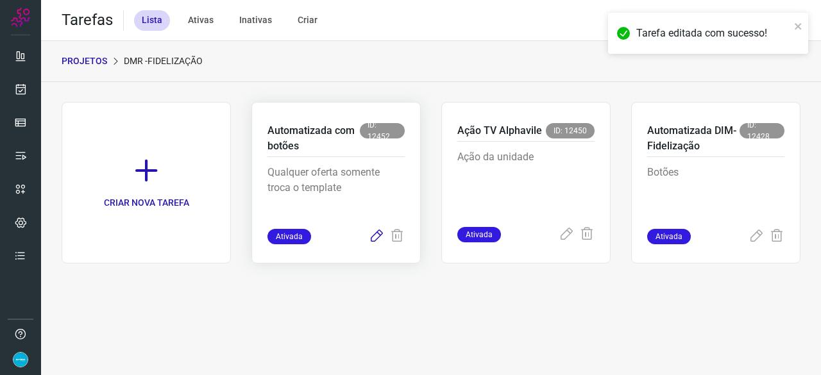
click at [376, 235] on icon at bounding box center [376, 236] width 15 height 15
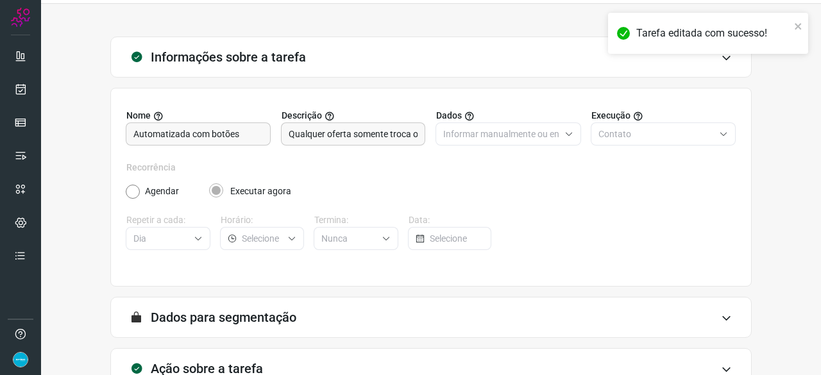
scroll to position [125, 0]
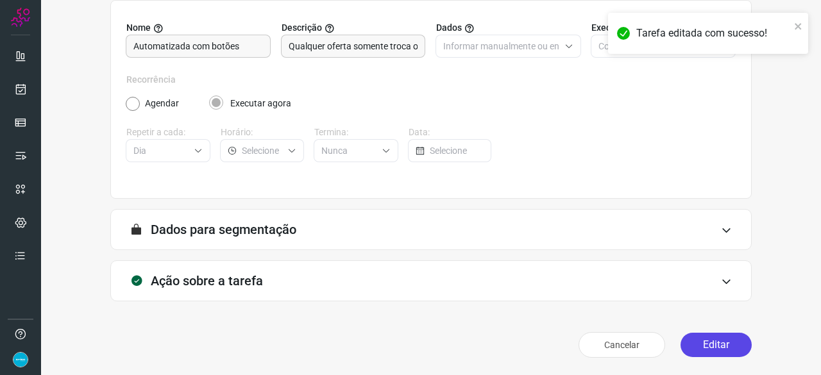
click at [698, 344] on button "Editar" at bounding box center [715, 345] width 71 height 24
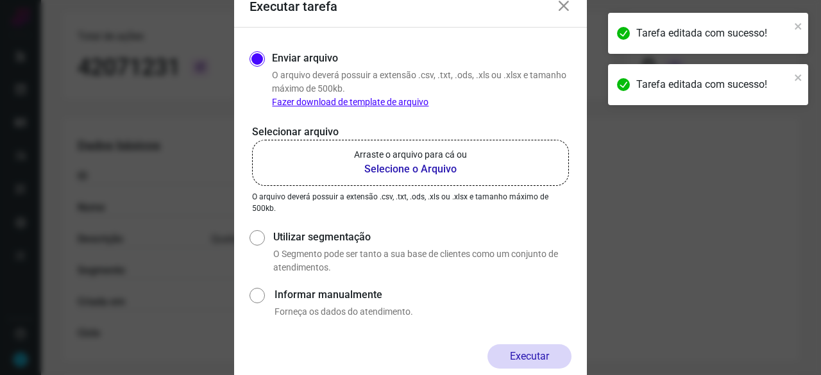
click at [419, 165] on b "Selecione o Arquivo" at bounding box center [410, 169] width 113 height 15
click at [0, 0] on input "Arraste o arquivo para cá ou Selecione o Arquivo" at bounding box center [0, 0] width 0 height 0
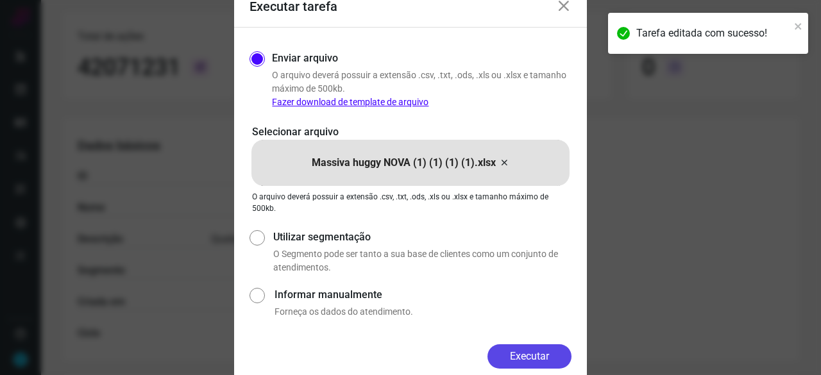
click at [539, 348] on button "Executar" at bounding box center [529, 356] width 84 height 24
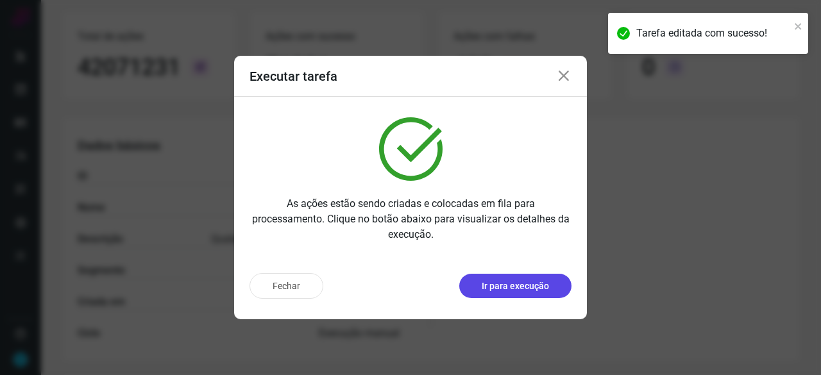
click at [526, 298] on button "Ir para execução" at bounding box center [515, 286] width 112 height 24
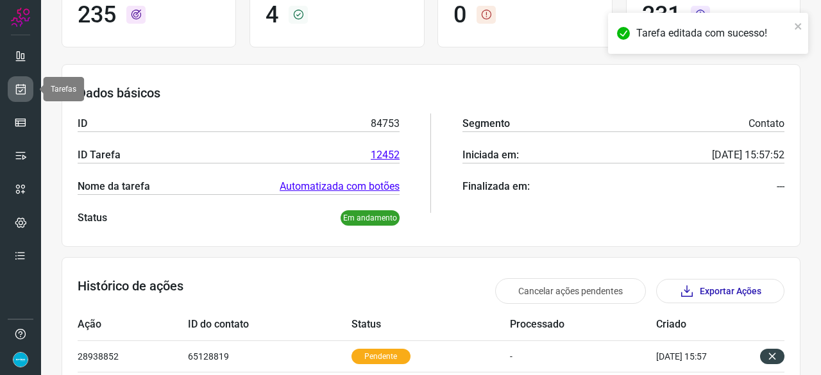
click at [22, 90] on icon at bounding box center [20, 89] width 13 height 13
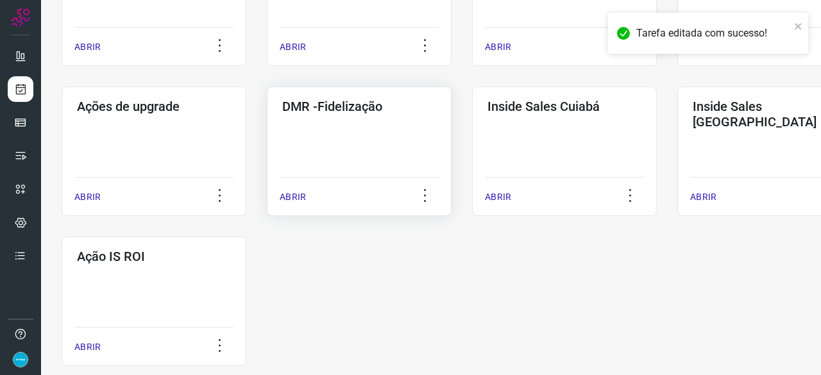
click at [292, 201] on p "ABRIR" at bounding box center [293, 196] width 26 height 13
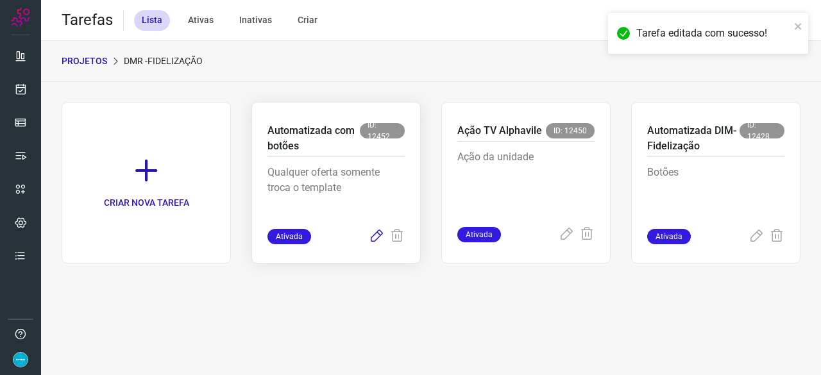
click at [375, 233] on icon at bounding box center [376, 236] width 15 height 15
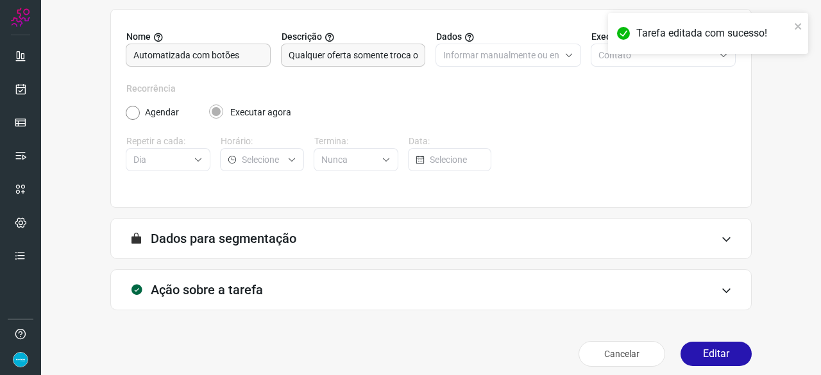
scroll to position [125, 0]
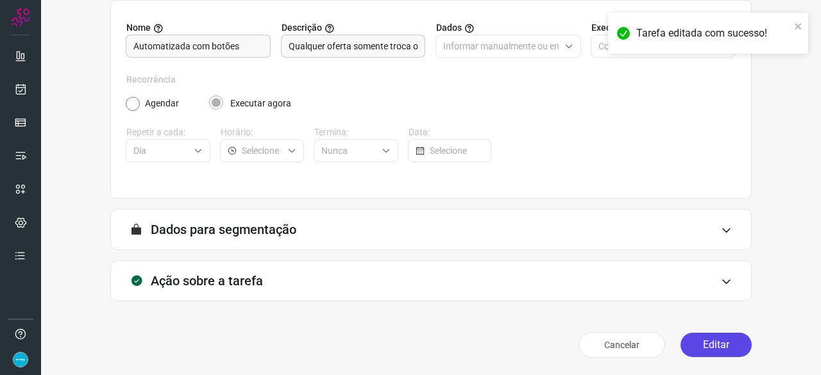
click at [720, 338] on button "Editar" at bounding box center [715, 345] width 71 height 24
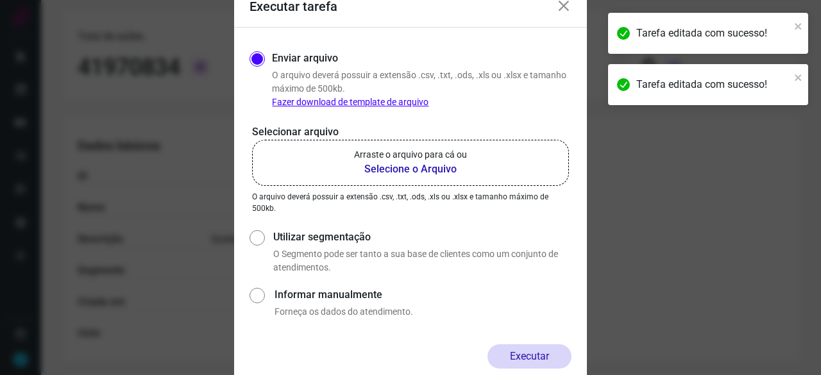
click at [402, 166] on b "Selecione o Arquivo" at bounding box center [410, 169] width 113 height 15
click at [0, 0] on input "Arraste o arquivo para cá ou Selecione o Arquivo" at bounding box center [0, 0] width 0 height 0
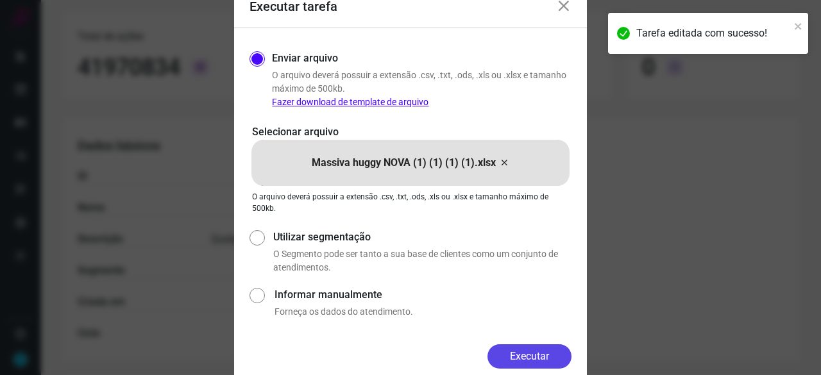
click at [537, 356] on button "Executar" at bounding box center [529, 356] width 84 height 24
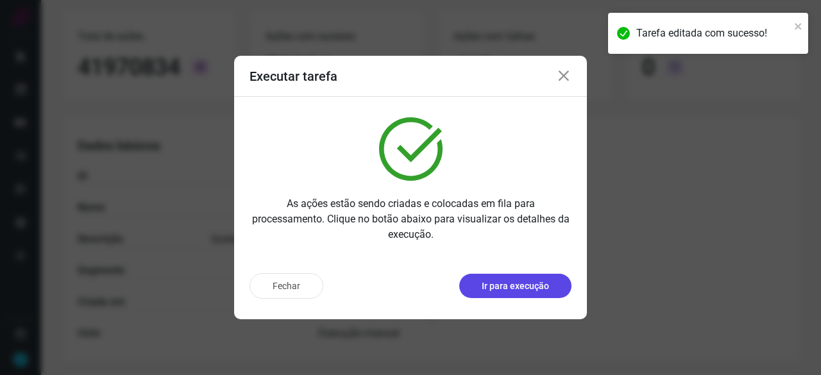
click at [518, 286] on p "Ir para execução" at bounding box center [515, 286] width 67 height 13
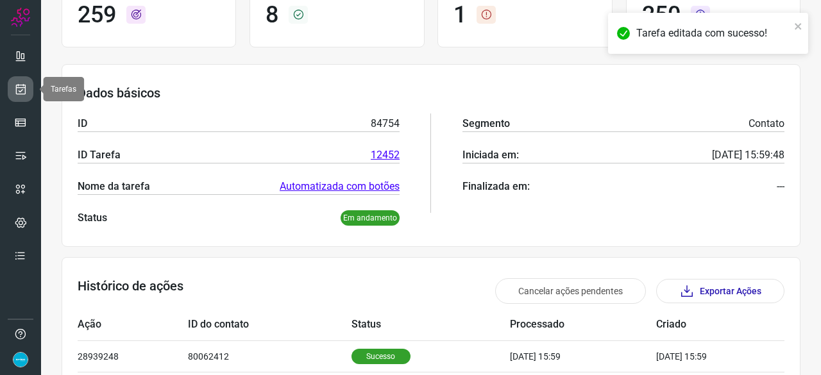
click at [23, 88] on icon at bounding box center [20, 89] width 13 height 13
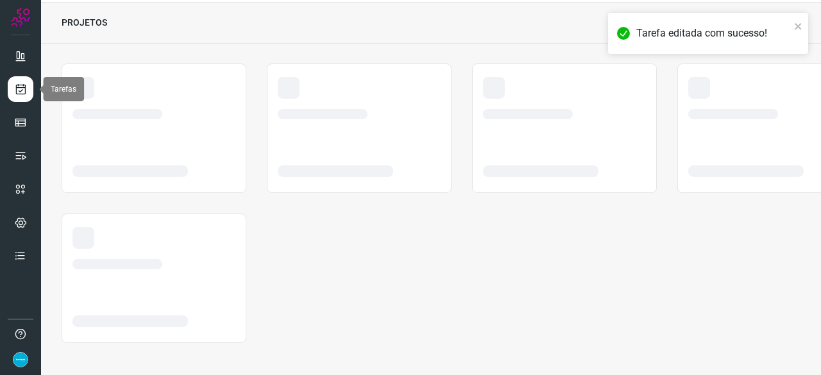
scroll to position [38, 0]
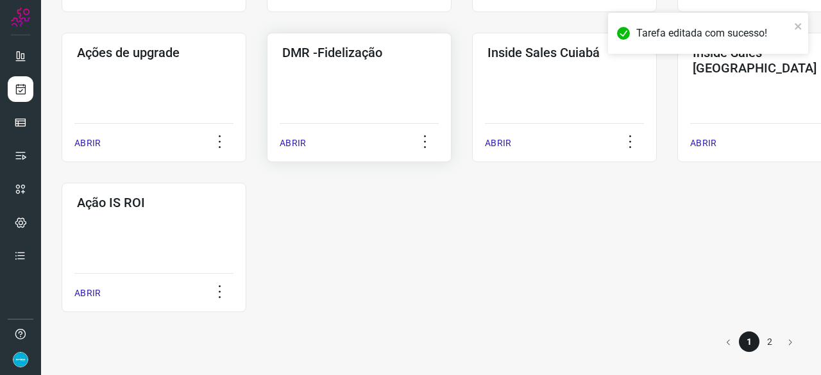
click at [292, 141] on p "ABRIR" at bounding box center [293, 143] width 26 height 13
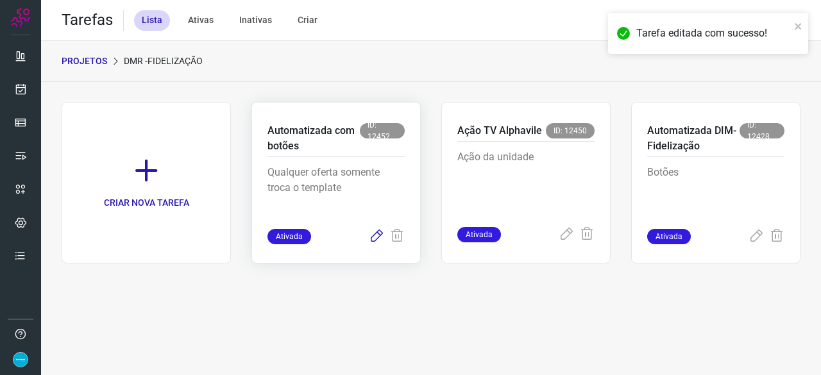
click at [372, 238] on icon at bounding box center [376, 236] width 15 height 15
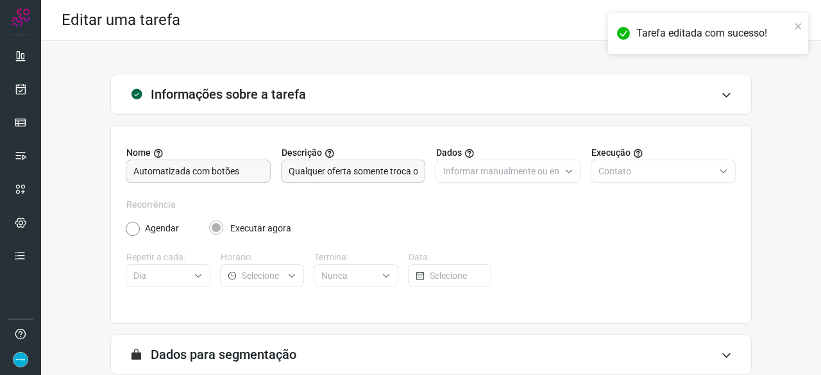
scroll to position [125, 0]
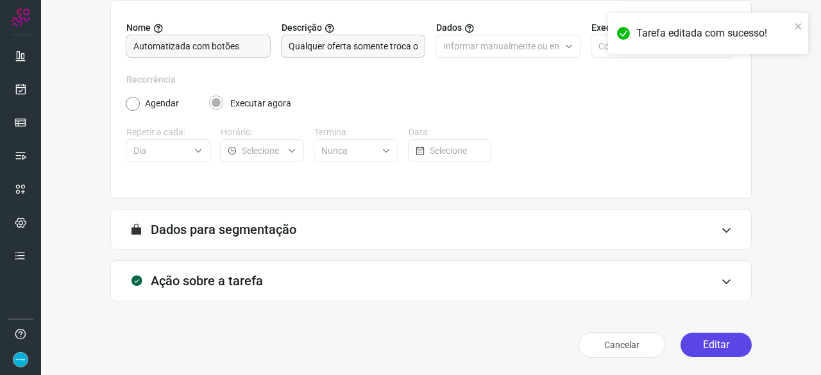
click at [695, 342] on button "Editar" at bounding box center [715, 345] width 71 height 24
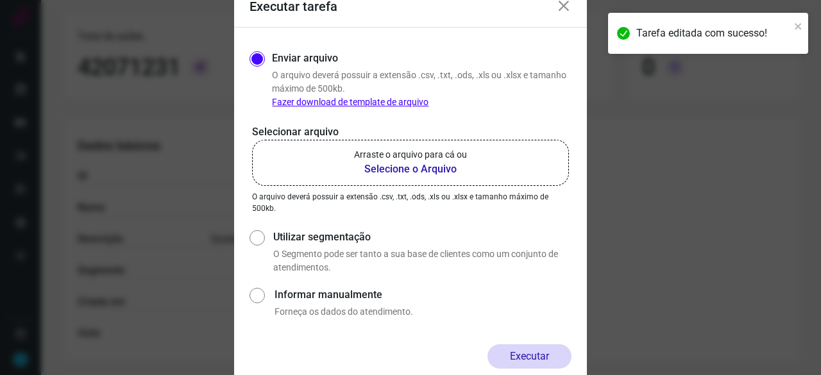
click at [382, 168] on b "Selecione o Arquivo" at bounding box center [410, 169] width 113 height 15
click at [0, 0] on input "Arraste o arquivo para cá ou Selecione o Arquivo" at bounding box center [0, 0] width 0 height 0
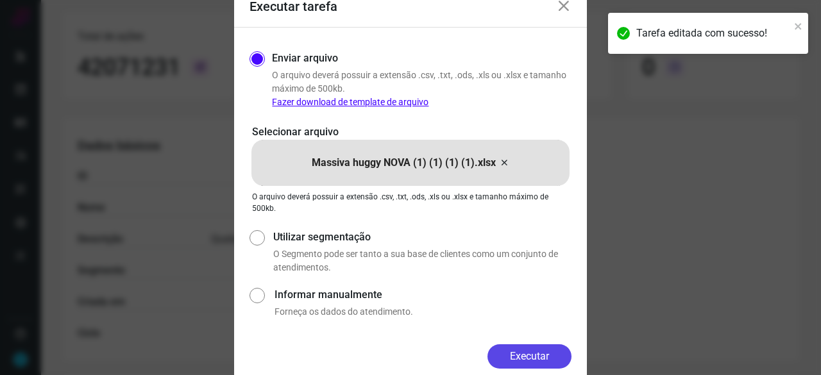
click at [534, 352] on button "Executar" at bounding box center [529, 356] width 84 height 24
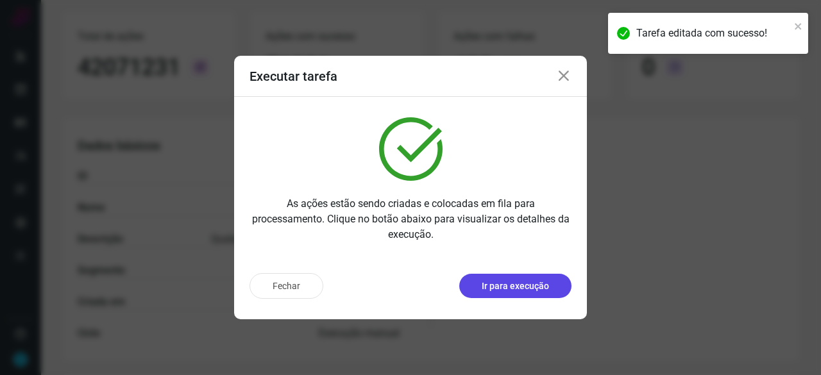
click at [518, 285] on p "Ir para execução" at bounding box center [515, 286] width 67 height 13
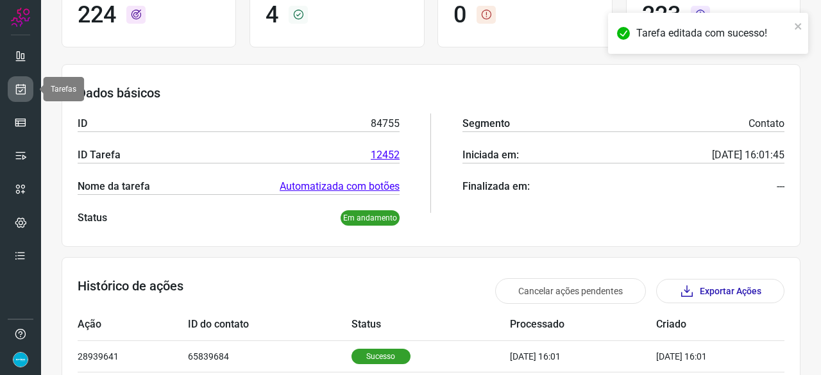
click at [19, 88] on icon at bounding box center [20, 89] width 13 height 13
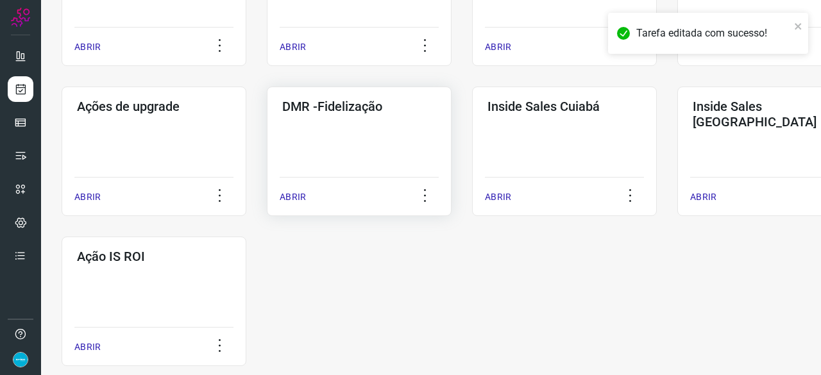
click at [289, 201] on p "ABRIR" at bounding box center [293, 196] width 26 height 13
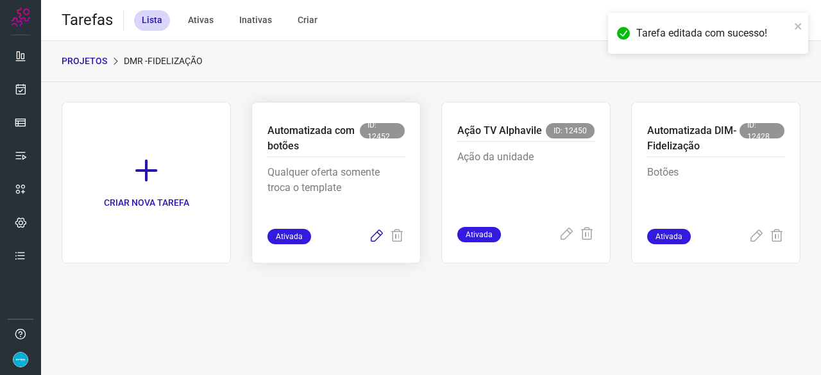
click at [380, 233] on icon at bounding box center [376, 236] width 15 height 15
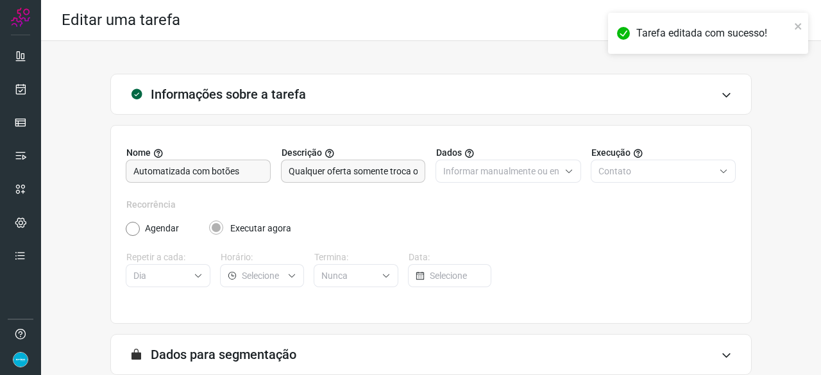
scroll to position [125, 0]
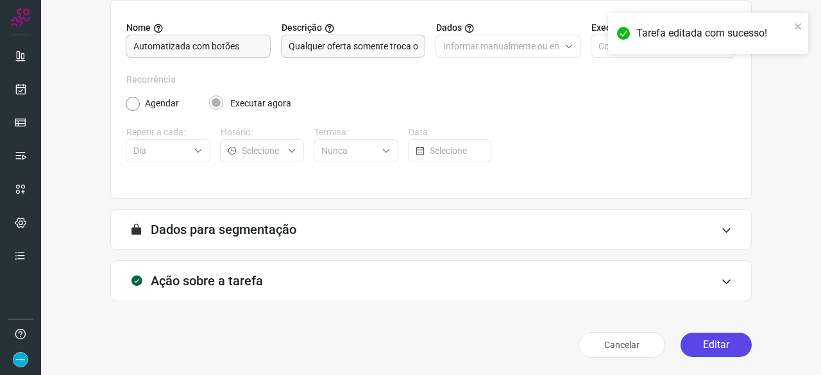
click at [722, 342] on button "Editar" at bounding box center [715, 345] width 71 height 24
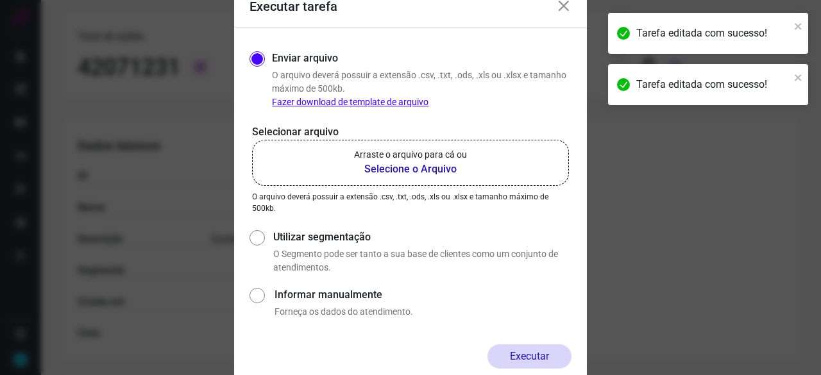
click at [387, 169] on b "Selecione o Arquivo" at bounding box center [410, 169] width 113 height 15
click at [0, 0] on input "Arraste o arquivo para cá ou Selecione o Arquivo" at bounding box center [0, 0] width 0 height 0
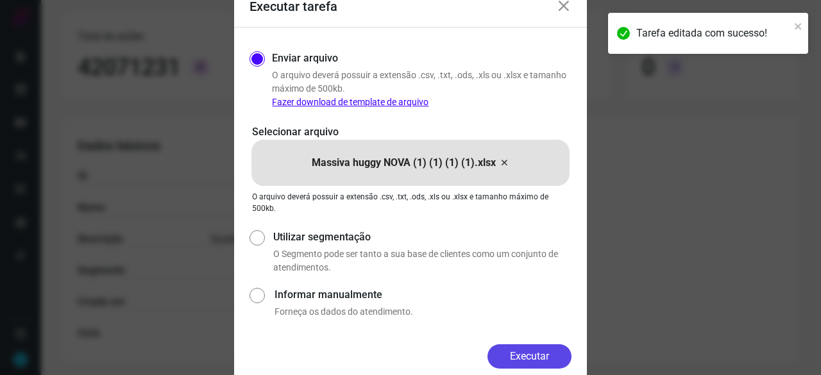
click at [536, 353] on button "Executar" at bounding box center [529, 356] width 84 height 24
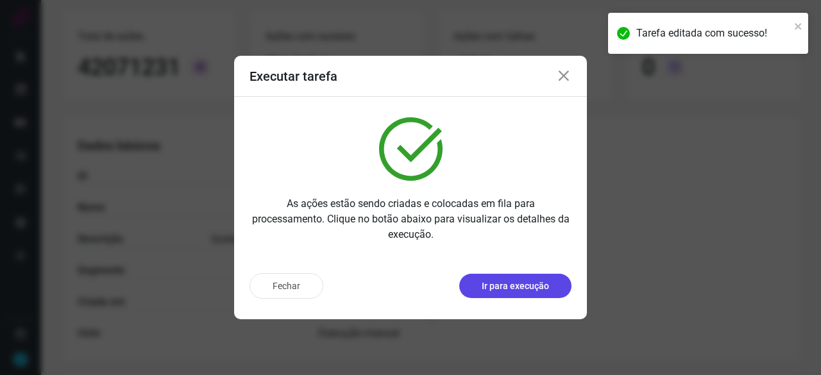
click at [516, 289] on p "Ir para execução" at bounding box center [515, 286] width 67 height 13
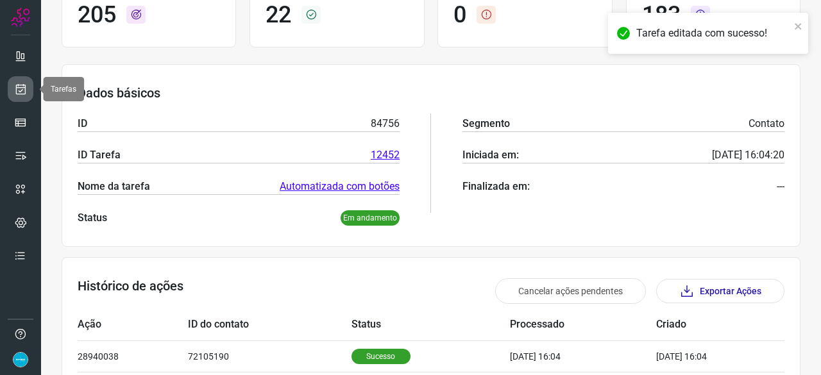
click at [19, 90] on icon at bounding box center [20, 89] width 13 height 13
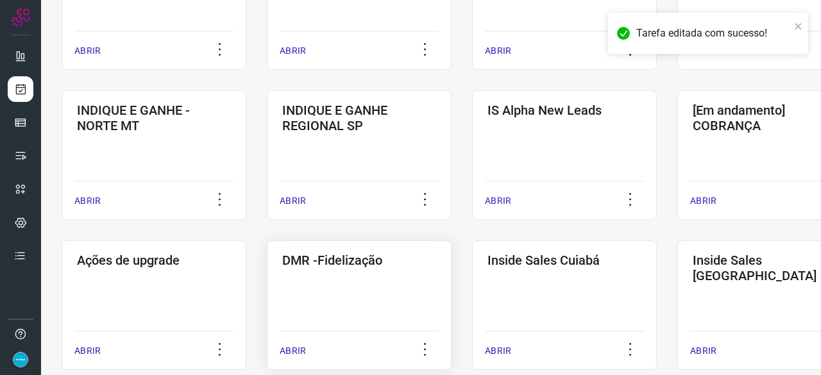
scroll to position [551, 0]
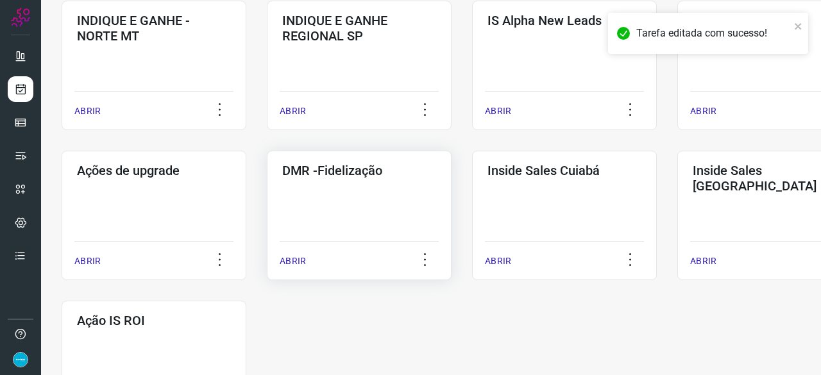
click at [295, 264] on p "ABRIR" at bounding box center [293, 261] width 26 height 13
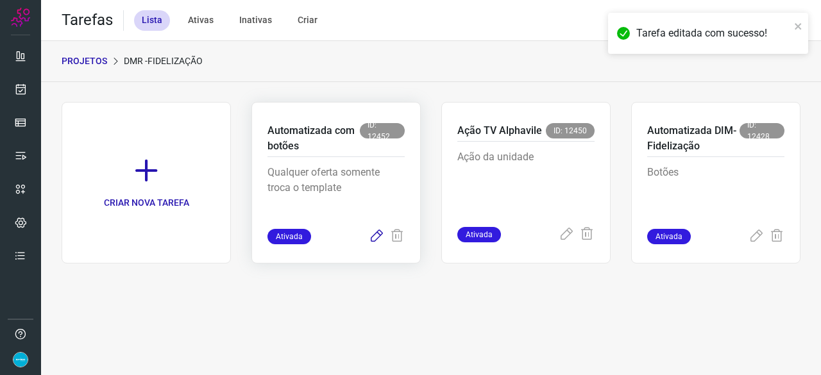
click at [378, 233] on icon at bounding box center [376, 236] width 15 height 15
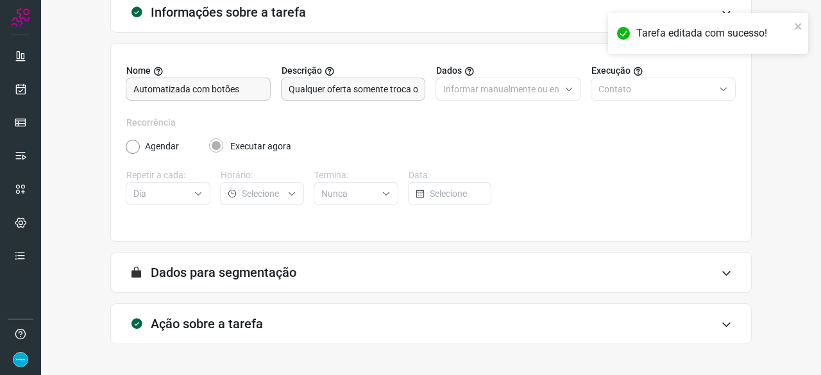
scroll to position [125, 0]
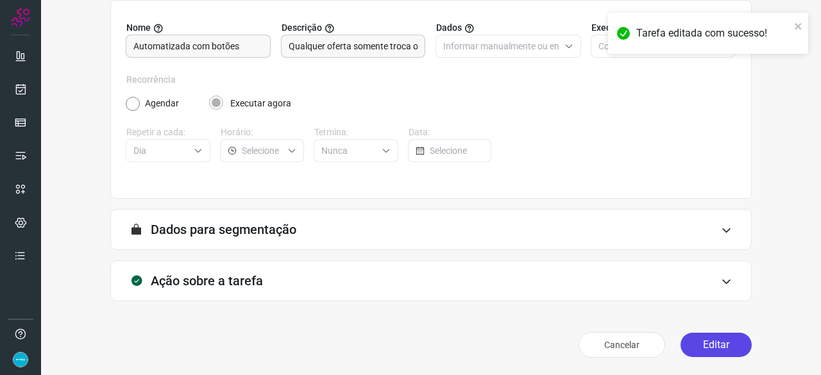
click at [687, 342] on button "Editar" at bounding box center [715, 345] width 71 height 24
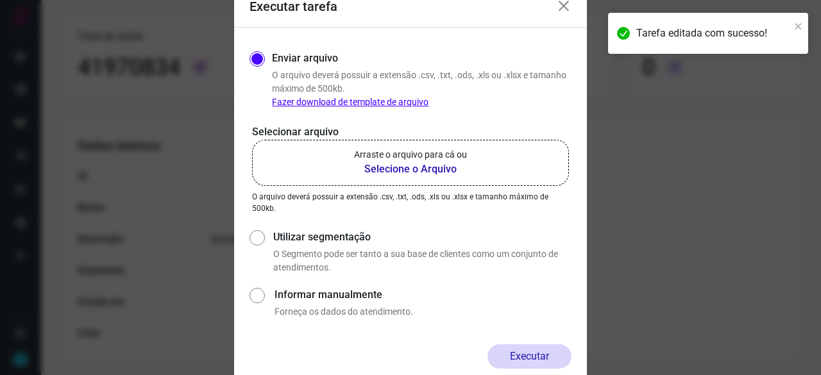
click at [382, 170] on b "Selecione o Arquivo" at bounding box center [410, 169] width 113 height 15
click at [0, 0] on input "Arraste o arquivo para cá ou Selecione o Arquivo" at bounding box center [0, 0] width 0 height 0
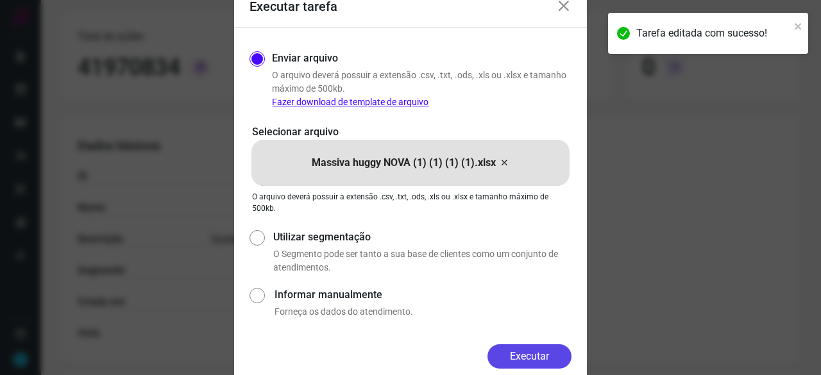
click at [539, 359] on button "Executar" at bounding box center [529, 356] width 84 height 24
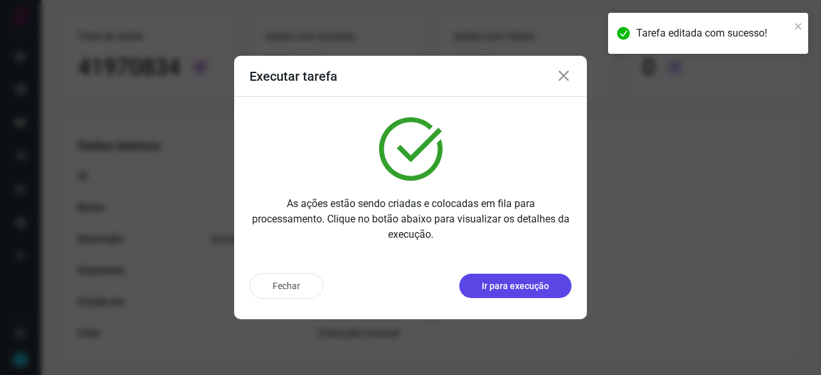
click at [494, 289] on p "Ir para execução" at bounding box center [515, 286] width 67 height 13
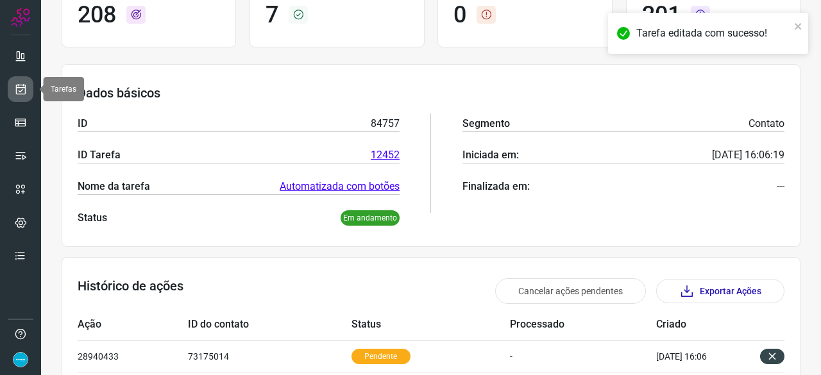
click at [19, 91] on icon at bounding box center [20, 89] width 13 height 13
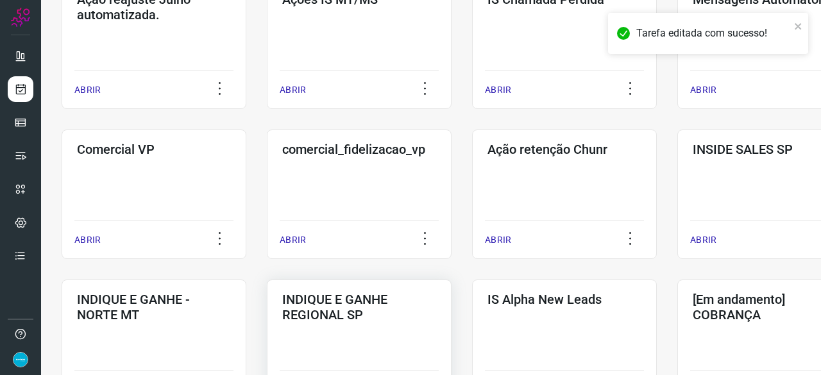
scroll to position [359, 0]
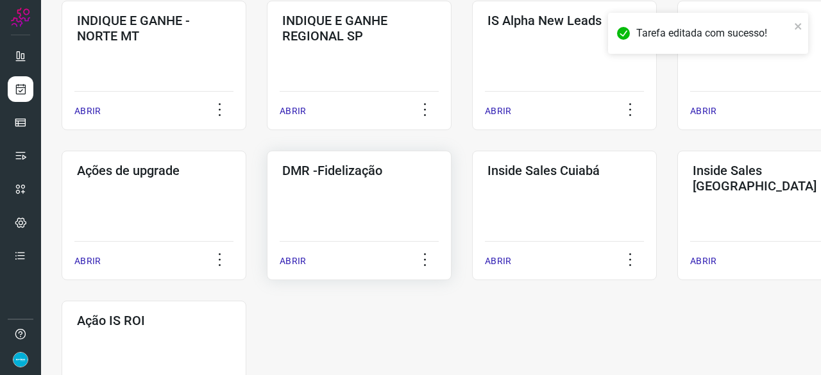
click at [298, 260] on p "ABRIR" at bounding box center [293, 261] width 26 height 13
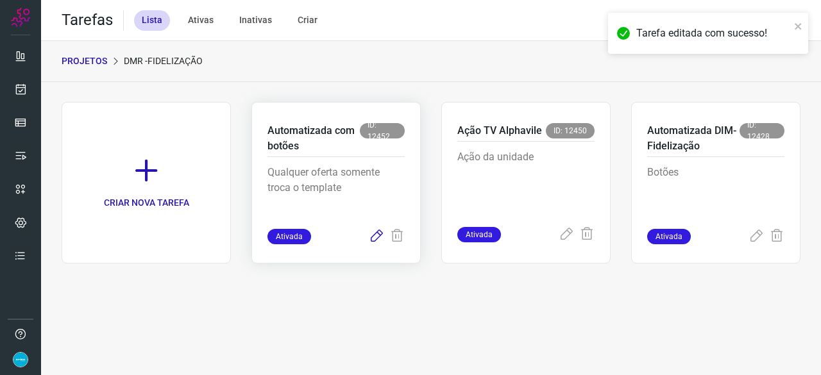
click at [376, 236] on icon at bounding box center [376, 236] width 15 height 15
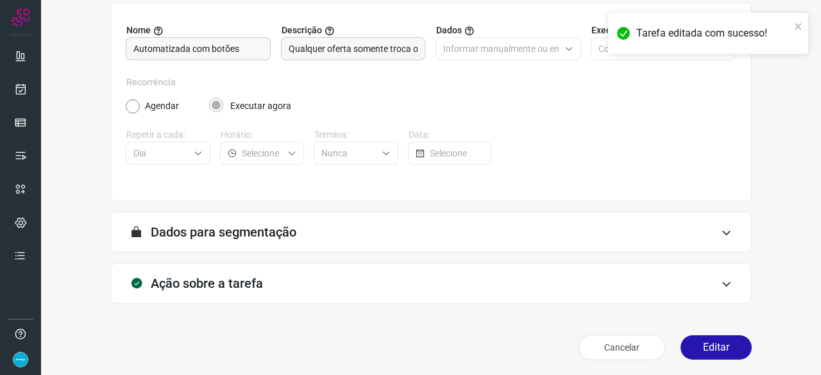
scroll to position [125, 0]
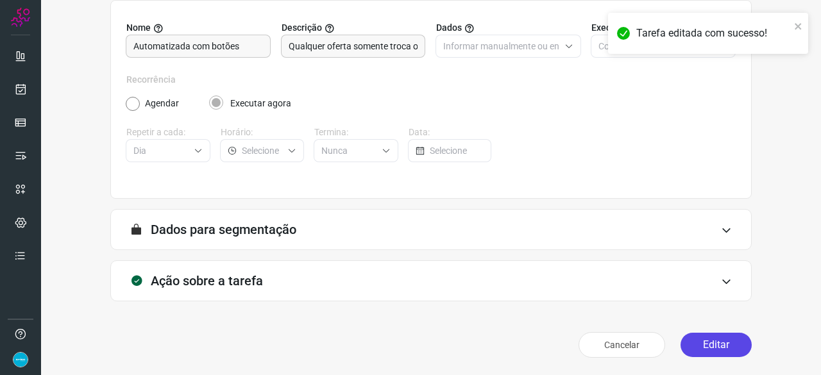
click at [729, 343] on button "Editar" at bounding box center [715, 345] width 71 height 24
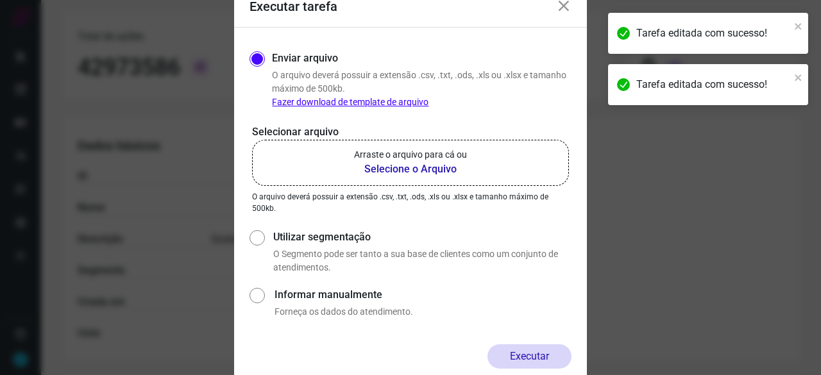
click at [392, 170] on b "Selecione o Arquivo" at bounding box center [410, 169] width 113 height 15
click at [0, 0] on input "Arraste o arquivo para cá ou Selecione o Arquivo" at bounding box center [0, 0] width 0 height 0
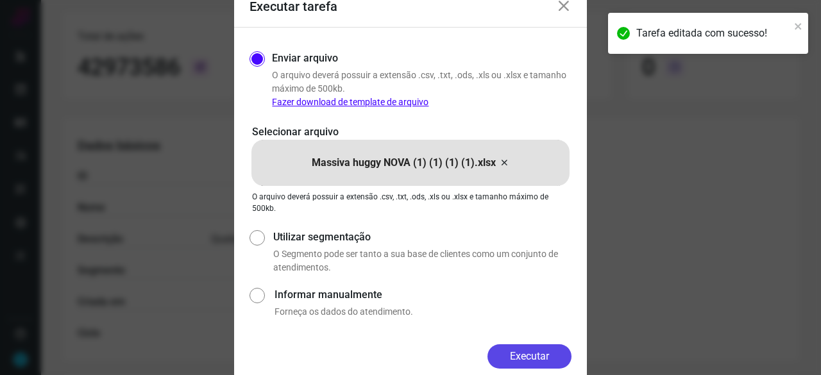
click at [551, 354] on button "Executar" at bounding box center [529, 356] width 84 height 24
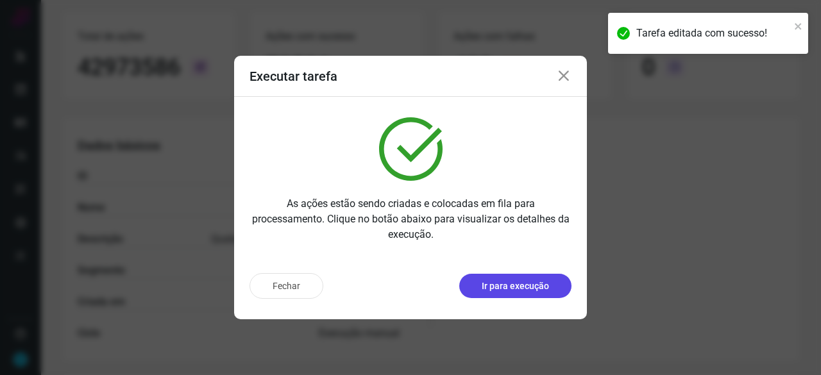
click at [505, 287] on p "Ir para execução" at bounding box center [515, 286] width 67 height 13
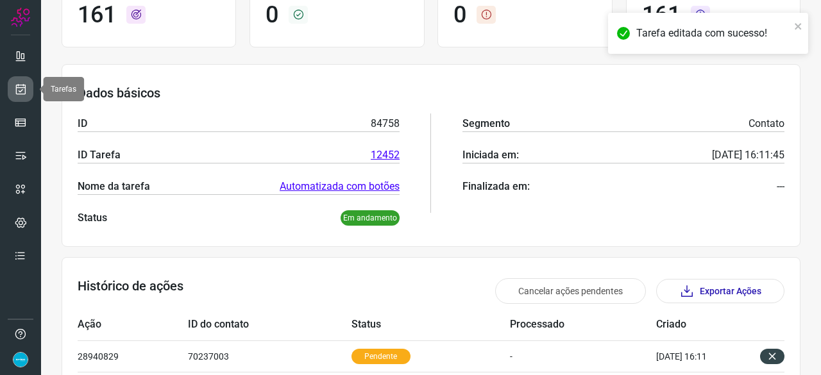
click at [16, 85] on icon at bounding box center [20, 89] width 13 height 13
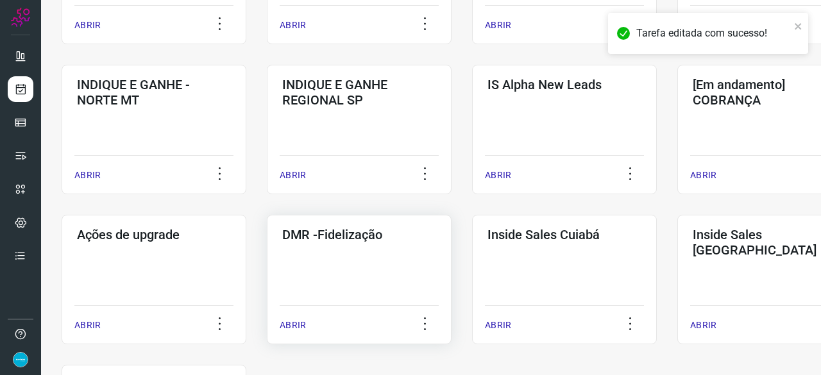
click at [300, 326] on p "ABRIR" at bounding box center [293, 325] width 26 height 13
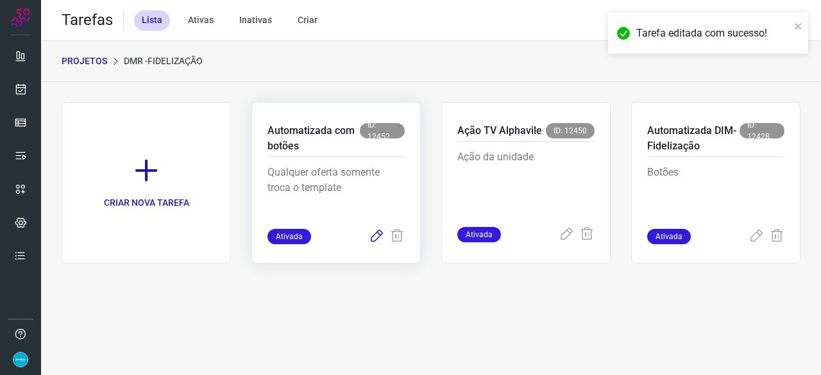
click at [379, 234] on icon at bounding box center [376, 236] width 15 height 15
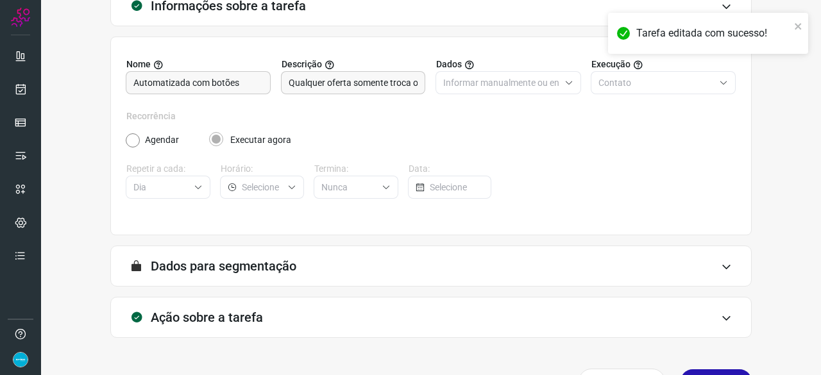
scroll to position [125, 0]
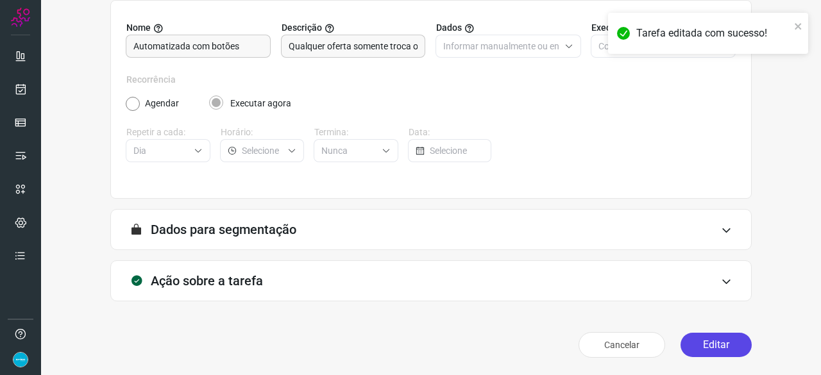
click at [720, 340] on button "Editar" at bounding box center [715, 345] width 71 height 24
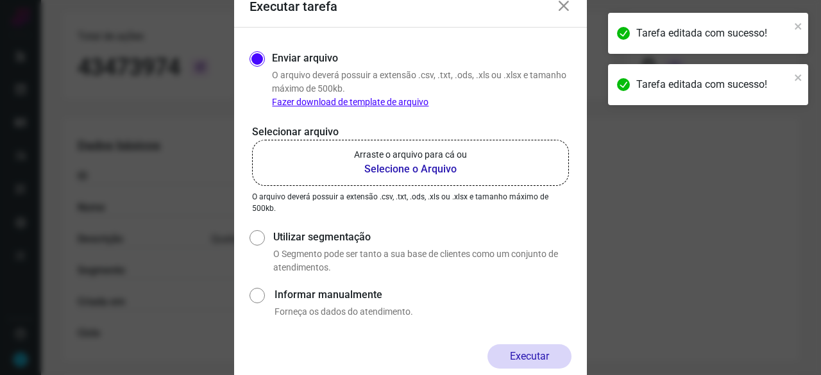
click at [377, 167] on b "Selecione o Arquivo" at bounding box center [410, 169] width 113 height 15
click at [0, 0] on input "Arraste o arquivo para cá ou Selecione o Arquivo" at bounding box center [0, 0] width 0 height 0
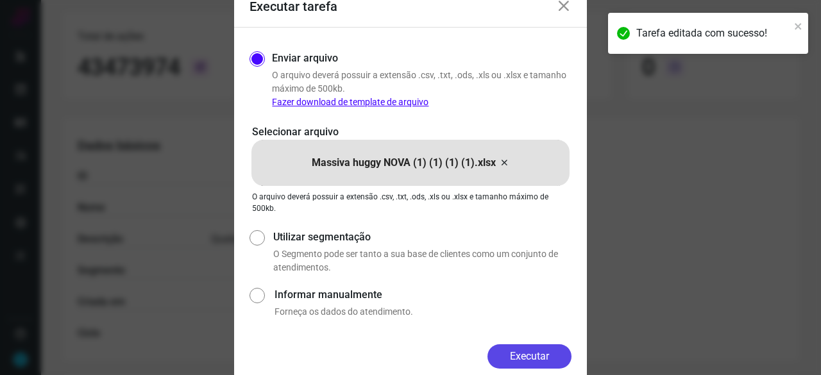
click at [554, 353] on button "Executar" at bounding box center [529, 356] width 84 height 24
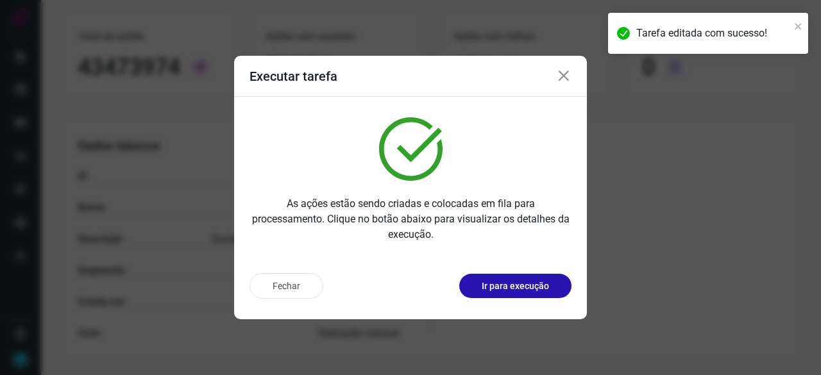
click at [519, 289] on p "Ir para execução" at bounding box center [515, 286] width 67 height 13
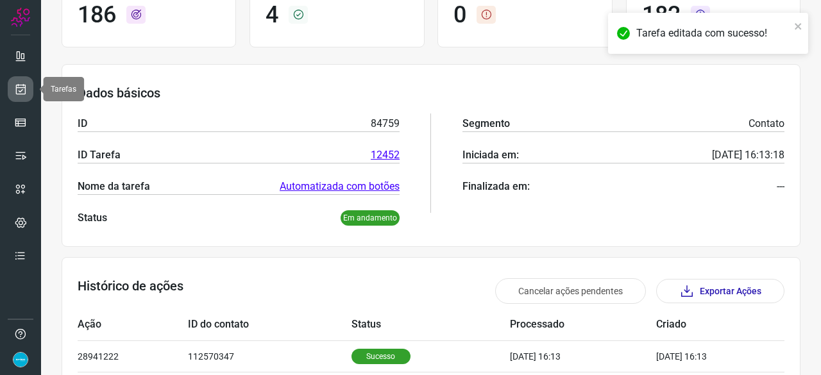
click at [20, 88] on icon at bounding box center [20, 89] width 13 height 13
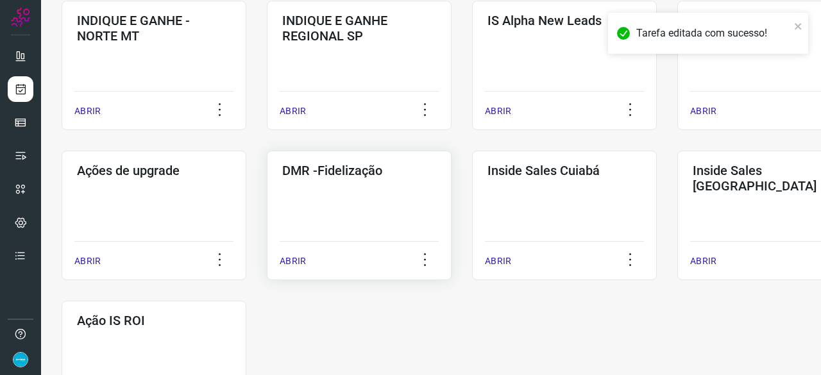
click at [298, 265] on p "ABRIR" at bounding box center [293, 261] width 26 height 13
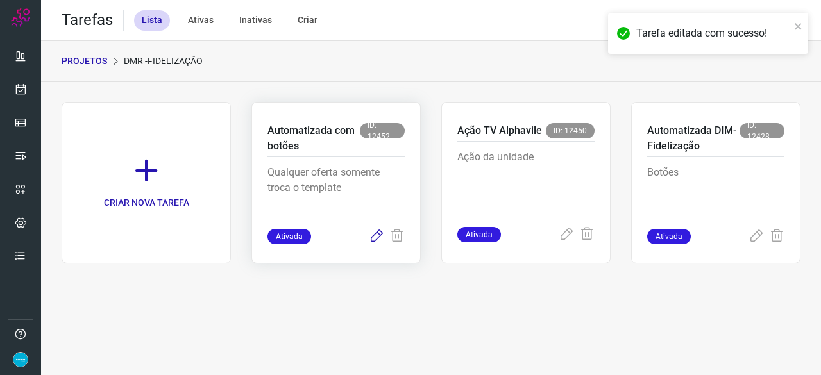
click at [377, 234] on icon at bounding box center [376, 236] width 15 height 15
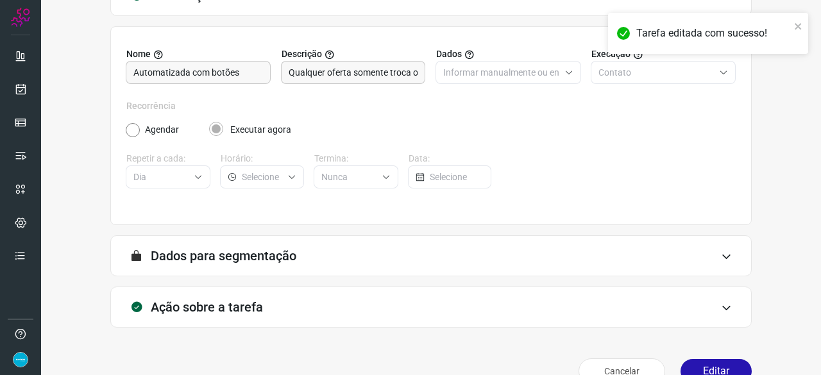
scroll to position [125, 0]
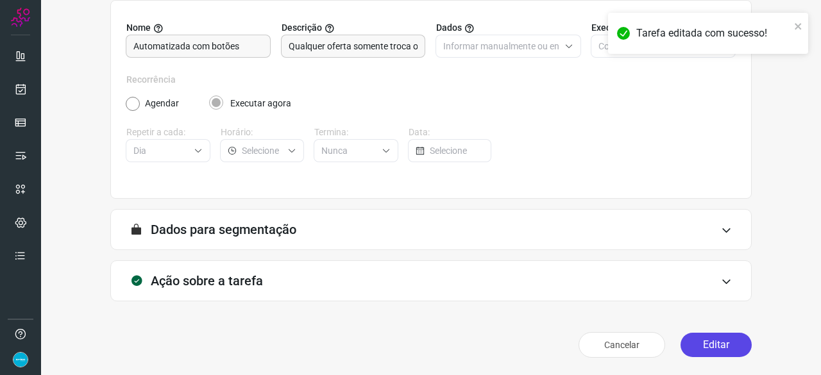
click at [699, 349] on button "Editar" at bounding box center [715, 345] width 71 height 24
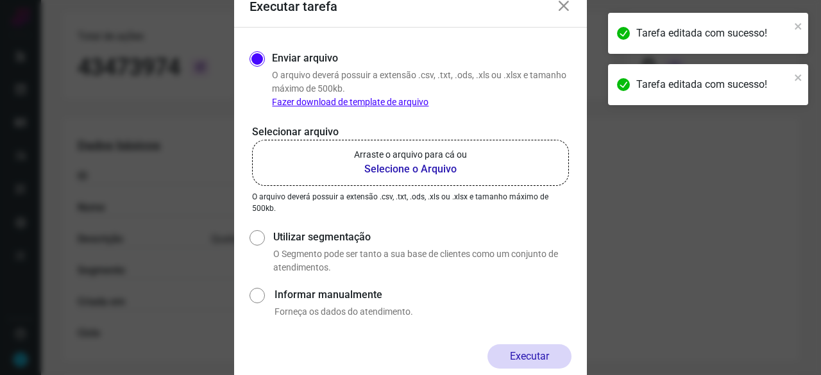
click at [375, 167] on b "Selecione o Arquivo" at bounding box center [410, 169] width 113 height 15
click at [0, 0] on input "Arraste o arquivo para cá ou Selecione o Arquivo" at bounding box center [0, 0] width 0 height 0
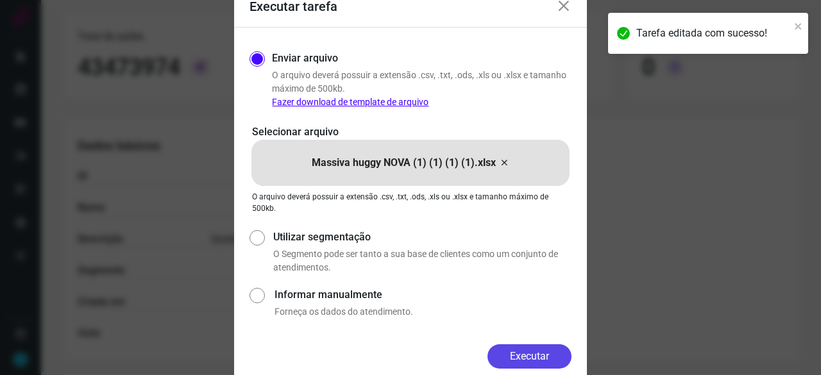
click at [556, 355] on button "Executar" at bounding box center [529, 356] width 84 height 24
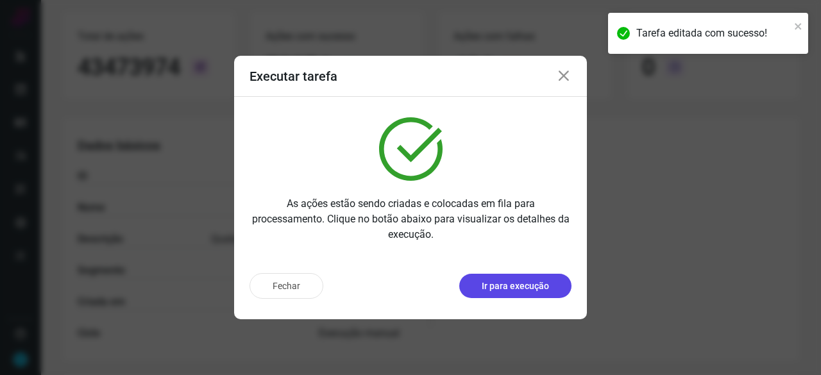
click at [505, 283] on p "Ir para execução" at bounding box center [515, 286] width 67 height 13
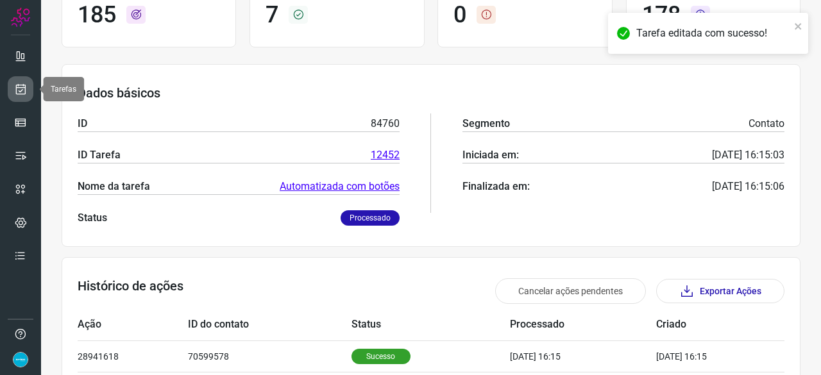
click at [15, 87] on icon at bounding box center [20, 89] width 13 height 13
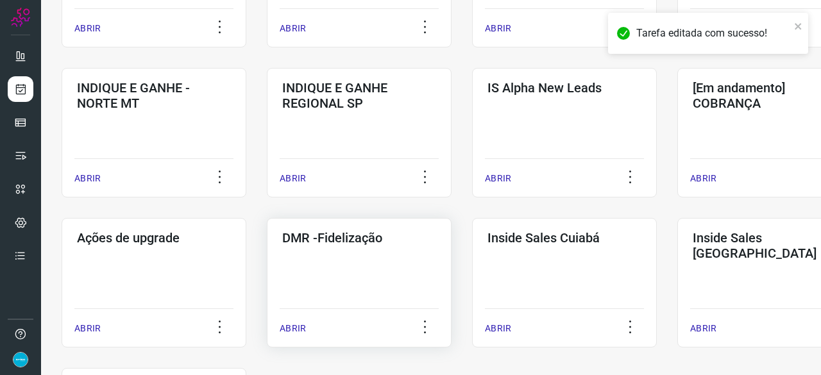
scroll to position [487, 0]
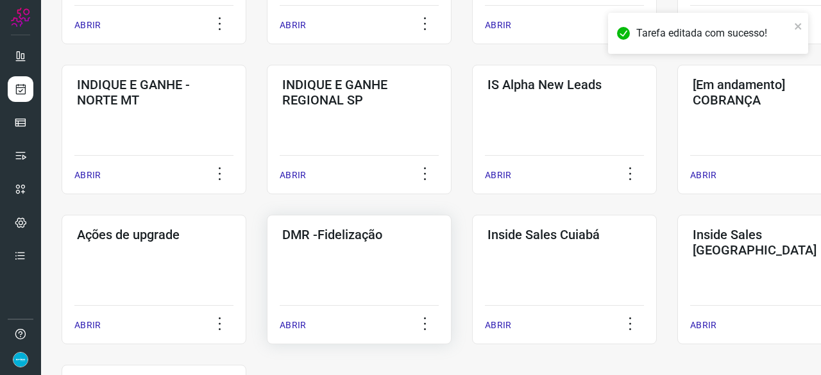
click at [303, 322] on p "ABRIR" at bounding box center [293, 325] width 26 height 13
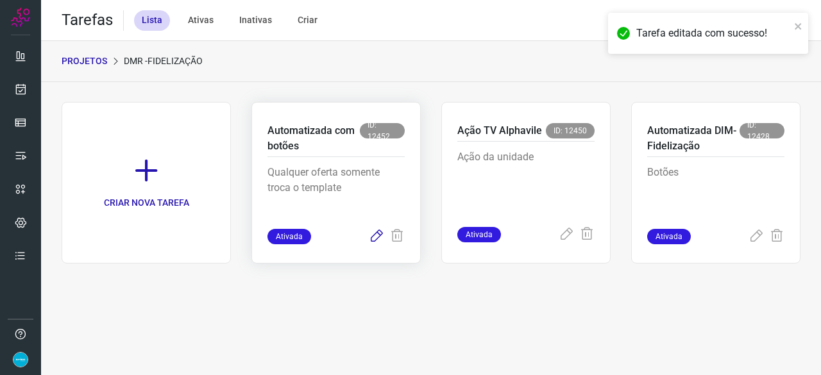
click at [372, 240] on icon at bounding box center [376, 236] width 15 height 15
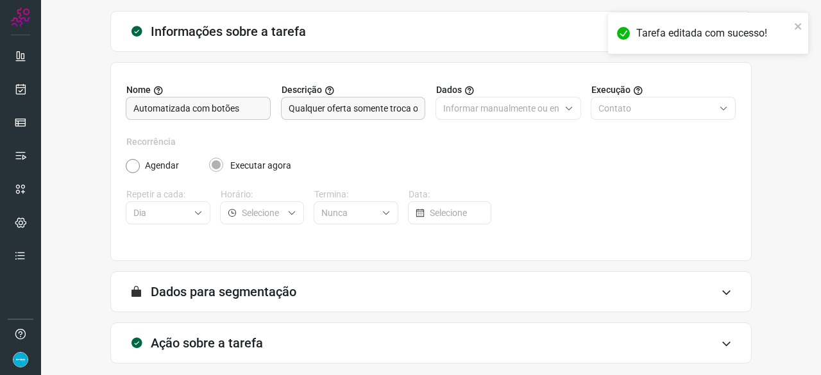
scroll to position [125, 0]
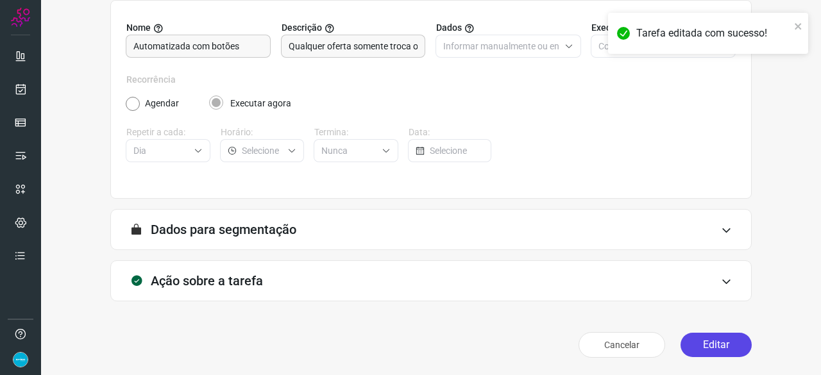
click at [707, 344] on button "Editar" at bounding box center [715, 345] width 71 height 24
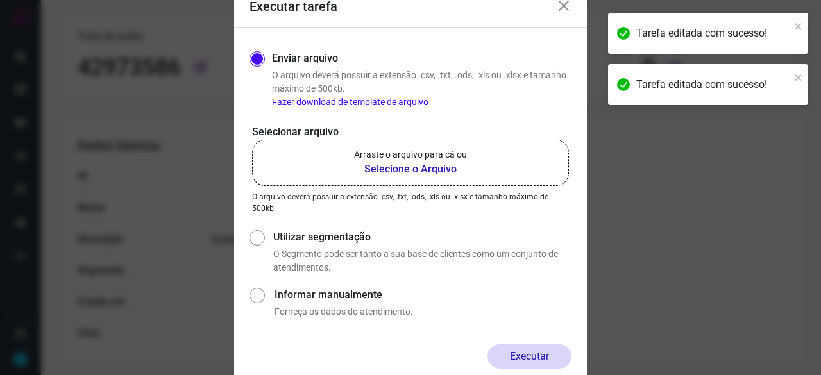
click at [376, 170] on b "Selecione o Arquivo" at bounding box center [410, 169] width 113 height 15
click at [0, 0] on input "Arraste o arquivo para cá ou Selecione o Arquivo" at bounding box center [0, 0] width 0 height 0
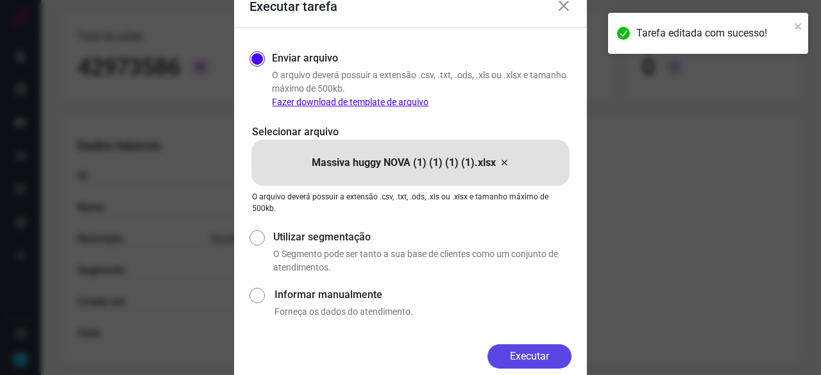
click at [523, 352] on button "Executar" at bounding box center [529, 356] width 84 height 24
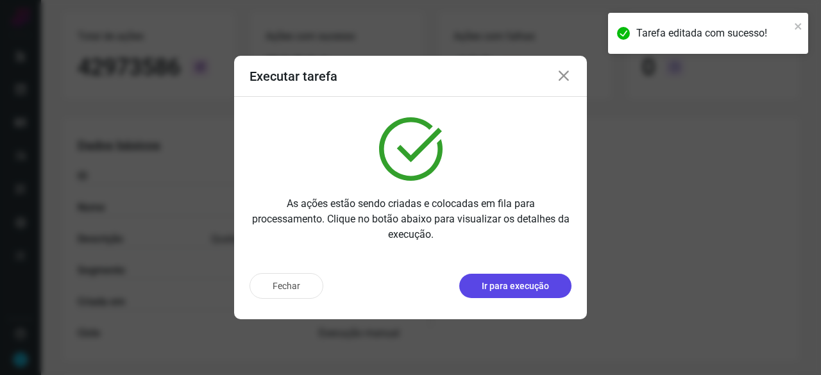
click at [488, 290] on p "Ir para execução" at bounding box center [515, 286] width 67 height 13
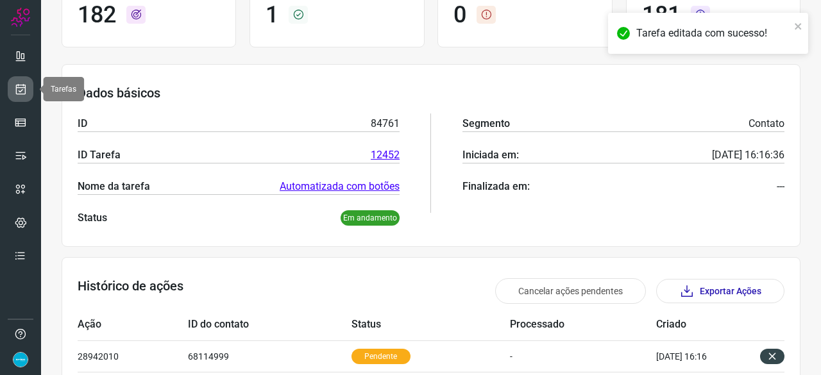
click at [12, 86] on link at bounding box center [21, 89] width 26 height 26
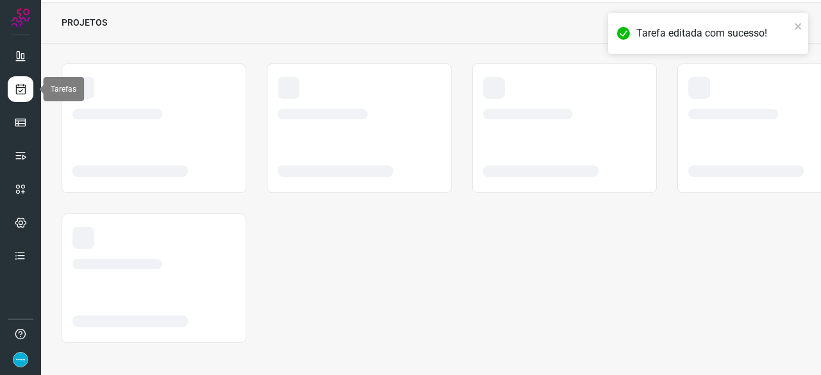
scroll to position [38, 0]
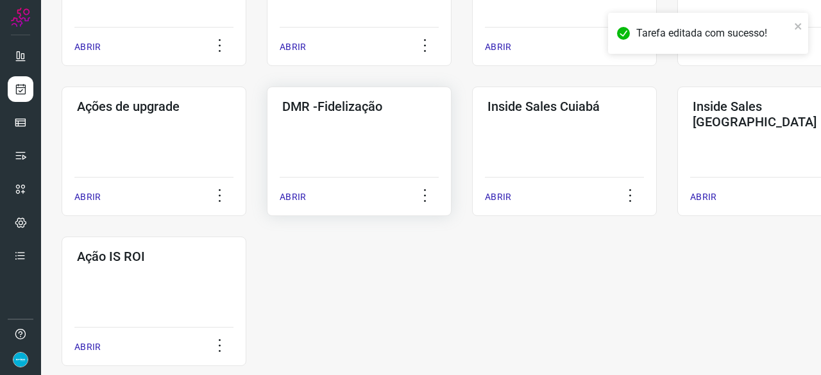
click at [291, 199] on p "ABRIR" at bounding box center [293, 196] width 26 height 13
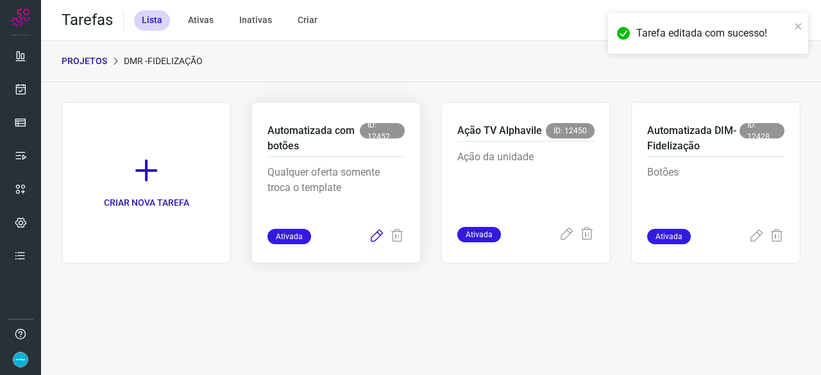
click at [372, 238] on icon at bounding box center [376, 236] width 15 height 15
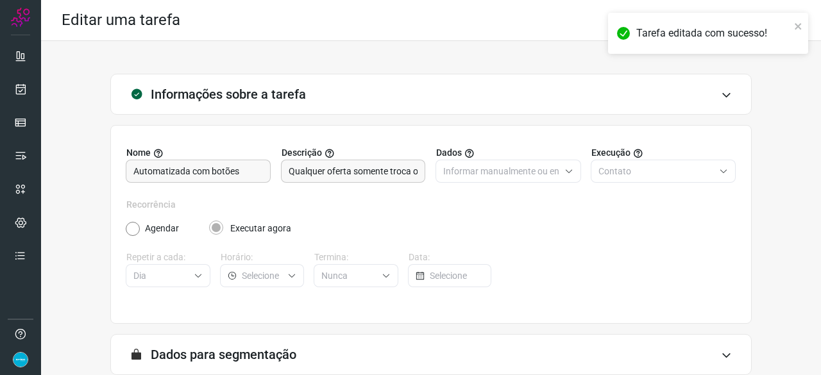
scroll to position [125, 0]
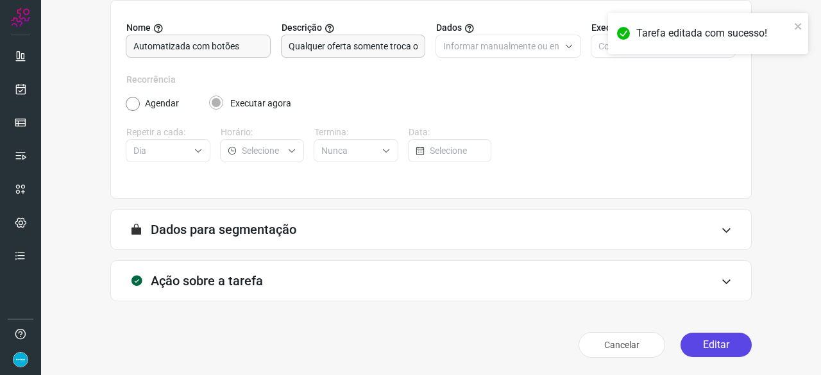
click at [713, 344] on button "Editar" at bounding box center [715, 345] width 71 height 24
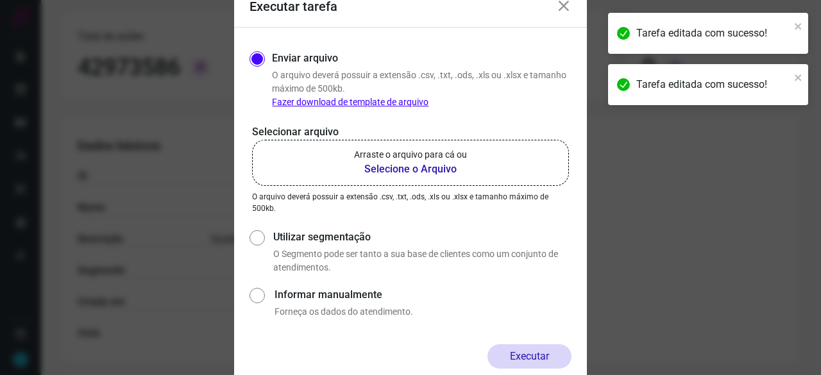
click at [400, 167] on b "Selecione o Arquivo" at bounding box center [410, 169] width 113 height 15
click at [0, 0] on input "Arraste o arquivo para cá ou Selecione o Arquivo" at bounding box center [0, 0] width 0 height 0
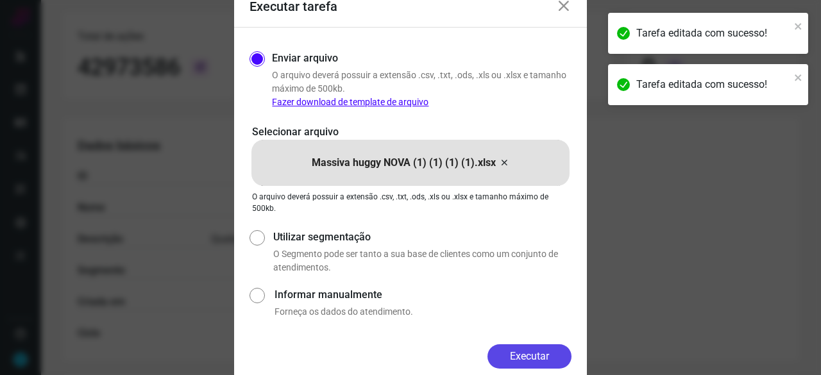
click at [510, 355] on button "Executar" at bounding box center [529, 356] width 84 height 24
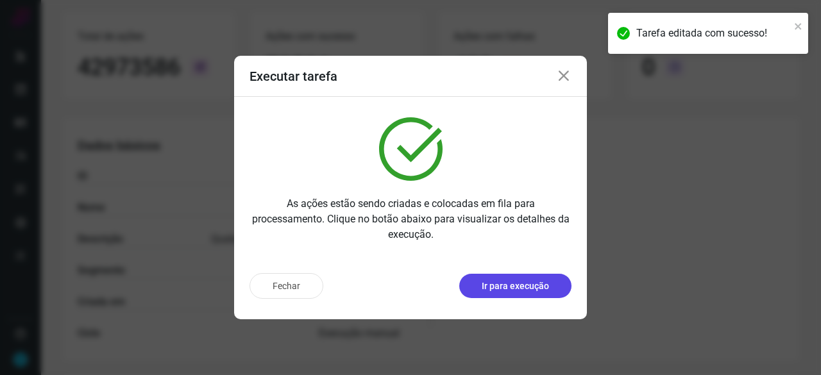
click at [498, 287] on p "Ir para execução" at bounding box center [515, 286] width 67 height 13
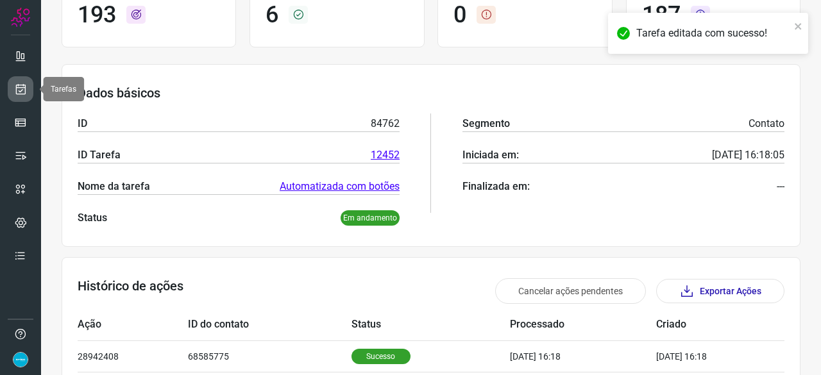
click at [21, 90] on icon at bounding box center [20, 89] width 13 height 13
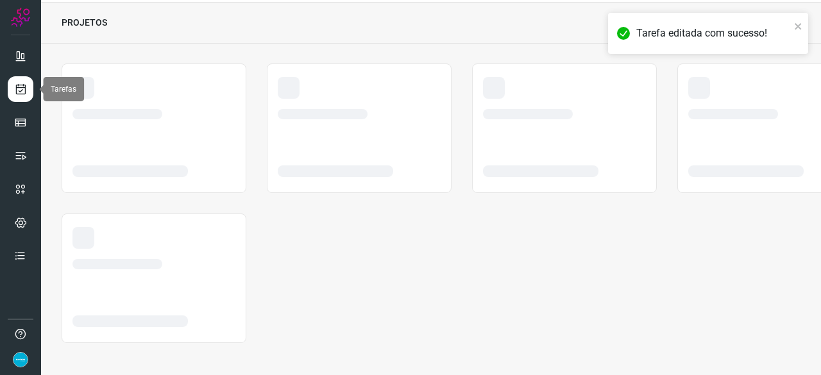
scroll to position [38, 0]
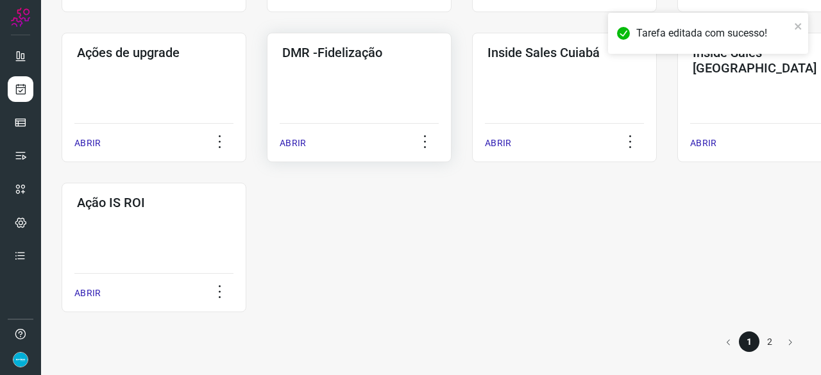
click at [292, 144] on p "ABRIR" at bounding box center [293, 143] width 26 height 13
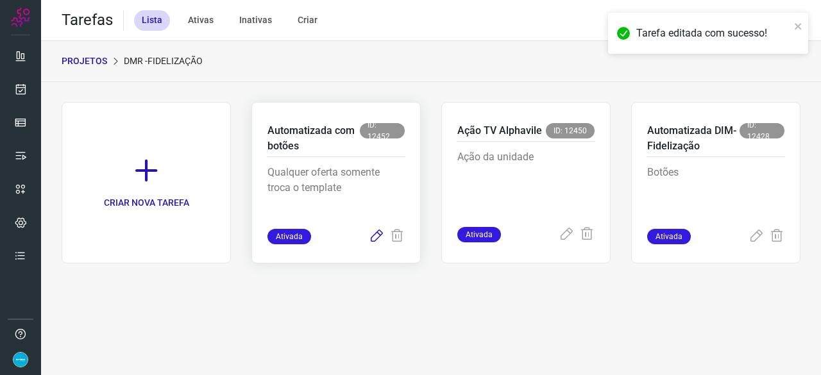
click at [381, 233] on icon at bounding box center [376, 236] width 15 height 15
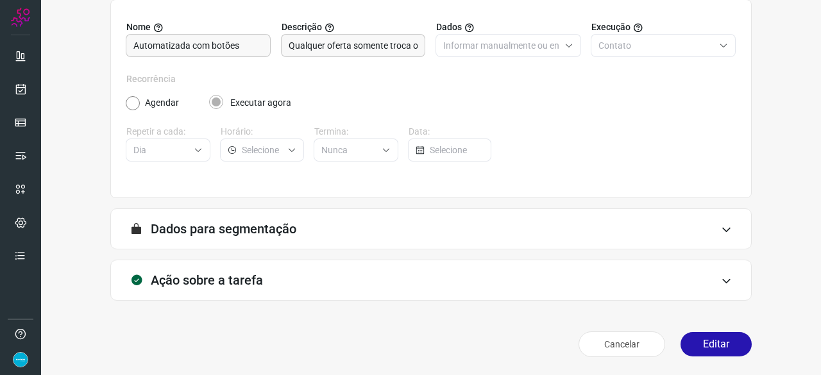
scroll to position [125, 0]
click at [702, 346] on button "Editar" at bounding box center [715, 345] width 71 height 24
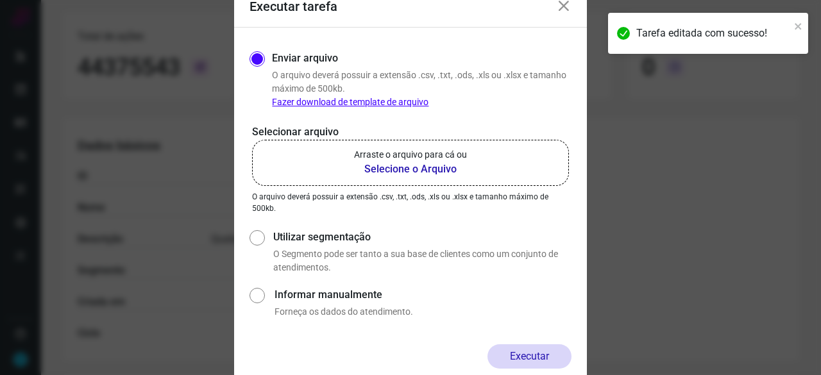
click at [385, 171] on b "Selecione o Arquivo" at bounding box center [410, 169] width 113 height 15
click at [0, 0] on input "Arraste o arquivo para cá ou Selecione o Arquivo" at bounding box center [0, 0] width 0 height 0
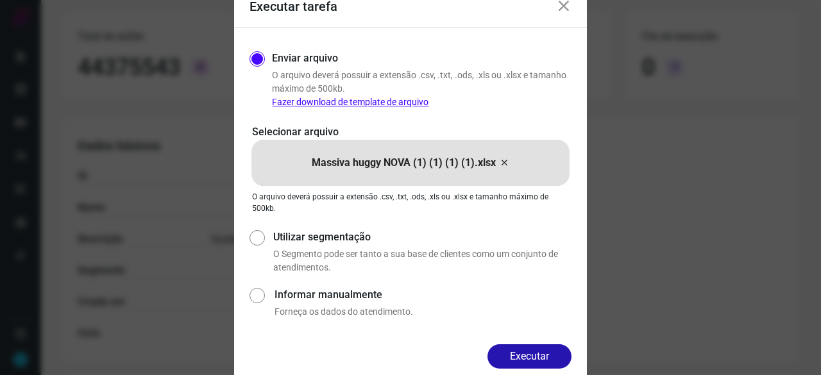
drag, startPoint x: 541, startPoint y: 352, endPoint x: 543, endPoint y: 340, distance: 12.3
click at [541, 352] on button "Executar" at bounding box center [529, 356] width 84 height 24
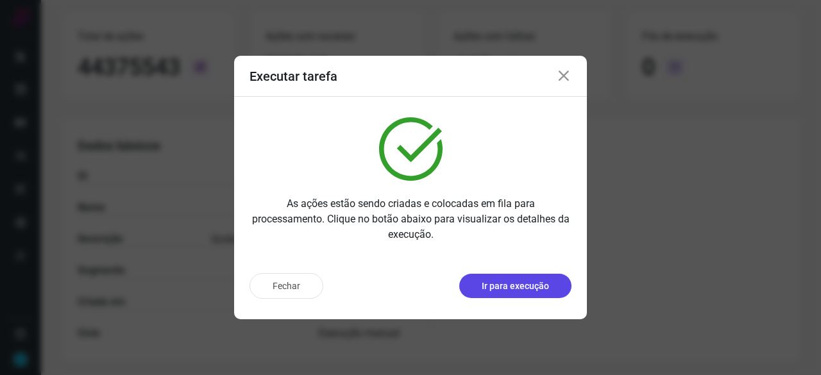
click at [513, 286] on p "Ir para execução" at bounding box center [515, 286] width 67 height 13
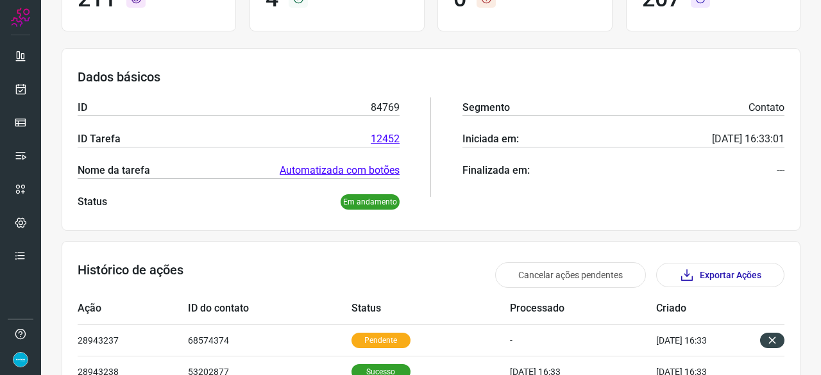
scroll to position [125, 0]
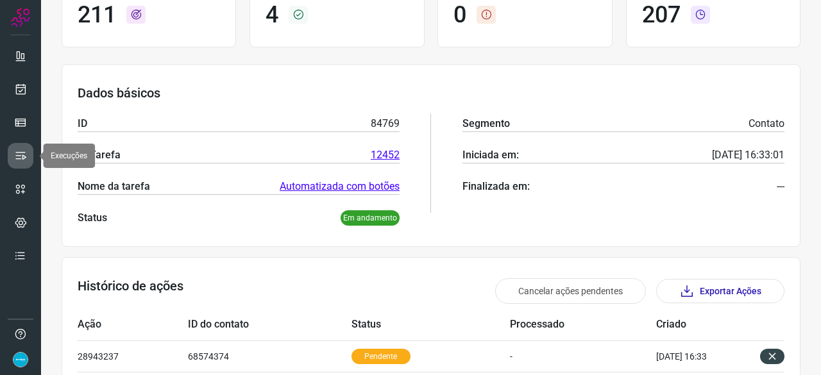
click at [26, 155] on icon at bounding box center [20, 155] width 13 height 13
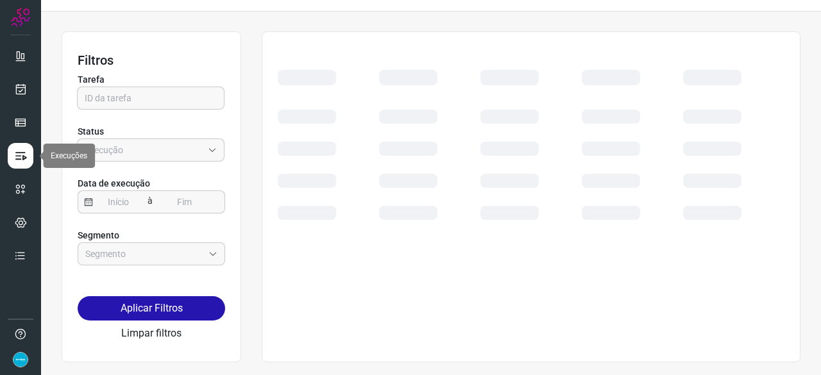
scroll to position [29, 0]
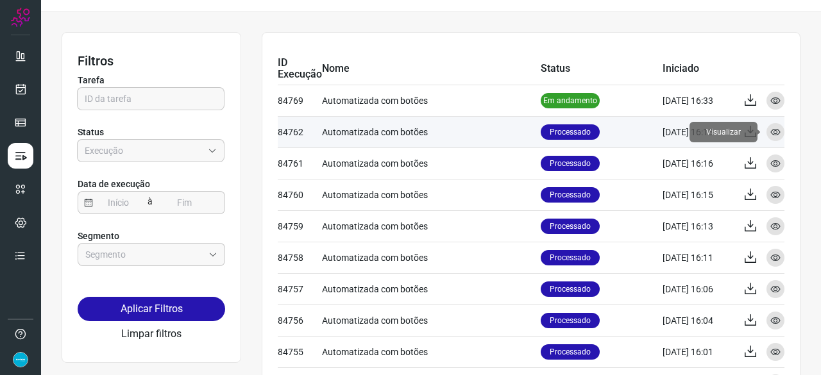
click at [770, 130] on icon at bounding box center [775, 132] width 10 height 10
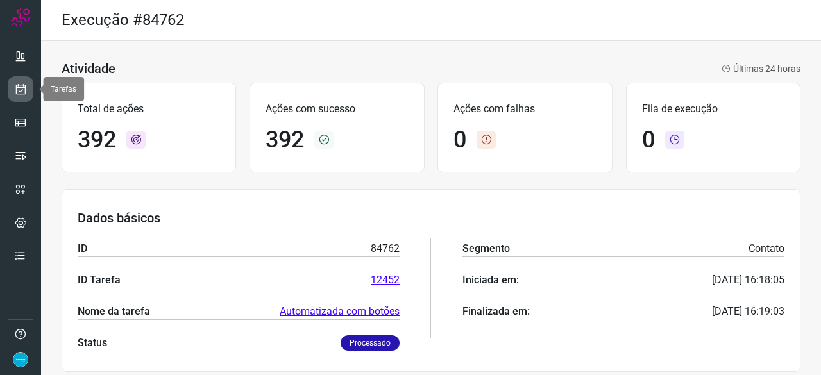
click at [19, 91] on icon at bounding box center [20, 89] width 13 height 13
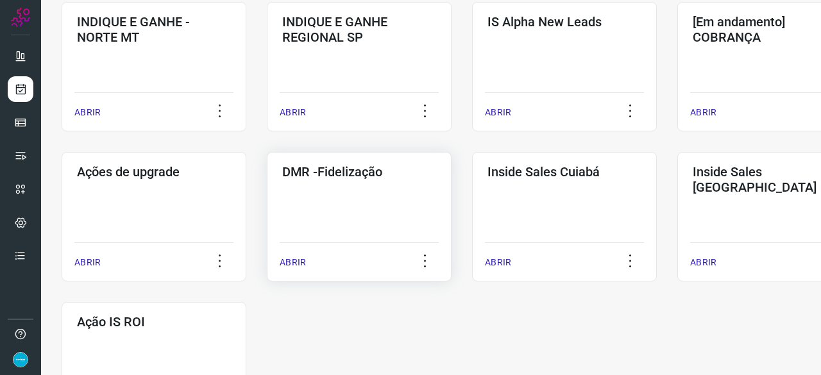
scroll to position [641, 0]
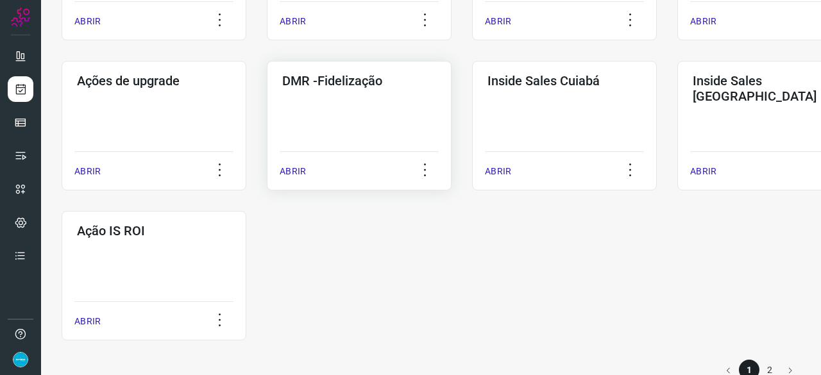
click at [287, 175] on p "ABRIR" at bounding box center [293, 171] width 26 height 13
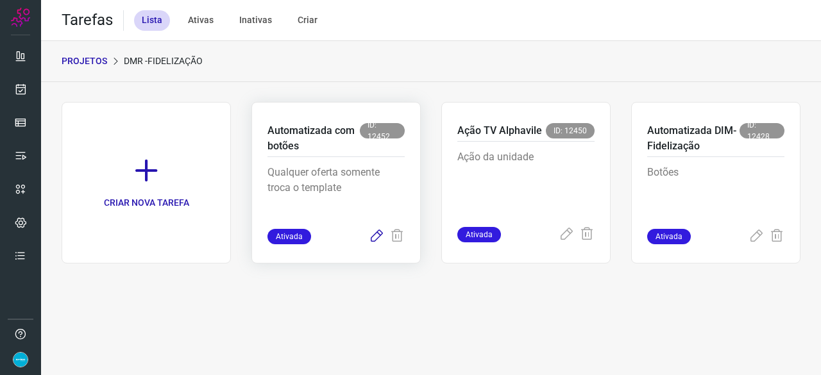
click at [373, 239] on icon at bounding box center [376, 236] width 15 height 15
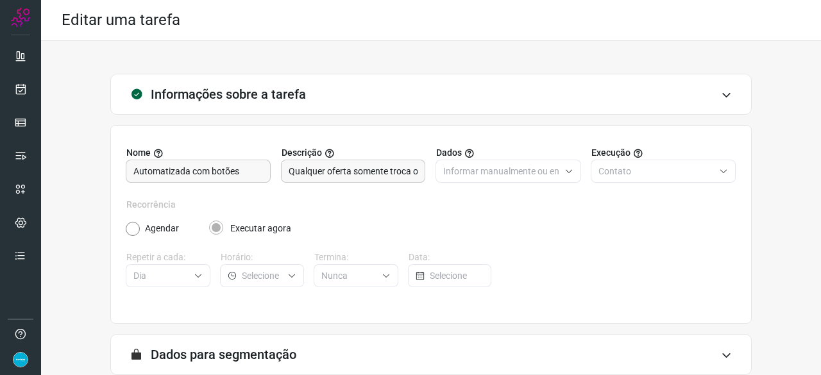
scroll to position [125, 0]
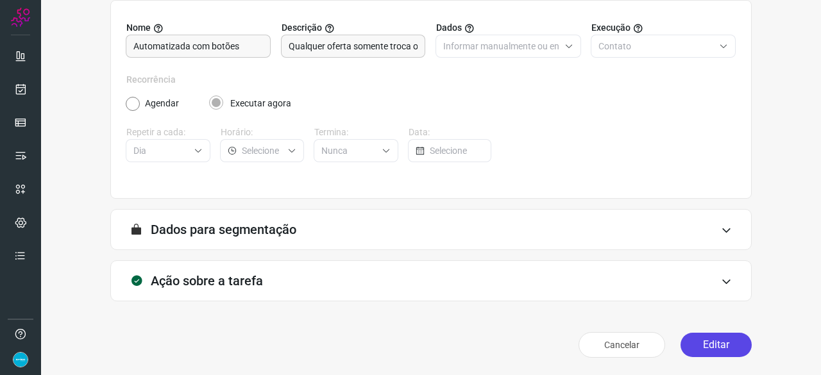
click at [680, 349] on button "Editar" at bounding box center [715, 345] width 71 height 24
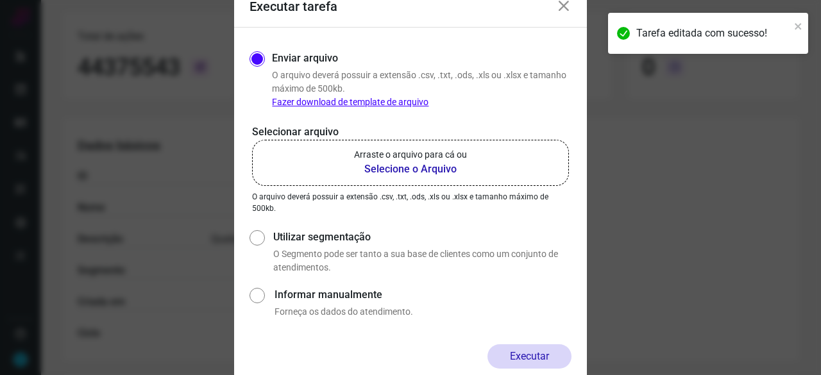
click at [387, 170] on b "Selecione o Arquivo" at bounding box center [410, 169] width 113 height 15
click at [0, 0] on input "Arraste o arquivo para cá ou Selecione o Arquivo" at bounding box center [0, 0] width 0 height 0
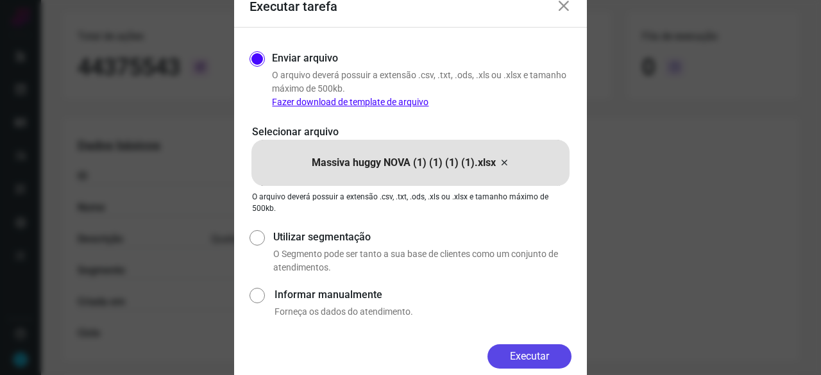
click at [546, 350] on button "Executar" at bounding box center [529, 356] width 84 height 24
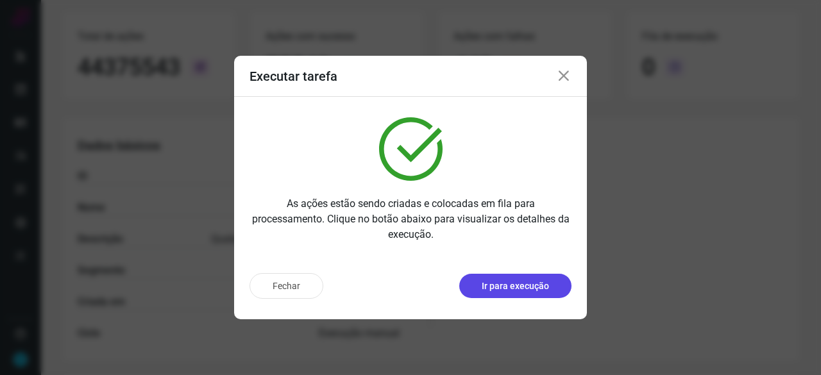
click at [507, 289] on p "Ir para execução" at bounding box center [515, 286] width 67 height 13
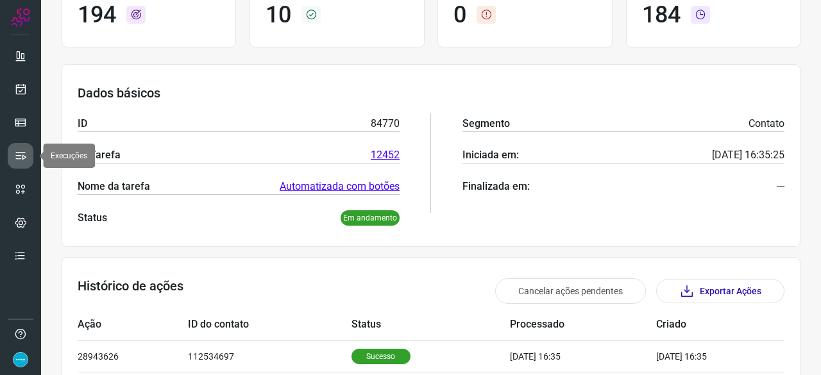
click at [24, 153] on icon at bounding box center [20, 155] width 13 height 13
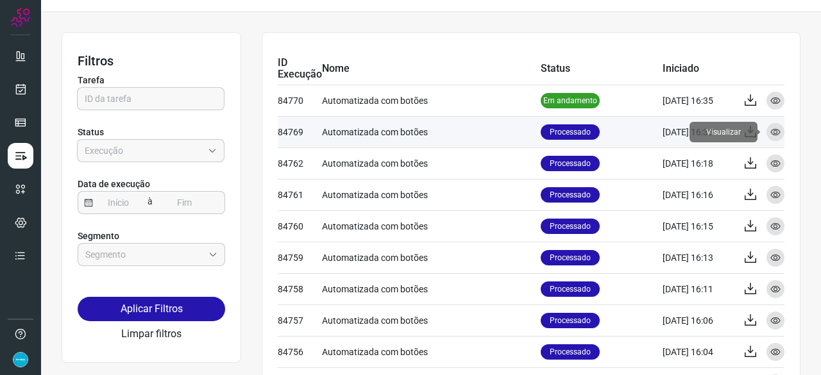
click at [770, 129] on icon at bounding box center [775, 132] width 10 height 10
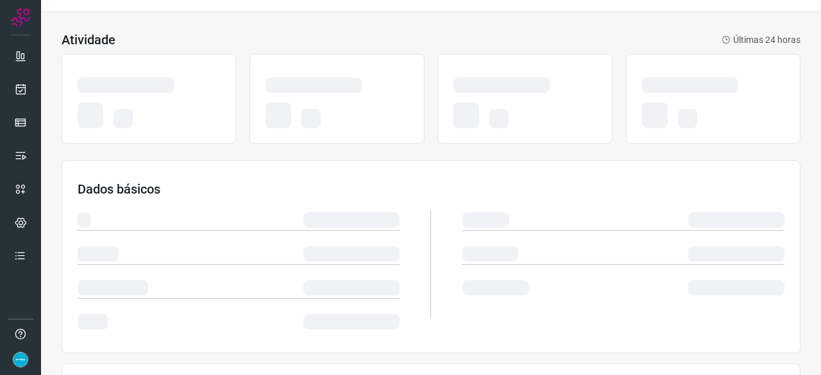
scroll to position [31, 0]
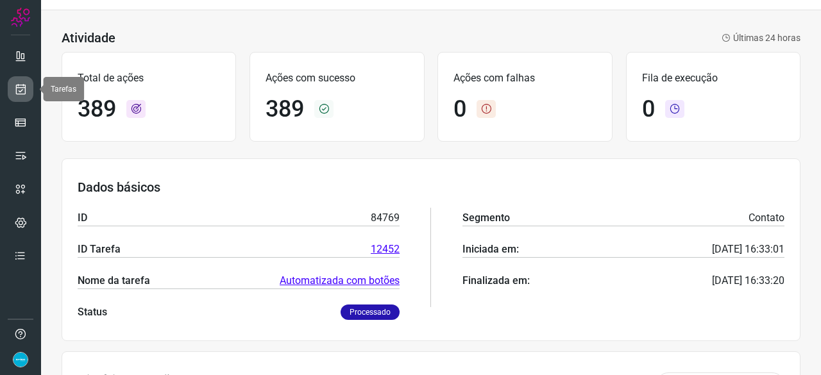
click at [18, 90] on icon at bounding box center [20, 89] width 13 height 13
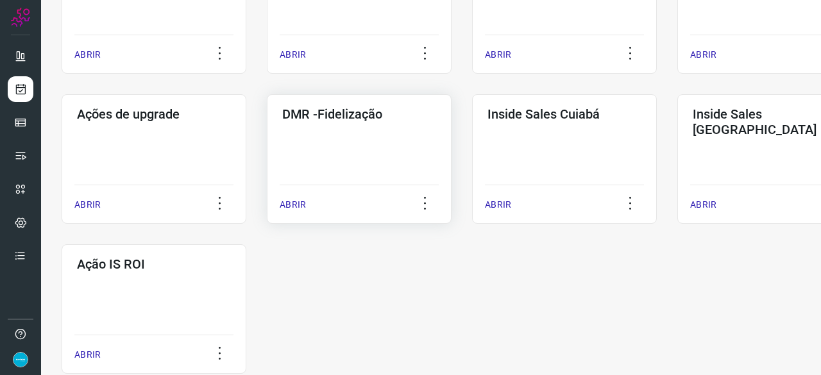
click at [305, 199] on p "ABRIR" at bounding box center [293, 204] width 26 height 13
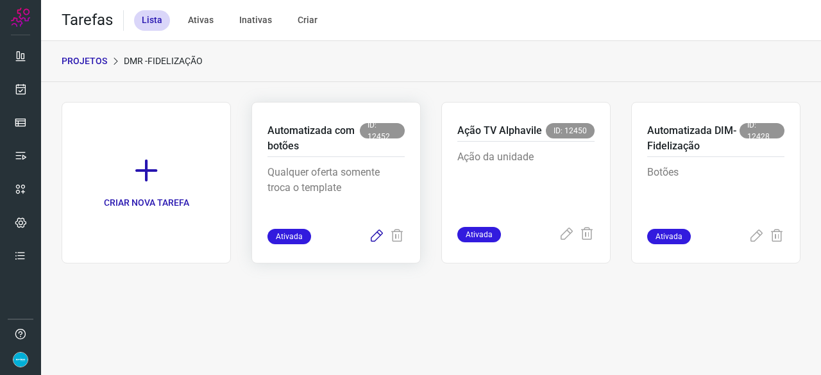
click at [377, 233] on icon at bounding box center [376, 236] width 15 height 15
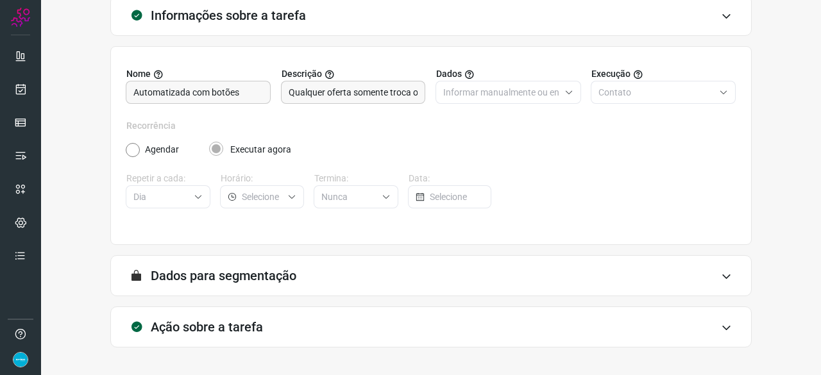
scroll to position [125, 0]
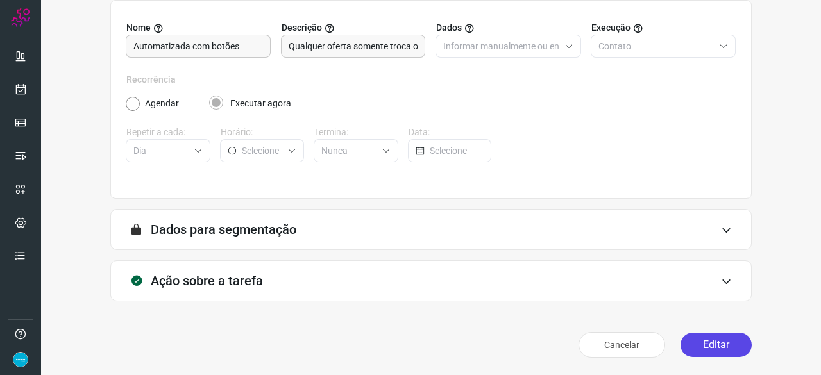
click at [714, 343] on button "Editar" at bounding box center [715, 345] width 71 height 24
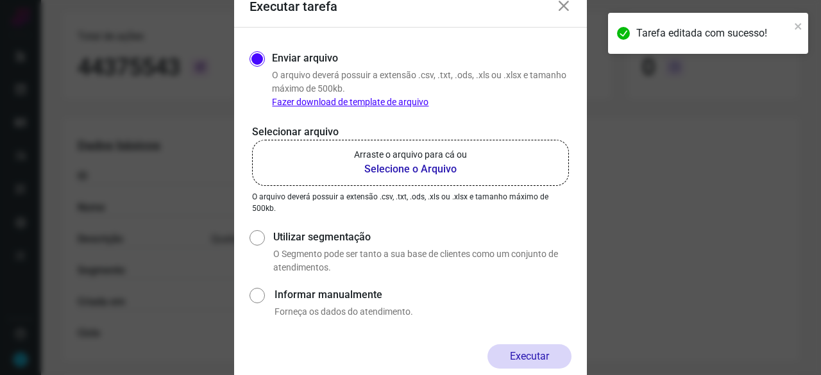
click at [412, 167] on b "Selecione o Arquivo" at bounding box center [410, 169] width 113 height 15
click at [0, 0] on input "Arraste o arquivo para cá ou Selecione o Arquivo" at bounding box center [0, 0] width 0 height 0
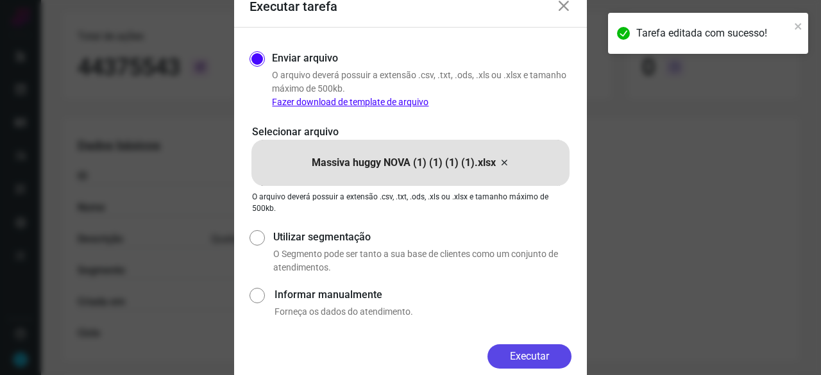
click at [551, 357] on button "Executar" at bounding box center [529, 356] width 84 height 24
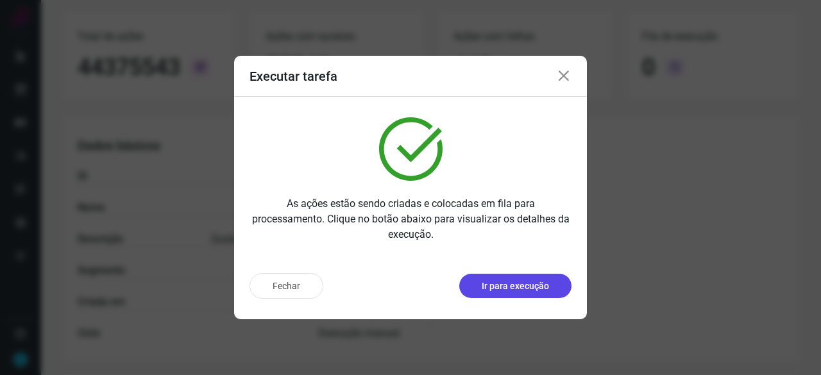
click at [506, 287] on p "Ir para execução" at bounding box center [515, 286] width 67 height 13
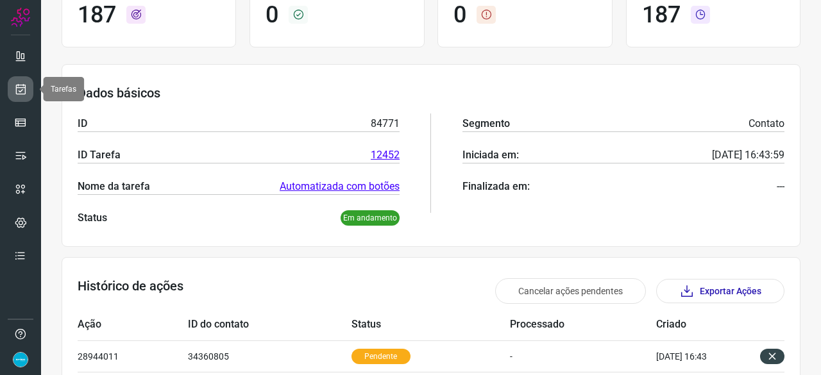
click at [21, 87] on icon at bounding box center [20, 89] width 13 height 13
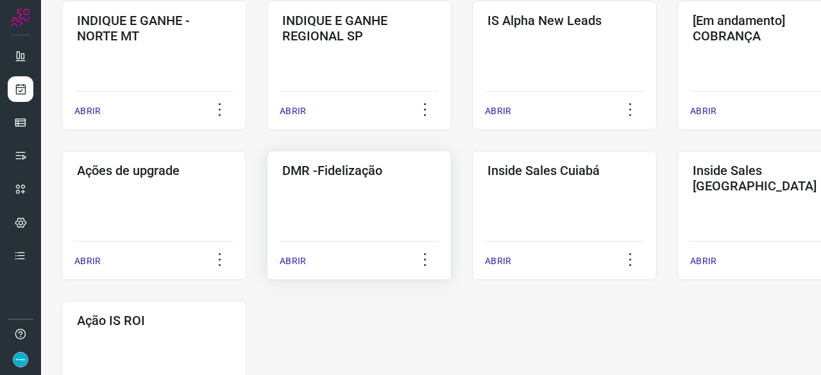
click at [296, 265] on p "ABRIR" at bounding box center [293, 261] width 26 height 13
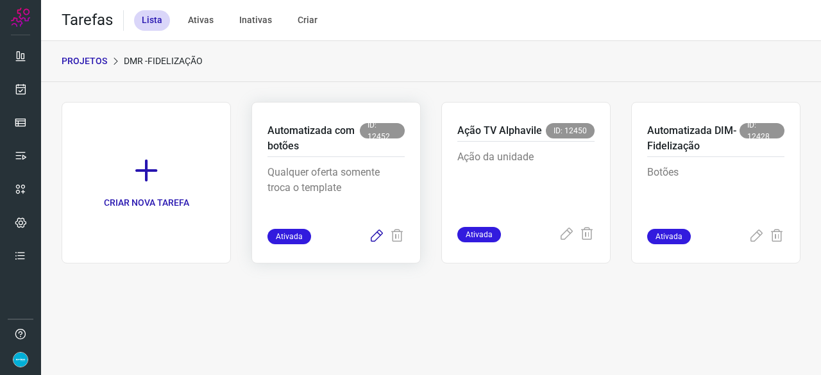
click at [379, 232] on icon at bounding box center [376, 236] width 15 height 15
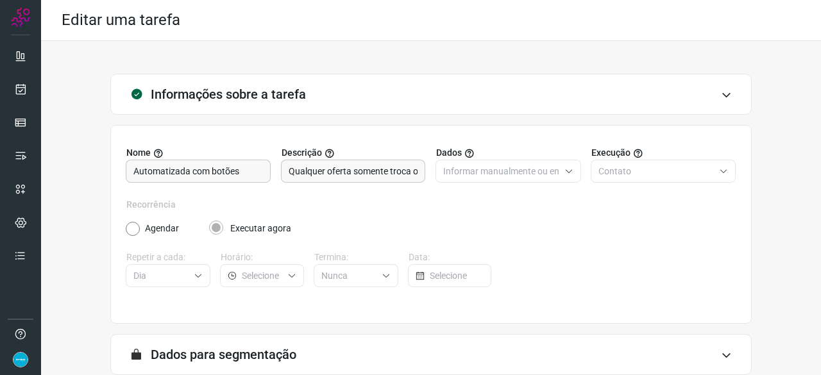
scroll to position [125, 0]
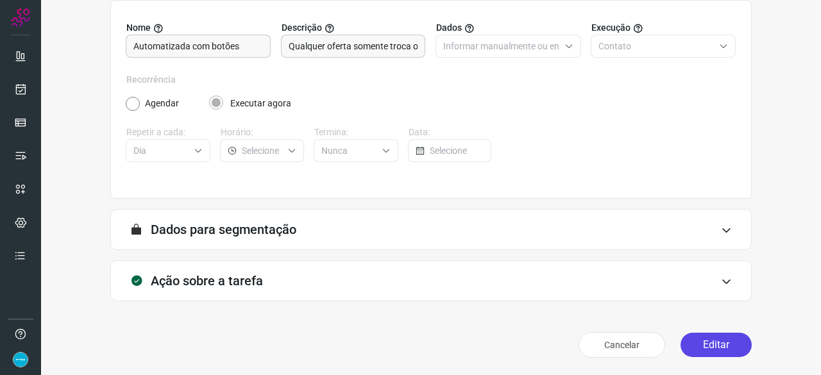
click at [707, 346] on button "Editar" at bounding box center [715, 345] width 71 height 24
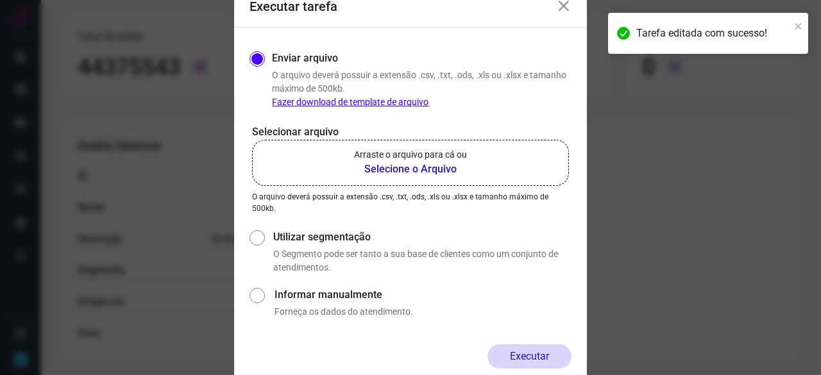
click at [405, 170] on b "Selecione o Arquivo" at bounding box center [410, 169] width 113 height 15
click at [0, 0] on input "Arraste o arquivo para cá ou Selecione o Arquivo" at bounding box center [0, 0] width 0 height 0
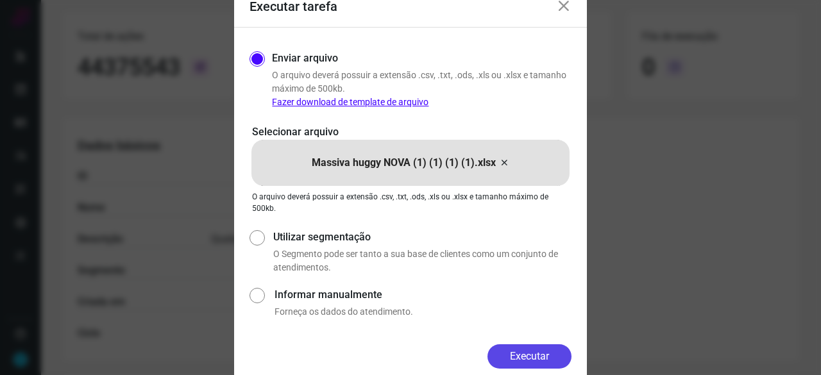
click at [518, 363] on button "Executar" at bounding box center [529, 356] width 84 height 24
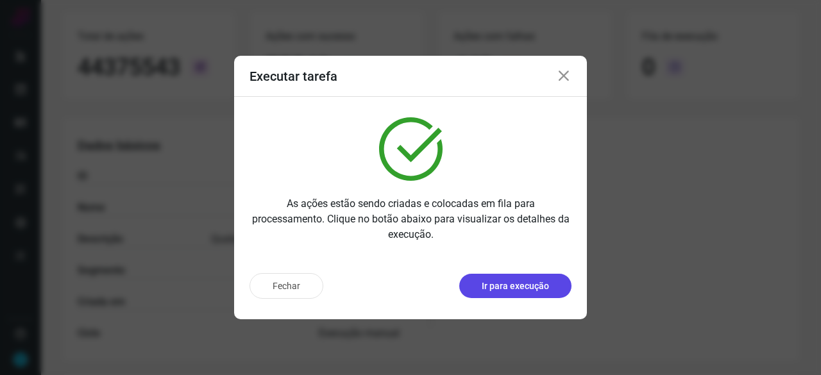
click at [518, 285] on p "Ir para execução" at bounding box center [515, 286] width 67 height 13
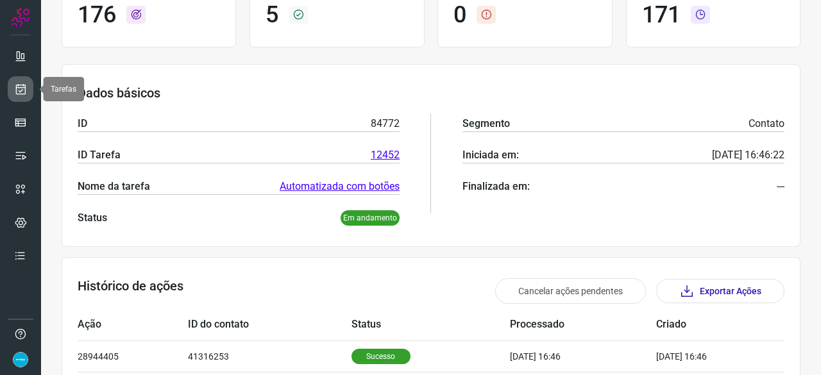
click at [21, 90] on icon at bounding box center [20, 89] width 13 height 13
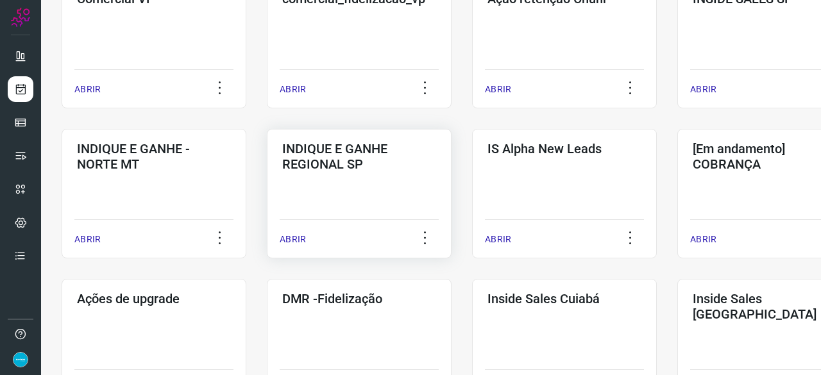
scroll to position [487, 0]
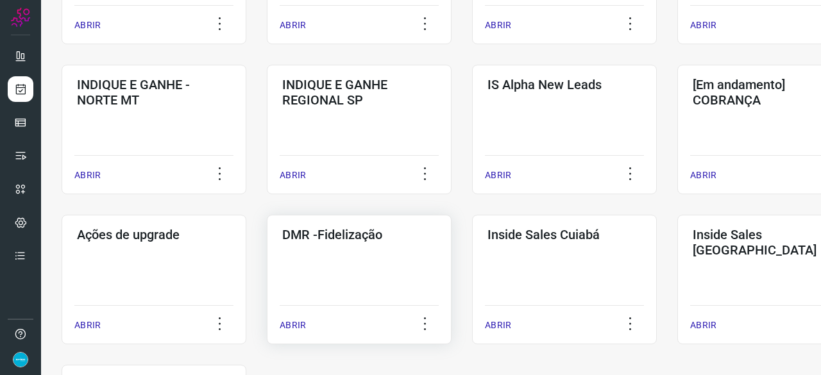
click at [297, 321] on p "ABRIR" at bounding box center [293, 325] width 26 height 13
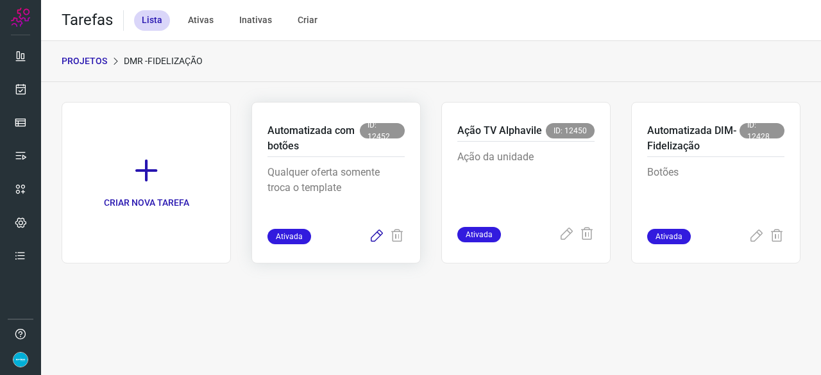
click at [374, 237] on icon at bounding box center [376, 236] width 15 height 15
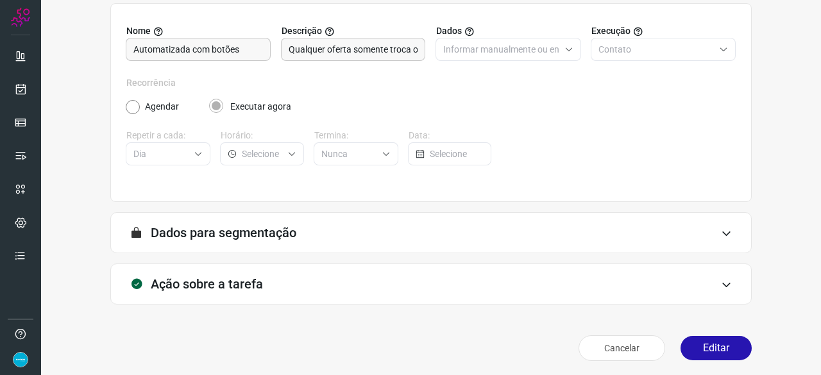
scroll to position [125, 0]
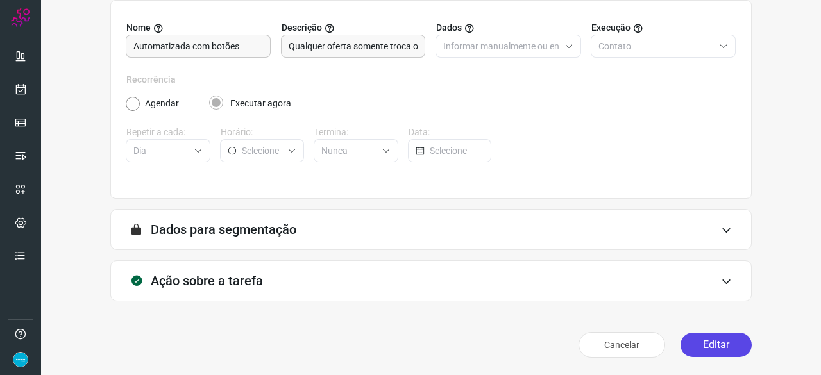
click at [695, 343] on button "Editar" at bounding box center [715, 345] width 71 height 24
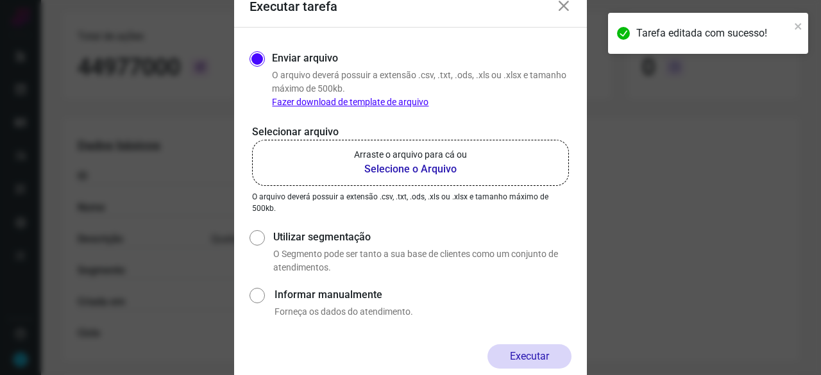
click at [387, 167] on b "Selecione o Arquivo" at bounding box center [410, 169] width 113 height 15
click at [0, 0] on input "Arraste o arquivo para cá ou Selecione o Arquivo" at bounding box center [0, 0] width 0 height 0
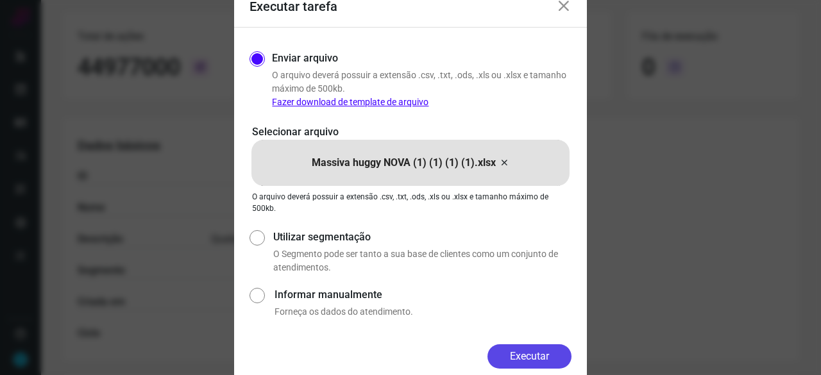
click at [544, 357] on button "Executar" at bounding box center [529, 356] width 84 height 24
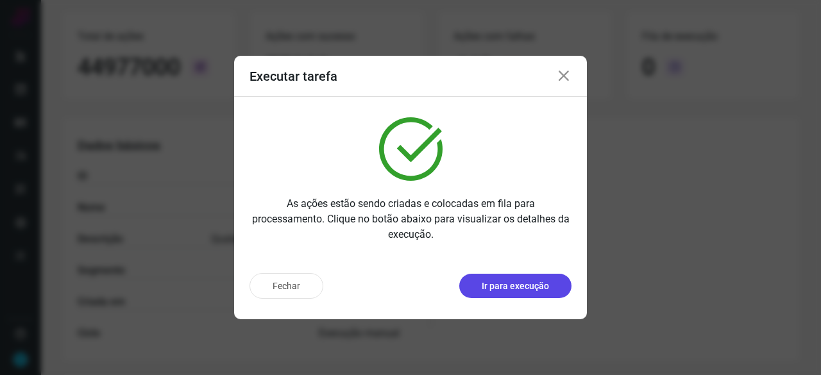
click at [501, 285] on p "Ir para execução" at bounding box center [515, 286] width 67 height 13
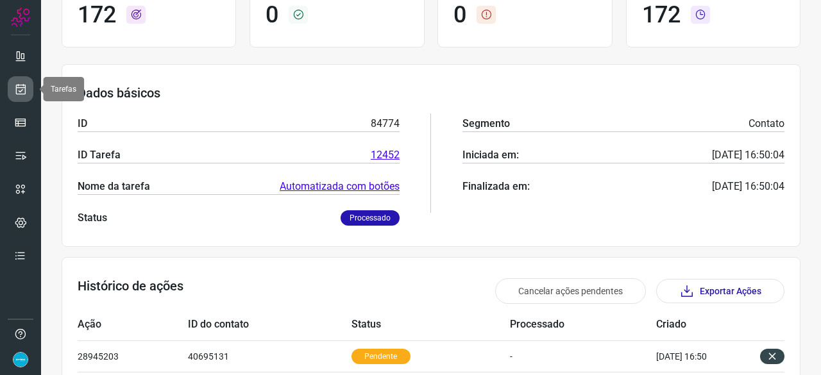
click at [23, 87] on icon at bounding box center [20, 89] width 13 height 13
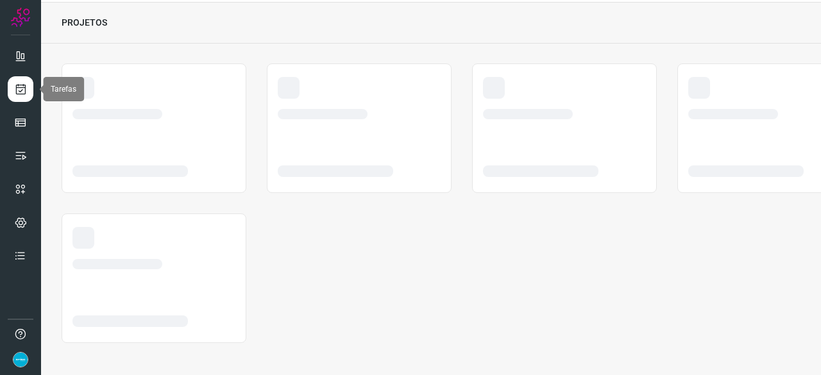
scroll to position [38, 0]
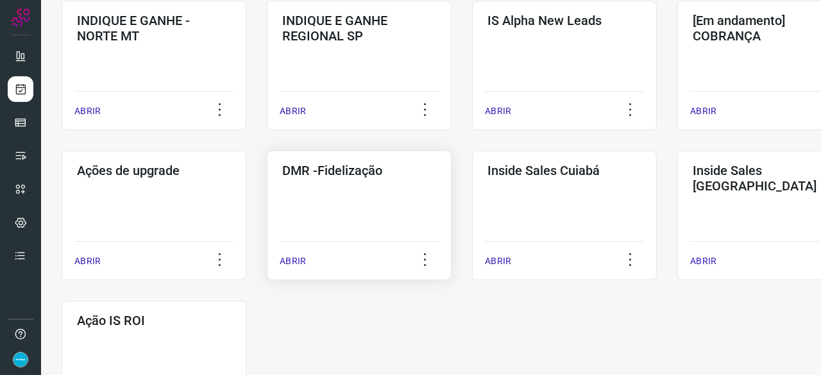
click at [298, 258] on p "ABRIR" at bounding box center [293, 261] width 26 height 13
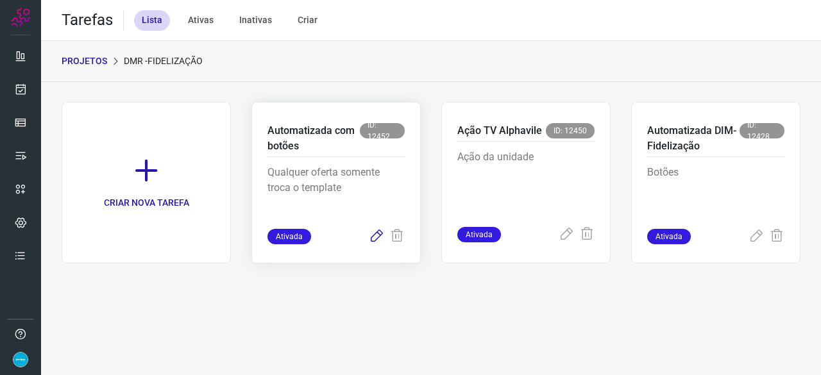
click at [377, 235] on icon at bounding box center [376, 236] width 15 height 15
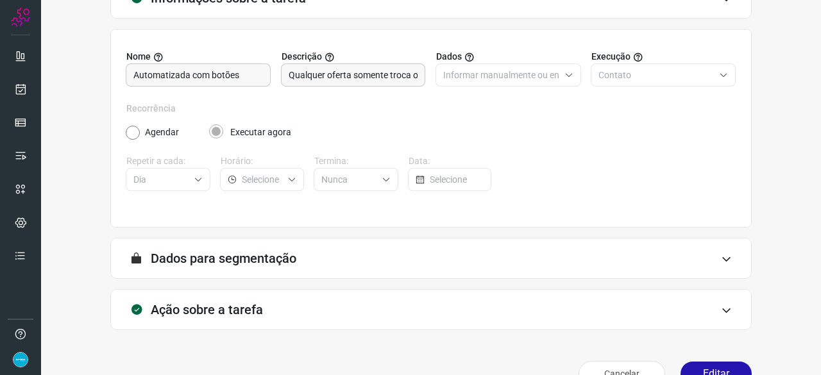
scroll to position [125, 0]
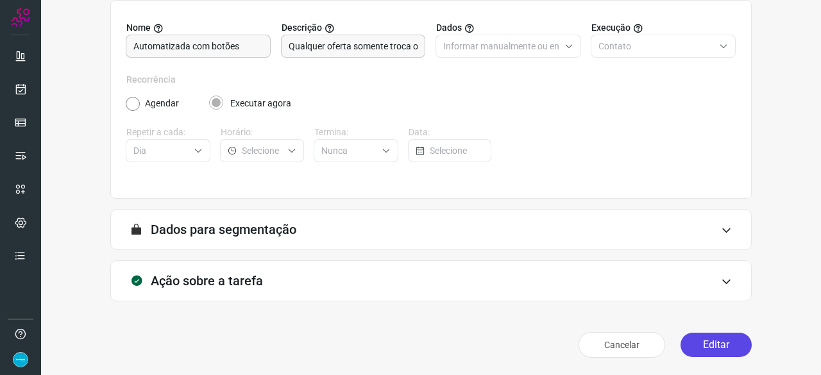
click at [698, 351] on button "Editar" at bounding box center [715, 345] width 71 height 24
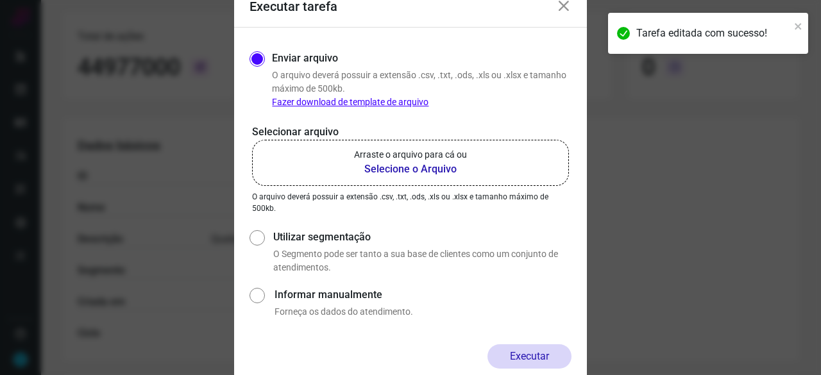
click at [388, 167] on b "Selecione o Arquivo" at bounding box center [410, 169] width 113 height 15
click at [0, 0] on input "Arraste o arquivo para cá ou Selecione o Arquivo" at bounding box center [0, 0] width 0 height 0
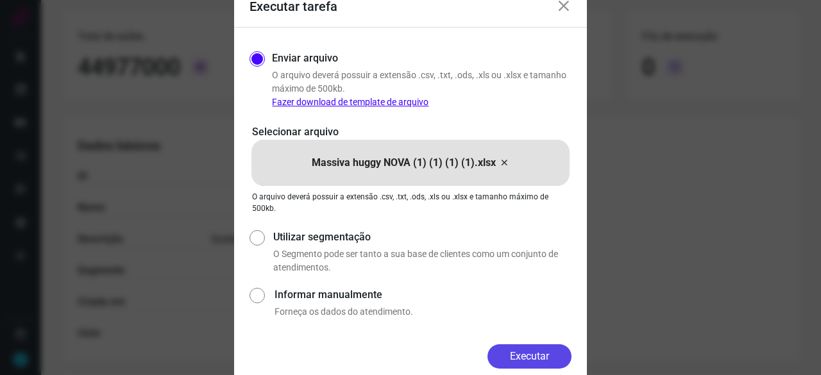
click at [530, 360] on button "Executar" at bounding box center [529, 356] width 84 height 24
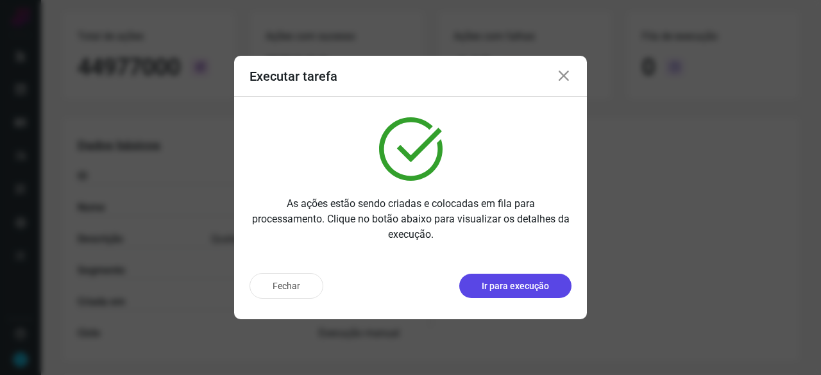
click at [505, 289] on p "Ir para execução" at bounding box center [515, 286] width 67 height 13
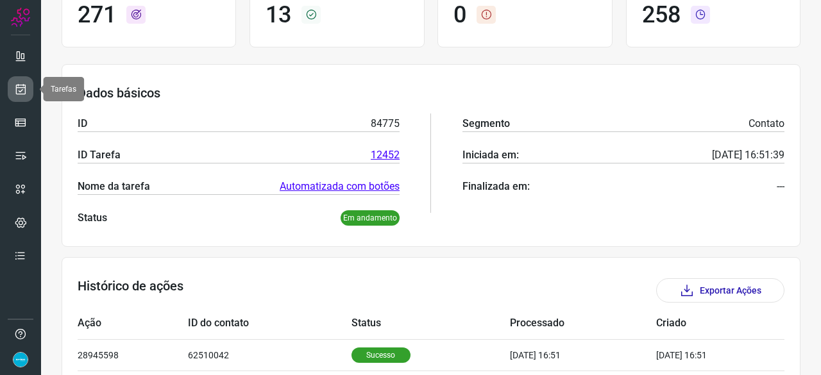
click at [23, 87] on icon at bounding box center [20, 89] width 13 height 13
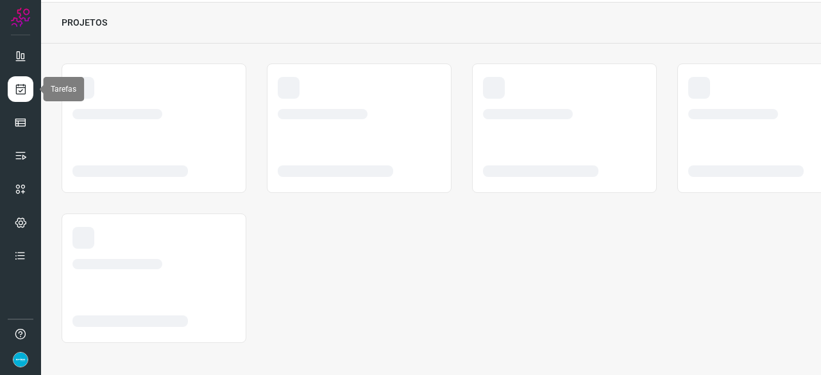
scroll to position [38, 0]
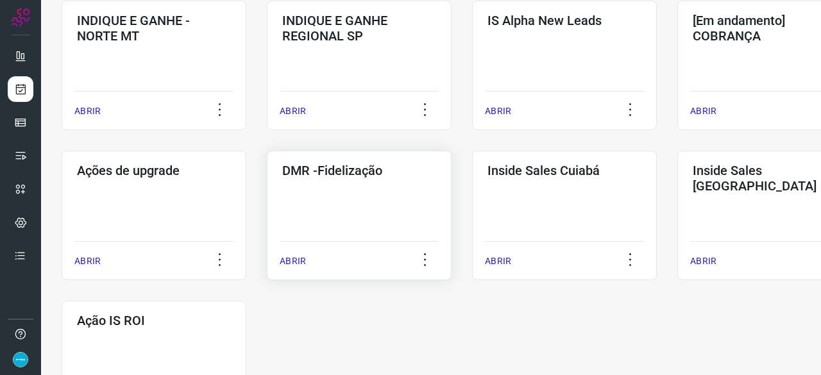
click at [291, 259] on p "ABRIR" at bounding box center [293, 261] width 26 height 13
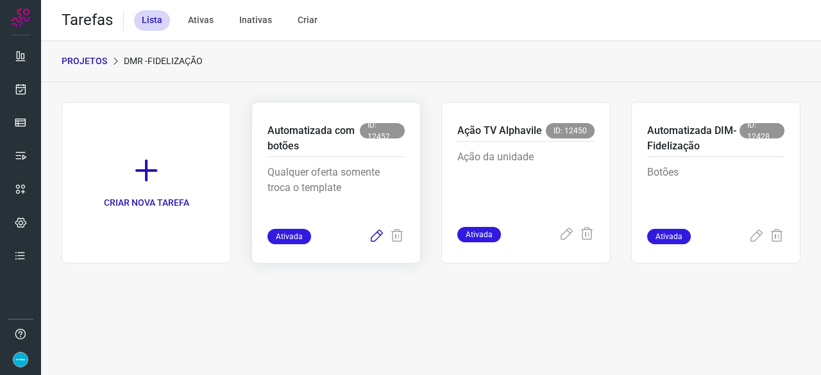
click at [372, 238] on icon at bounding box center [376, 236] width 15 height 15
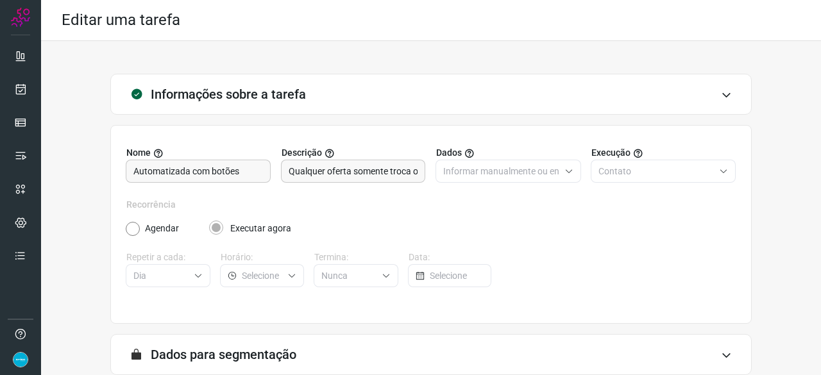
scroll to position [125, 0]
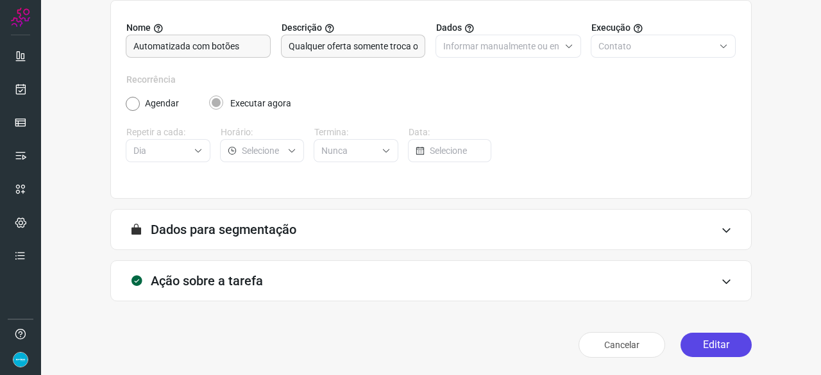
click at [698, 349] on button "Editar" at bounding box center [715, 345] width 71 height 24
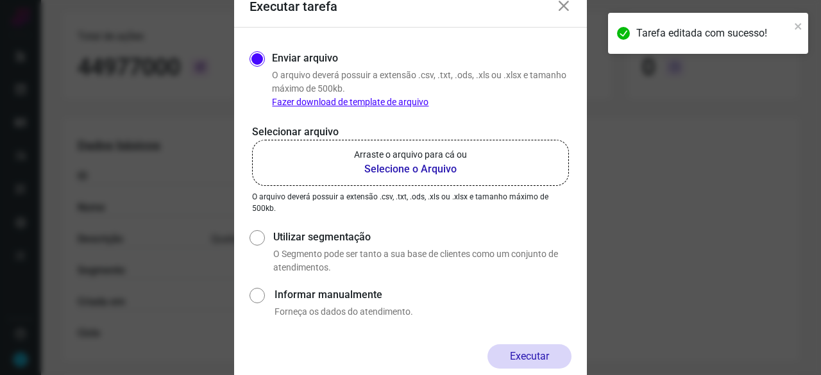
click at [382, 167] on b "Selecione o Arquivo" at bounding box center [410, 169] width 113 height 15
click at [0, 0] on input "Arraste o arquivo para cá ou Selecione o Arquivo" at bounding box center [0, 0] width 0 height 0
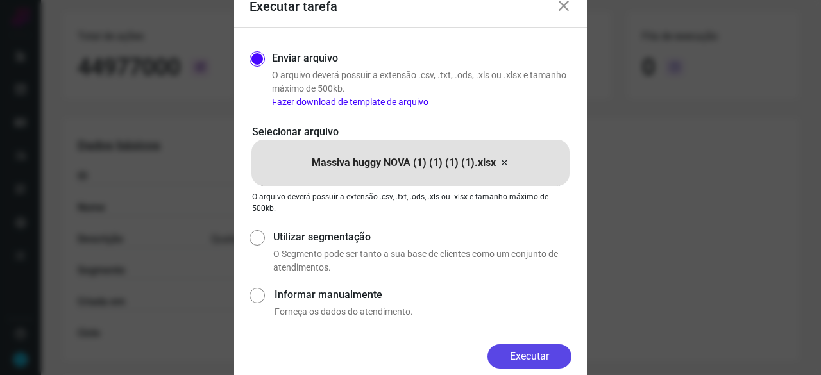
drag, startPoint x: 520, startPoint y: 358, endPoint x: 566, endPoint y: 373, distance: 48.5
click at [521, 358] on button "Executar" at bounding box center [529, 356] width 84 height 24
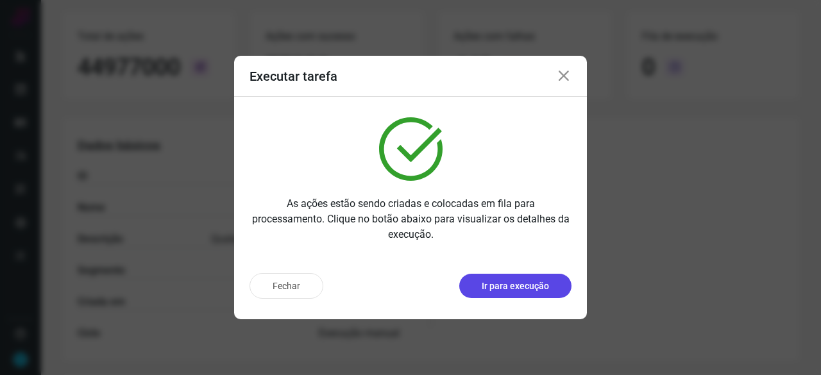
click at [544, 284] on p "Ir para execução" at bounding box center [515, 286] width 67 height 13
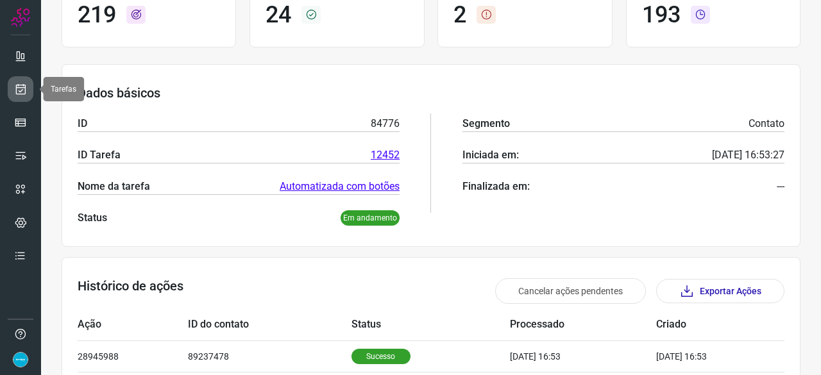
click at [15, 87] on icon at bounding box center [20, 89] width 13 height 13
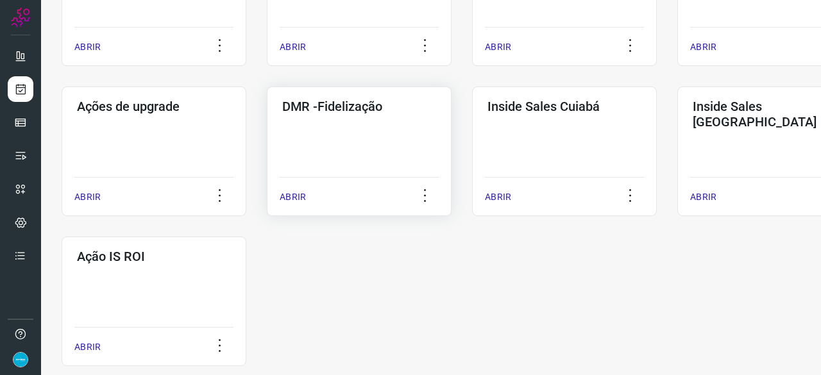
click at [291, 196] on p "ABRIR" at bounding box center [293, 196] width 26 height 13
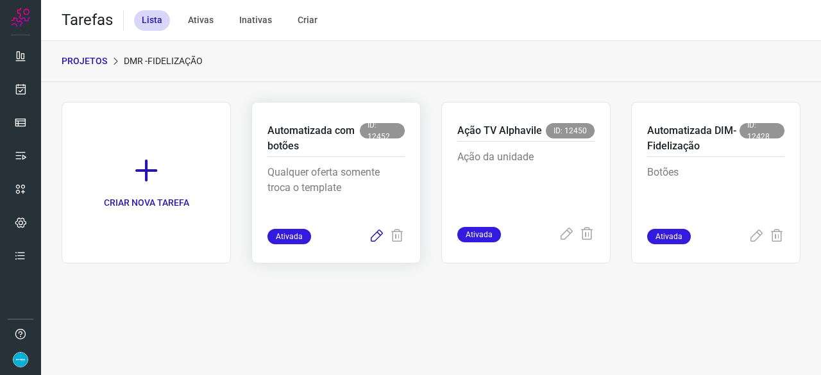
click at [377, 234] on icon at bounding box center [376, 236] width 15 height 15
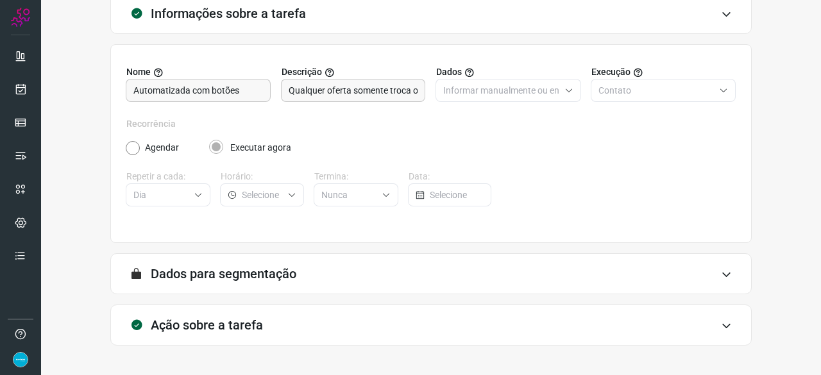
scroll to position [125, 0]
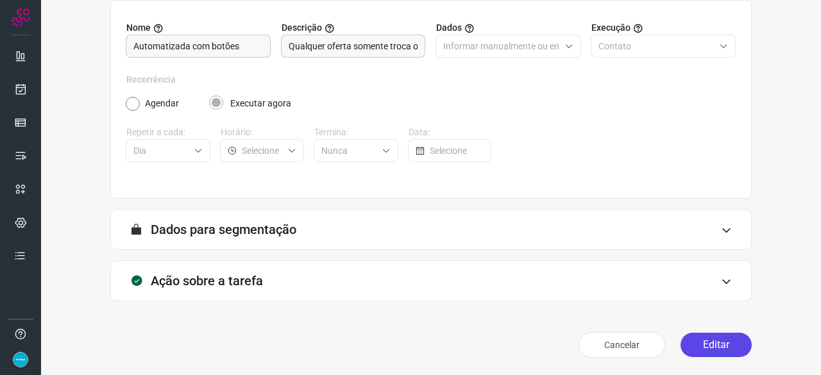
click at [693, 342] on button "Editar" at bounding box center [715, 345] width 71 height 24
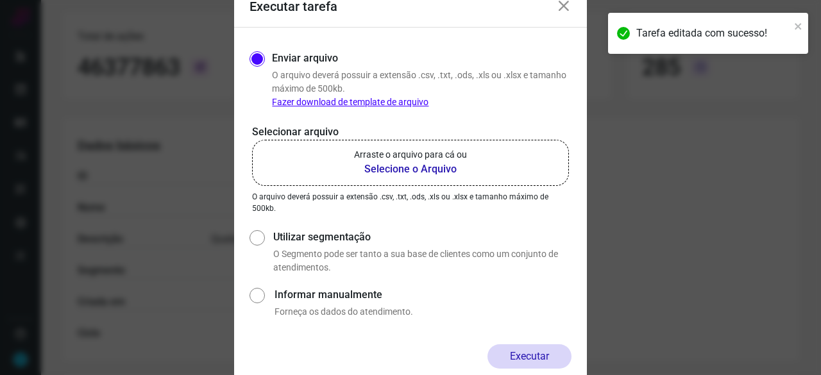
click at [405, 171] on b "Selecione o Arquivo" at bounding box center [410, 169] width 113 height 15
click at [0, 0] on input "Arraste o arquivo para cá ou Selecione o Arquivo" at bounding box center [0, 0] width 0 height 0
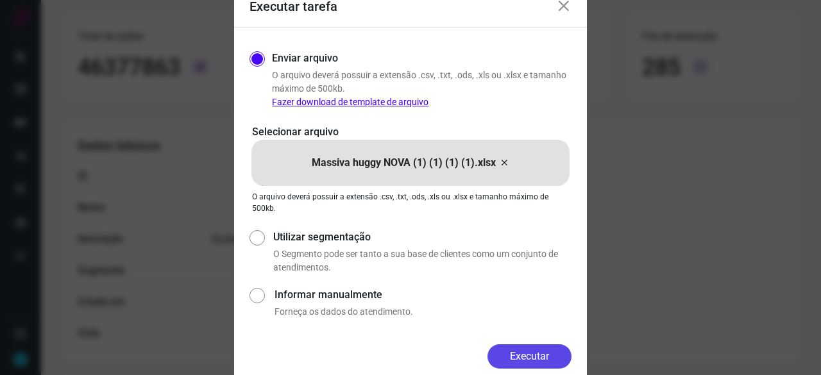
click at [564, 358] on button "Executar" at bounding box center [529, 356] width 84 height 24
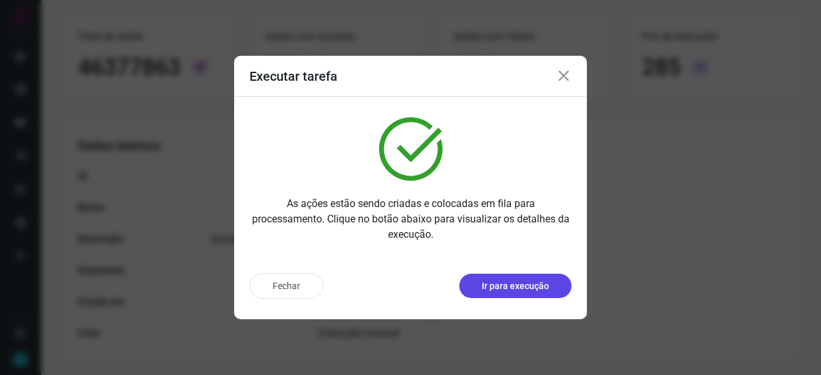
click at [516, 287] on p "Ir para execução" at bounding box center [515, 286] width 67 height 13
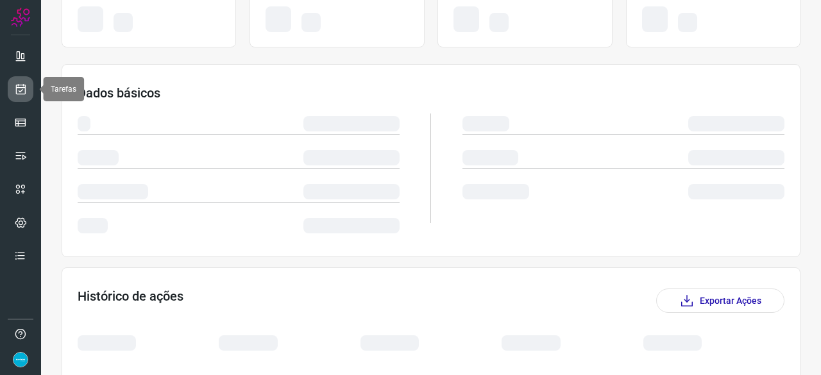
click at [20, 85] on icon at bounding box center [20, 89] width 13 height 13
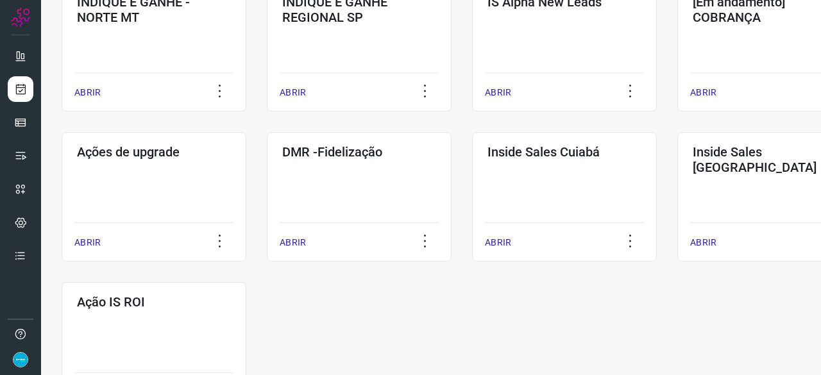
scroll to position [616, 0]
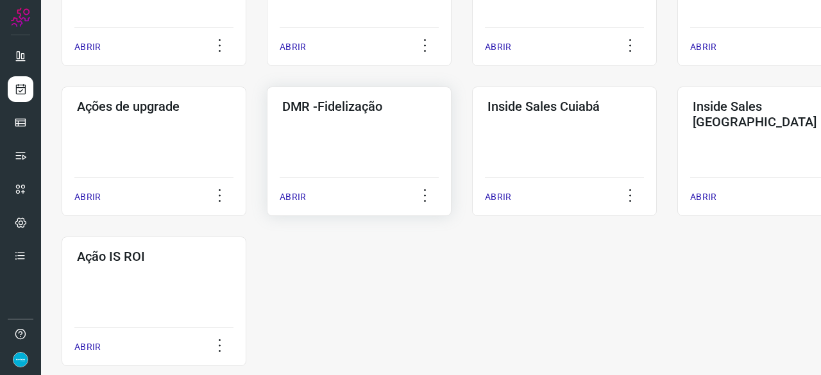
click at [295, 196] on p "ABRIR" at bounding box center [293, 196] width 26 height 13
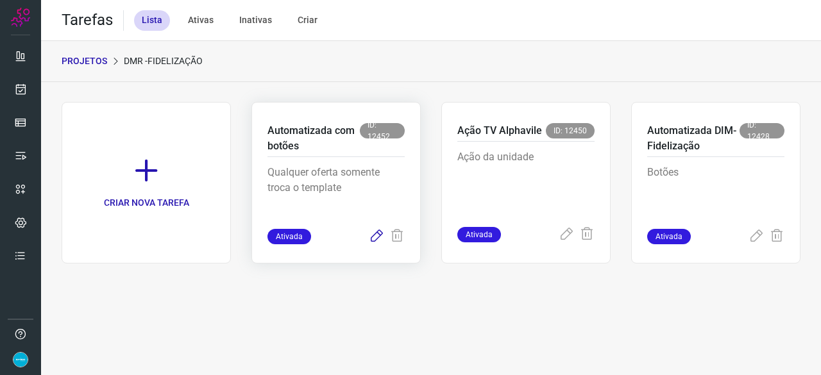
click at [375, 235] on icon at bounding box center [376, 236] width 15 height 15
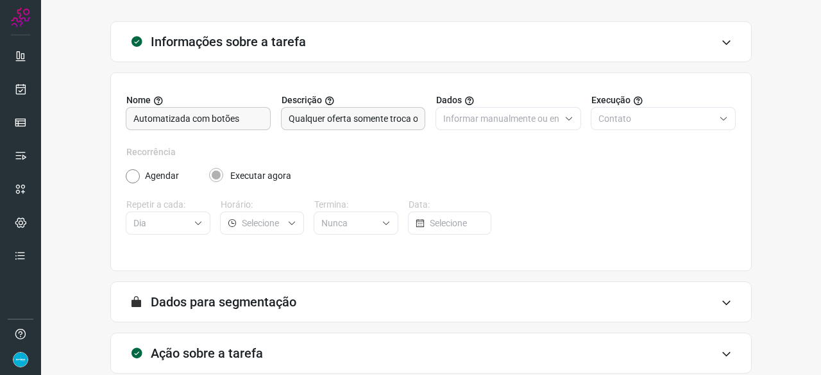
scroll to position [125, 0]
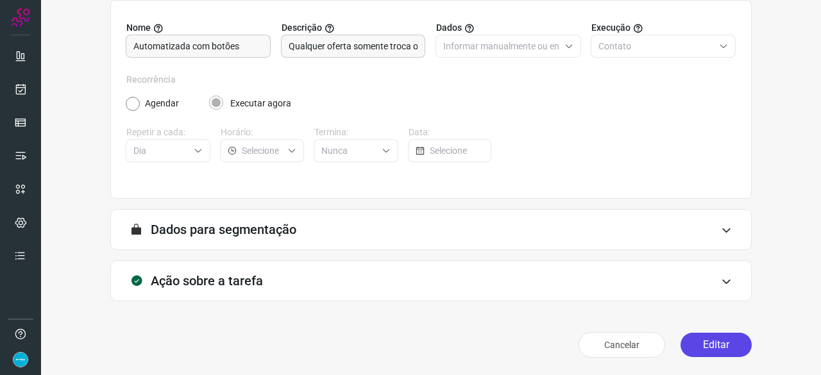
click at [704, 346] on button "Editar" at bounding box center [715, 345] width 71 height 24
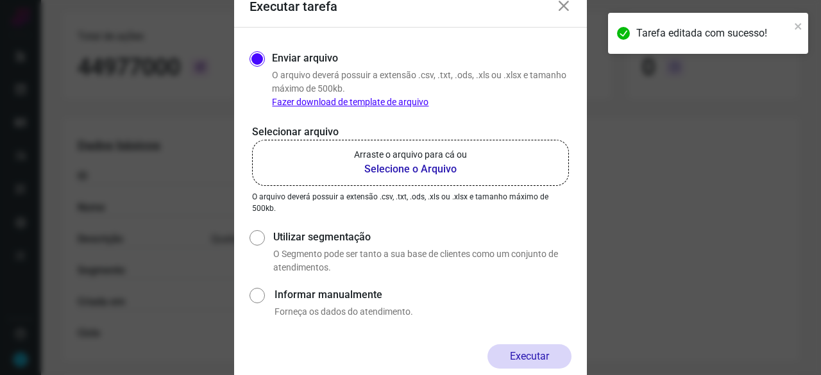
click at [407, 171] on b "Selecione o Arquivo" at bounding box center [410, 169] width 113 height 15
click at [0, 0] on input "Arraste o arquivo para cá ou Selecione o Arquivo" at bounding box center [0, 0] width 0 height 0
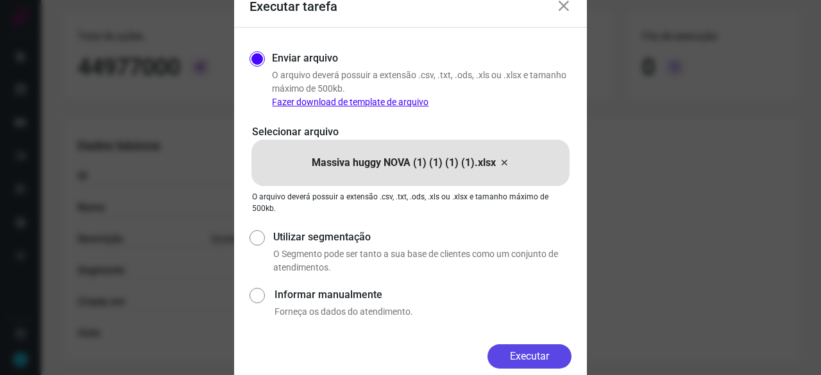
click at [549, 352] on button "Executar" at bounding box center [529, 356] width 84 height 24
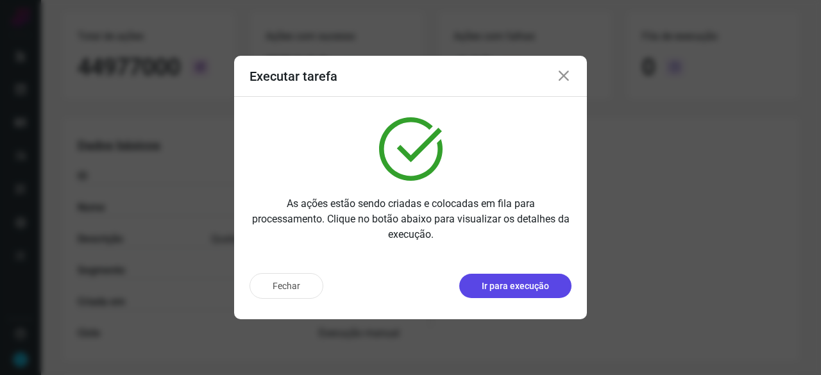
click at [518, 276] on button "Ir para execução" at bounding box center [515, 286] width 112 height 24
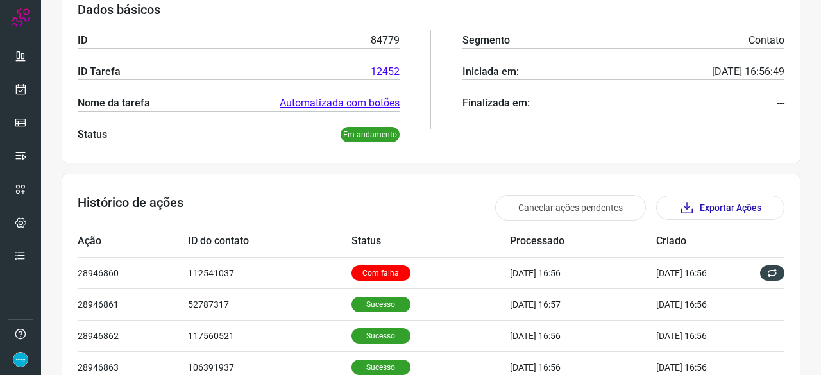
scroll to position [125, 0]
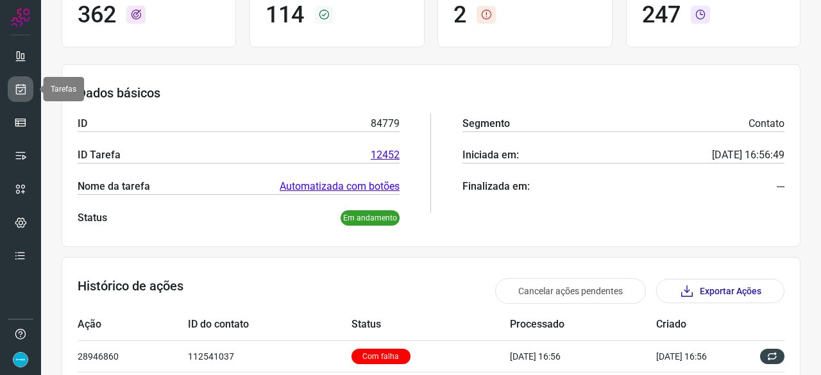
click at [21, 96] on link at bounding box center [21, 89] width 26 height 26
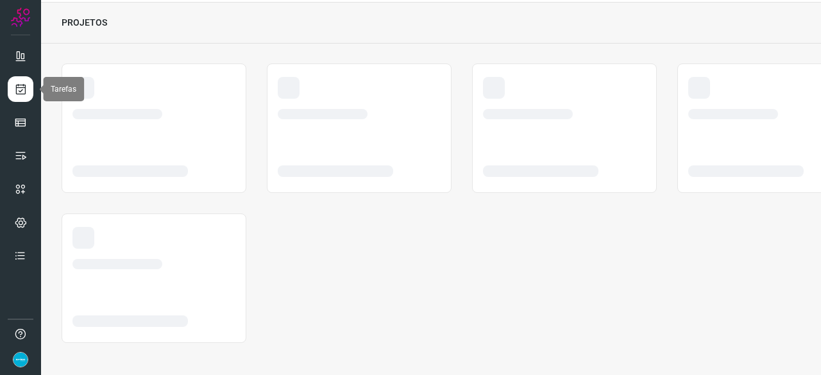
scroll to position [38, 0]
